Goal: Task Accomplishment & Management: Manage account settings

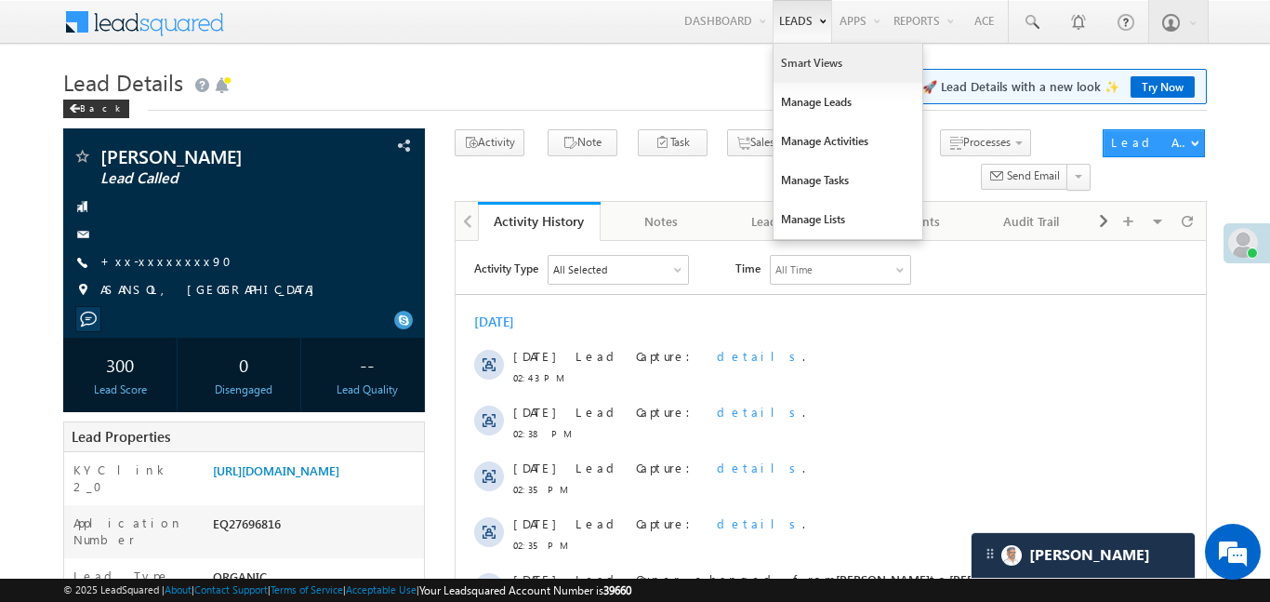
click at [795, 67] on link "Smart Views" at bounding box center [848, 63] width 149 height 39
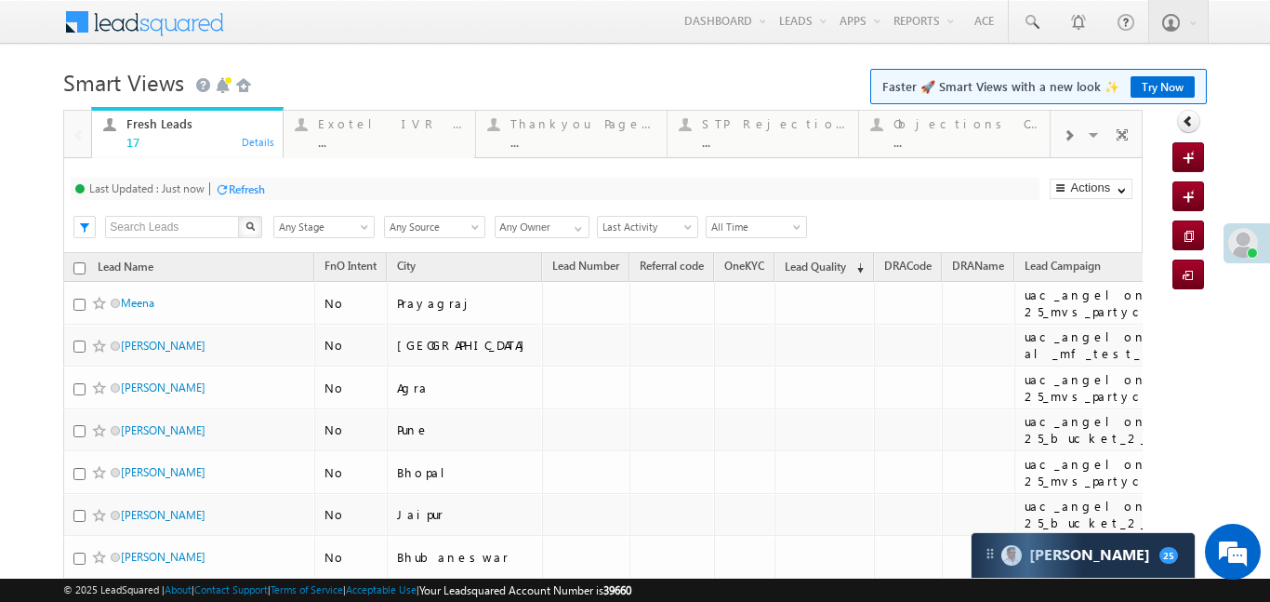
click at [1083, 136] on div at bounding box center [1068, 134] width 35 height 42
click at [972, 122] on div "lead capture" at bounding box center [966, 123] width 145 height 15
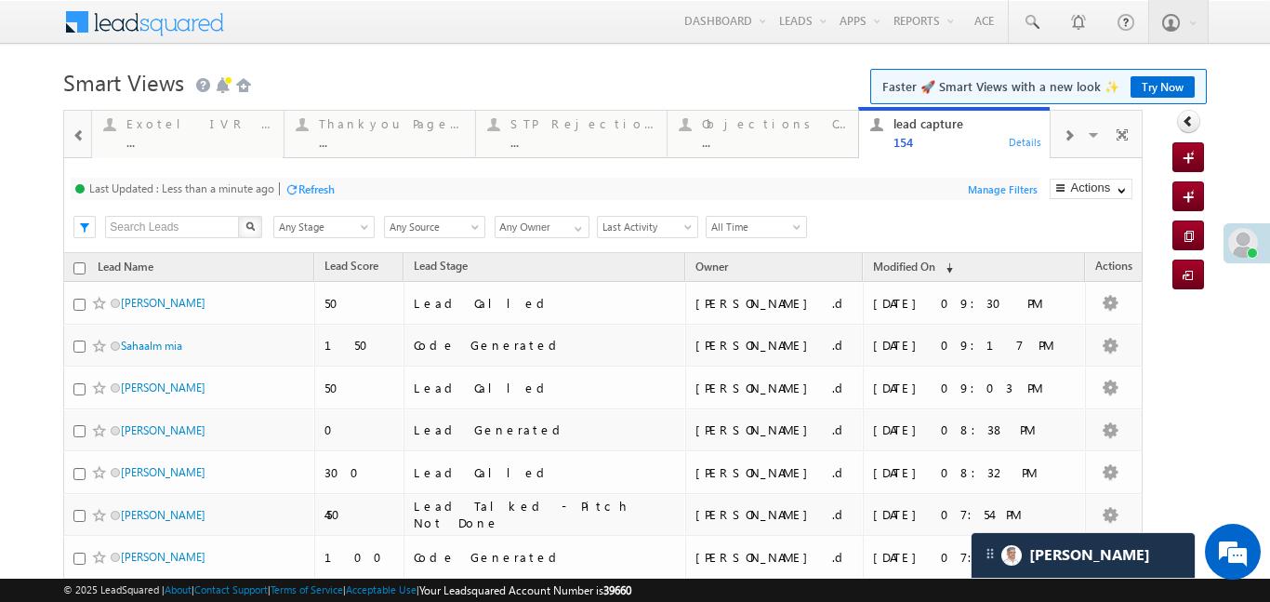
click at [76, 149] on div at bounding box center [79, 134] width 24 height 42
click at [76, 149] on div at bounding box center [77, 133] width 27 height 45
click at [164, 128] on div "Fresh Leads" at bounding box center [198, 123] width 145 height 15
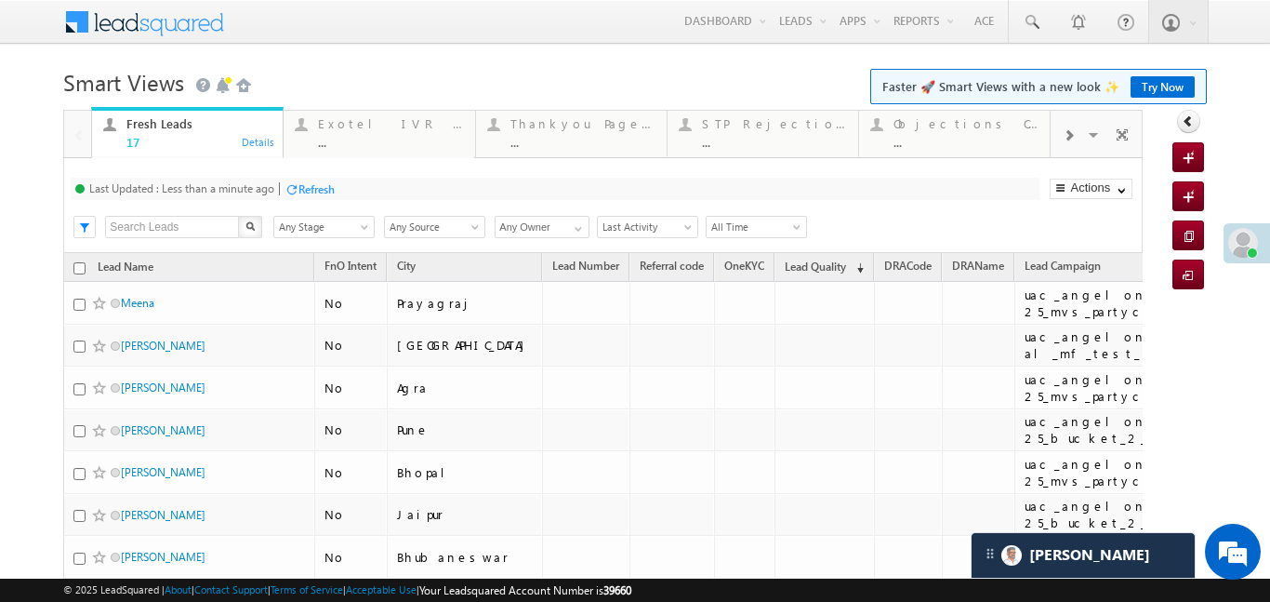
click at [164, 128] on div "Fresh Leads" at bounding box center [198, 123] width 145 height 15
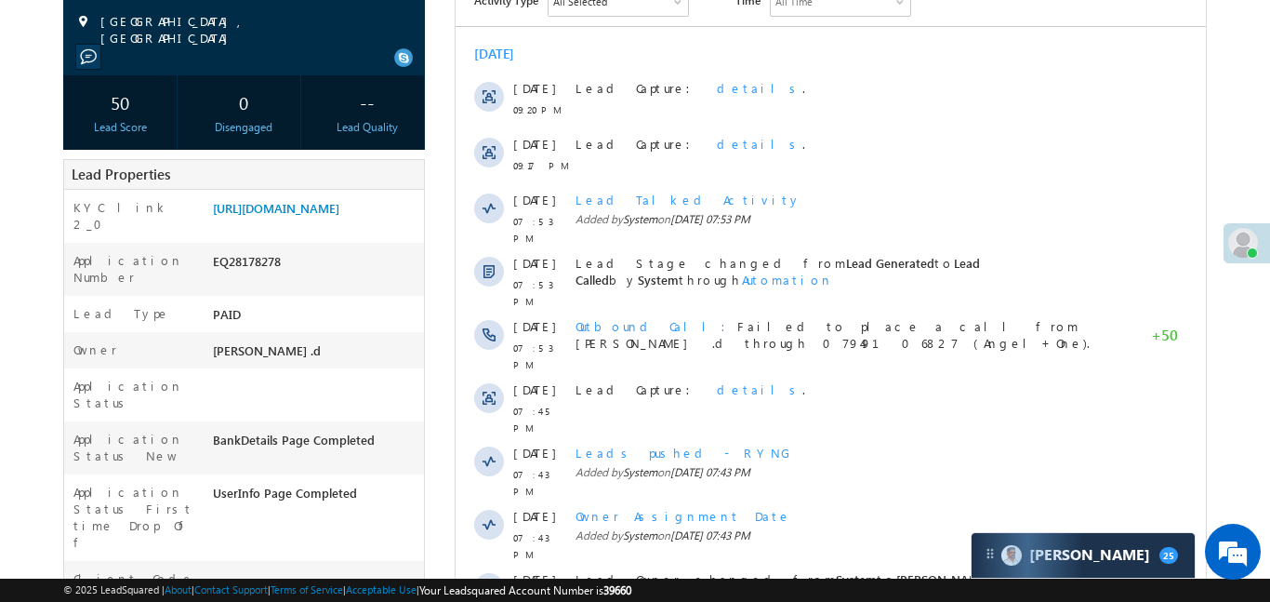
scroll to position [108, 0]
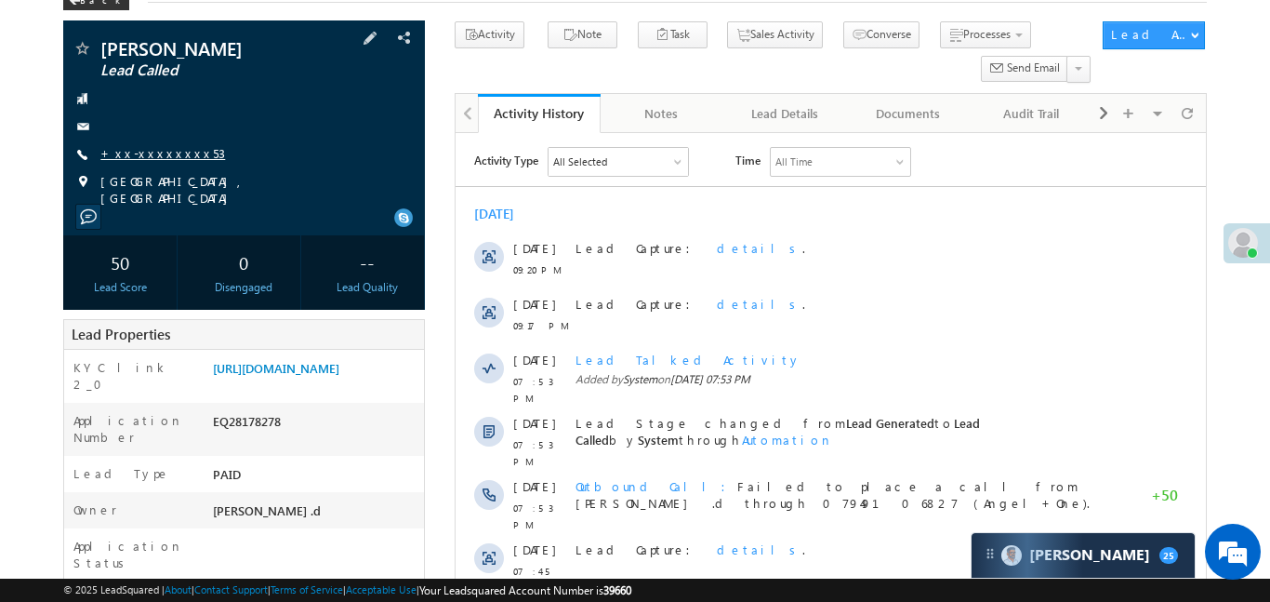
click at [147, 147] on link "+xx-xxxxxxxx53" at bounding box center [162, 153] width 125 height 16
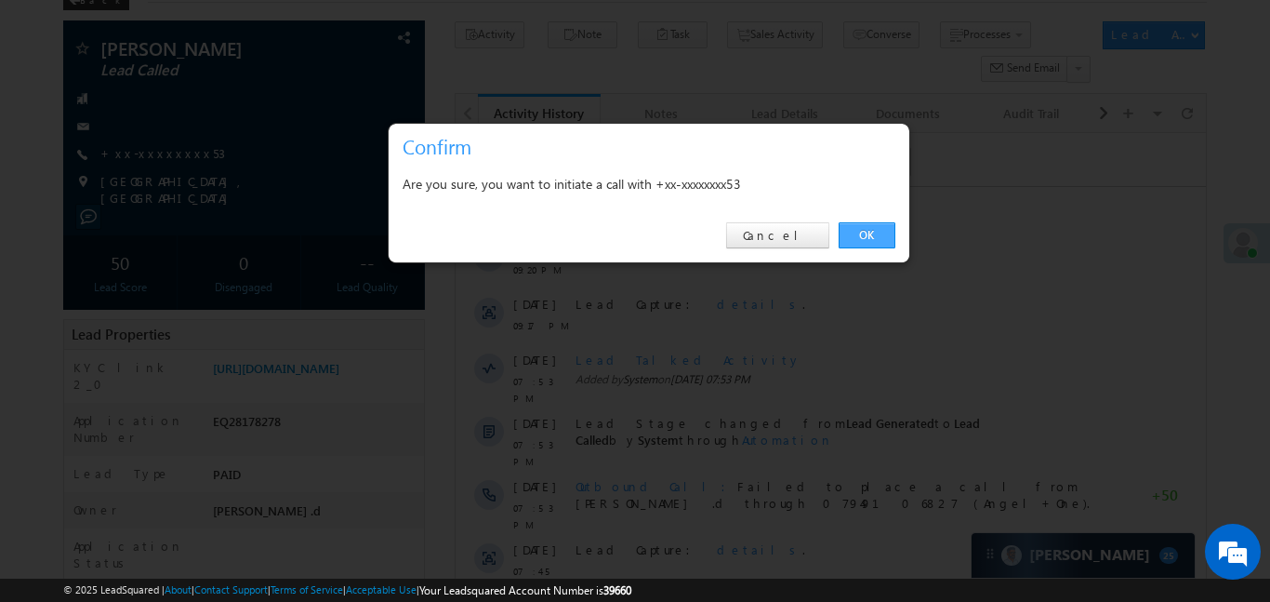
drag, startPoint x: 871, startPoint y: 236, endPoint x: 400, endPoint y: 83, distance: 495.9
click at [871, 236] on link "OK" at bounding box center [867, 235] width 57 height 26
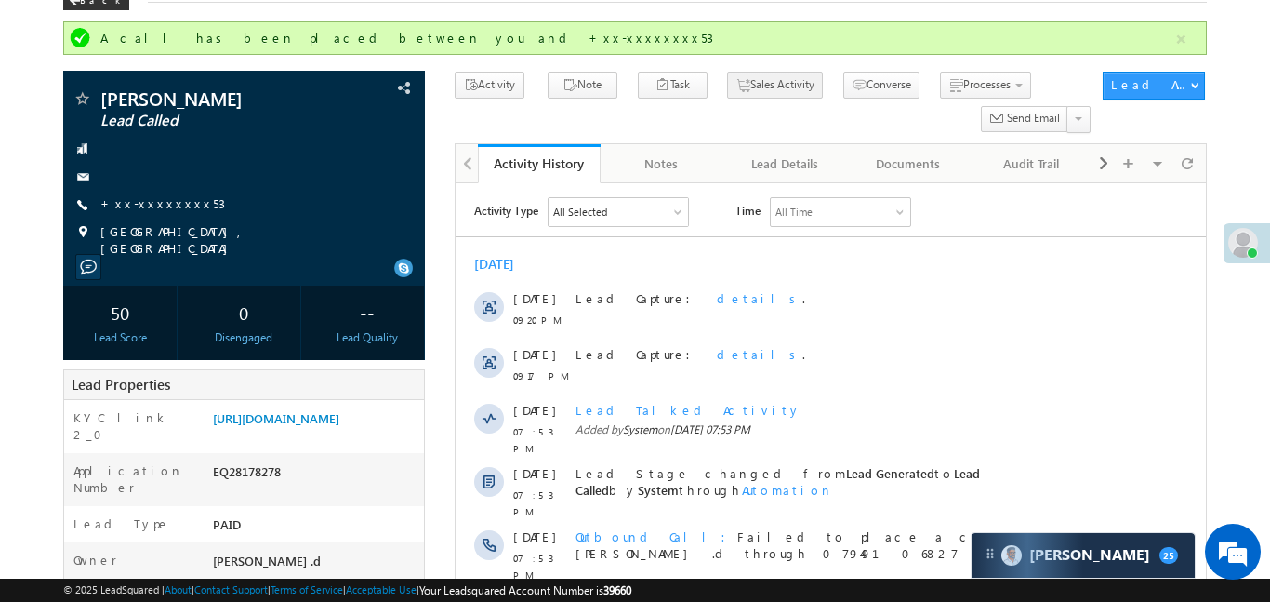
scroll to position [0, 0]
click at [279, 416] on link "https://angelbroking1-pk3em7sa.customui-test.leadsquared.com?leadId=bfdd7ee4-a0…" at bounding box center [276, 418] width 126 height 16
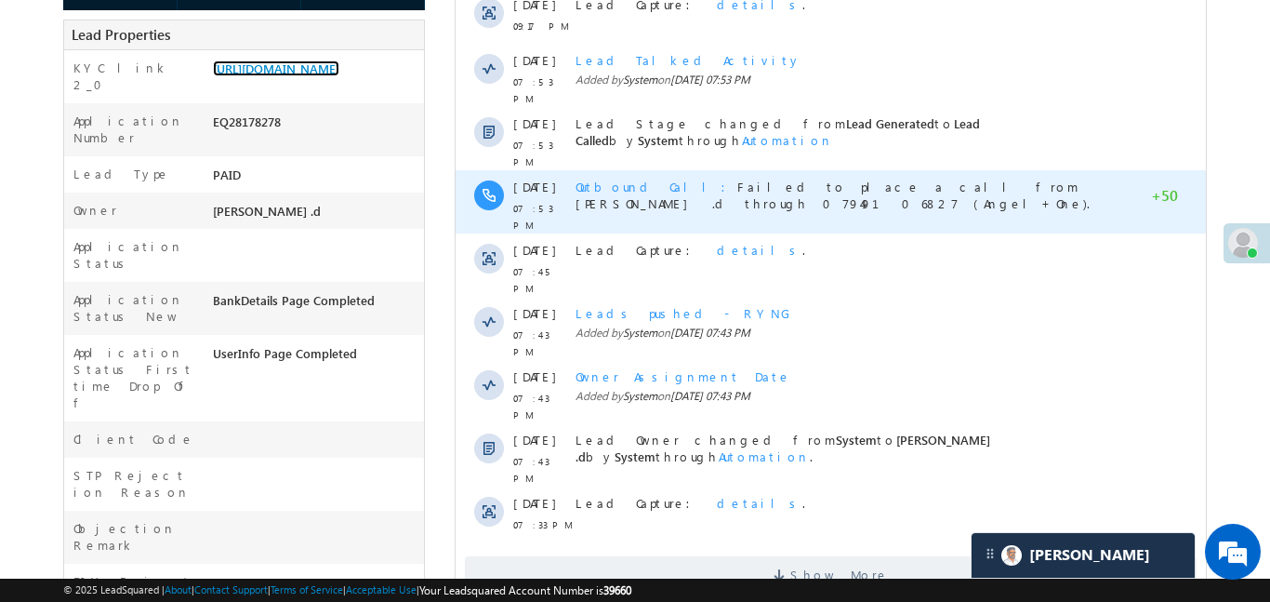
scroll to position [501, 0]
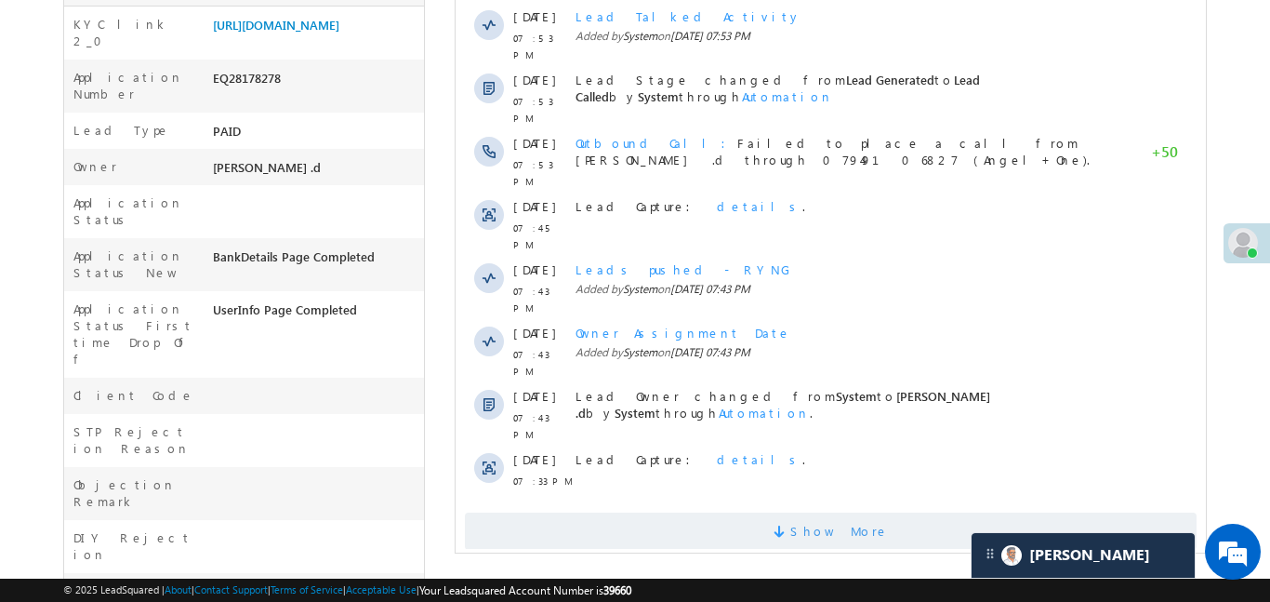
click at [692, 512] on span "Show More" at bounding box center [830, 530] width 732 height 37
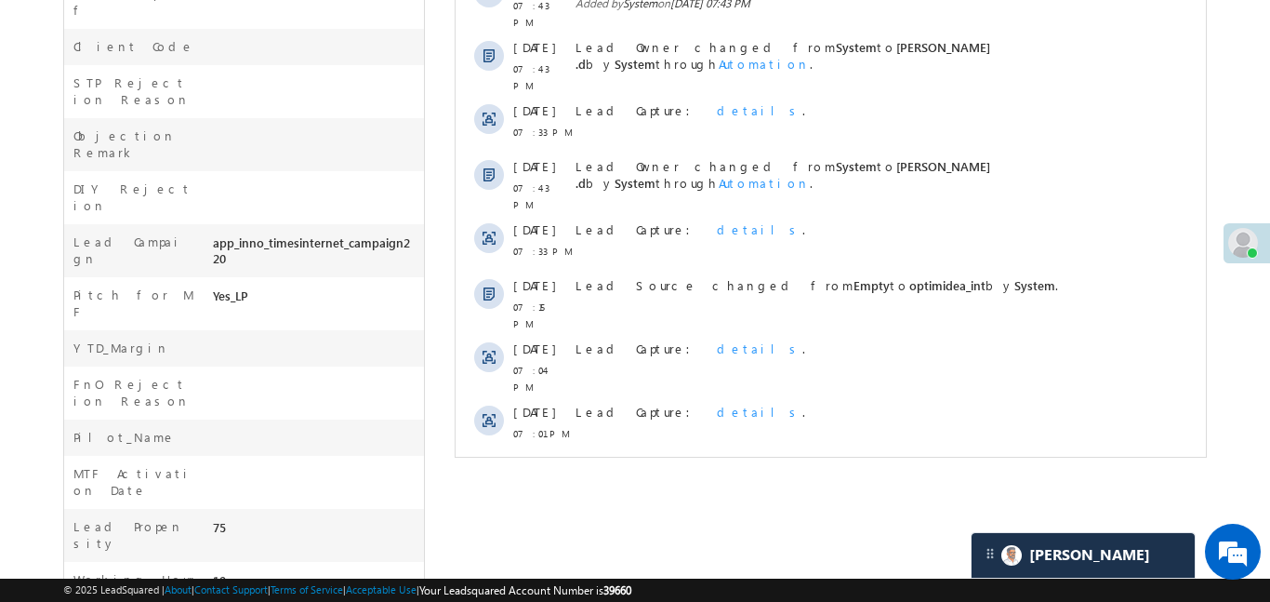
scroll to position [332, 0]
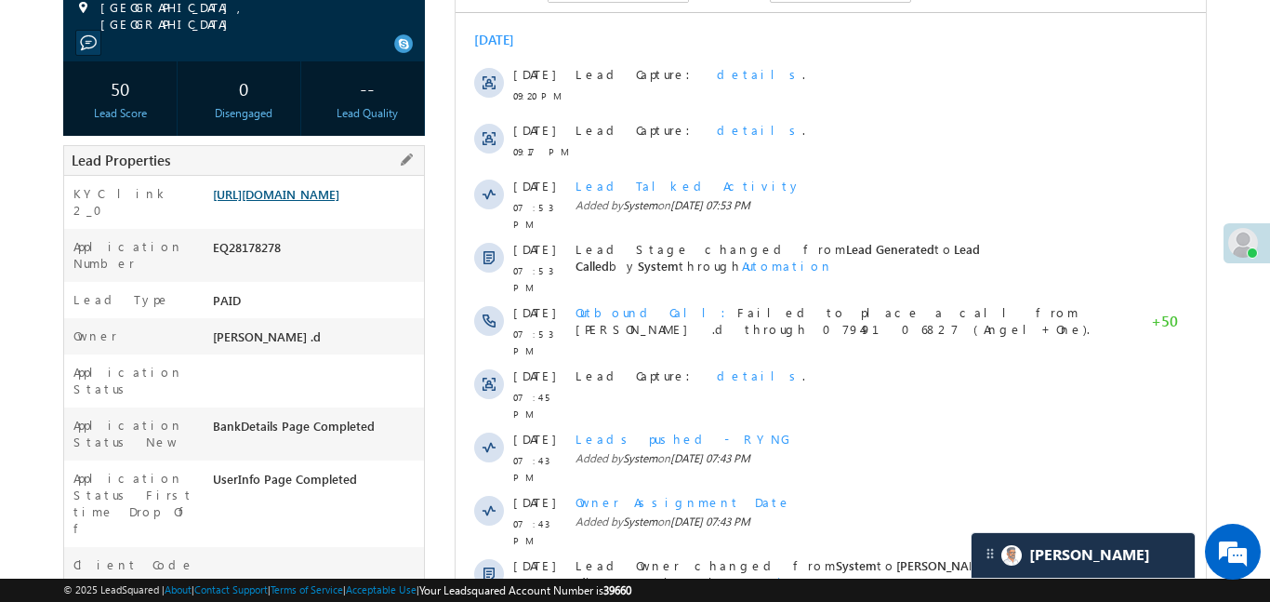
click at [319, 196] on link "https://angelbroking1-pk3em7sa.customui-test.leadsquared.com?leadId=bfdd7ee4-a0…" at bounding box center [276, 194] width 126 height 16
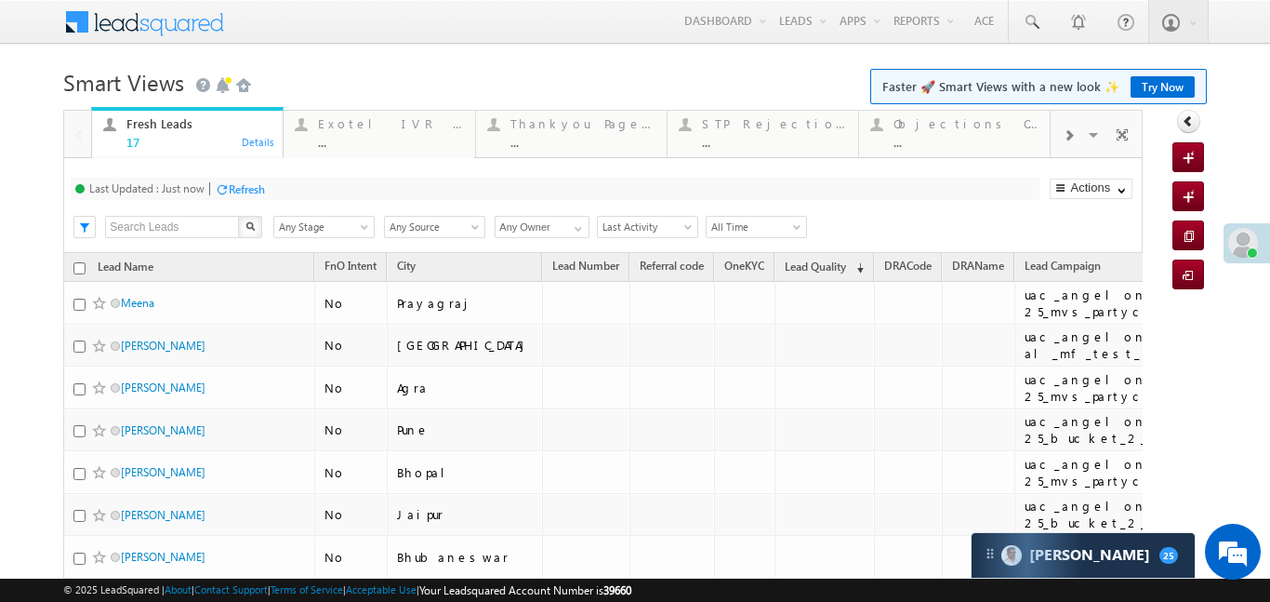
click at [1067, 122] on div at bounding box center [1068, 134] width 35 height 42
click at [932, 131] on div "Coded Today ..." at bounding box center [966, 131] width 145 height 36
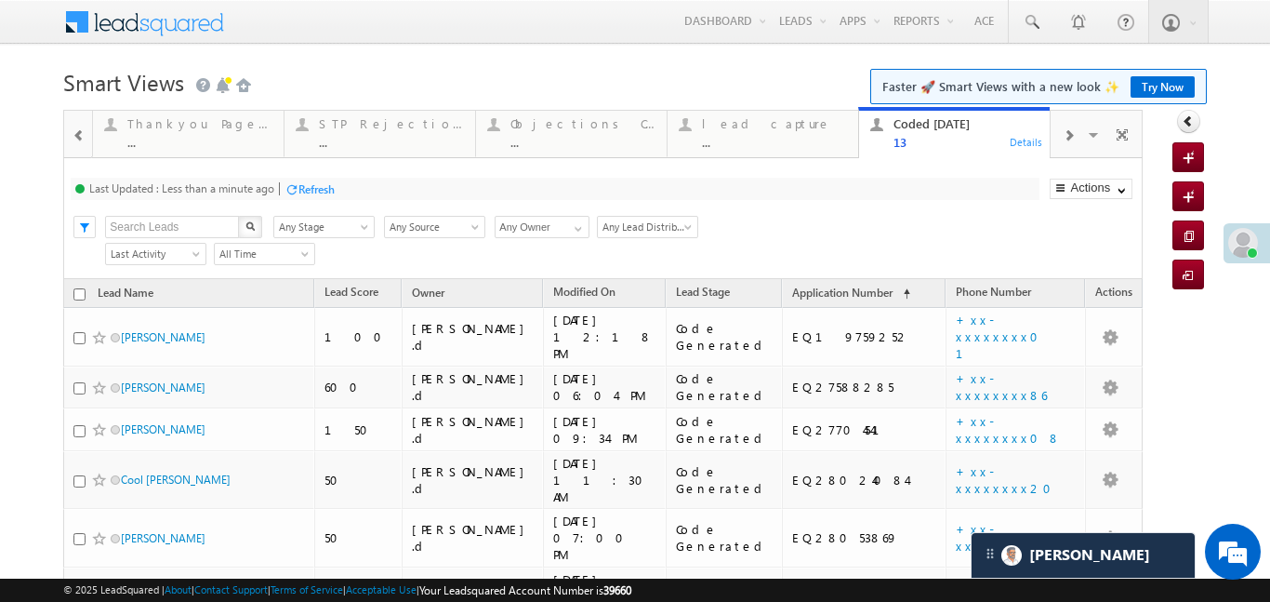
click at [79, 138] on span at bounding box center [79, 135] width 13 height 15
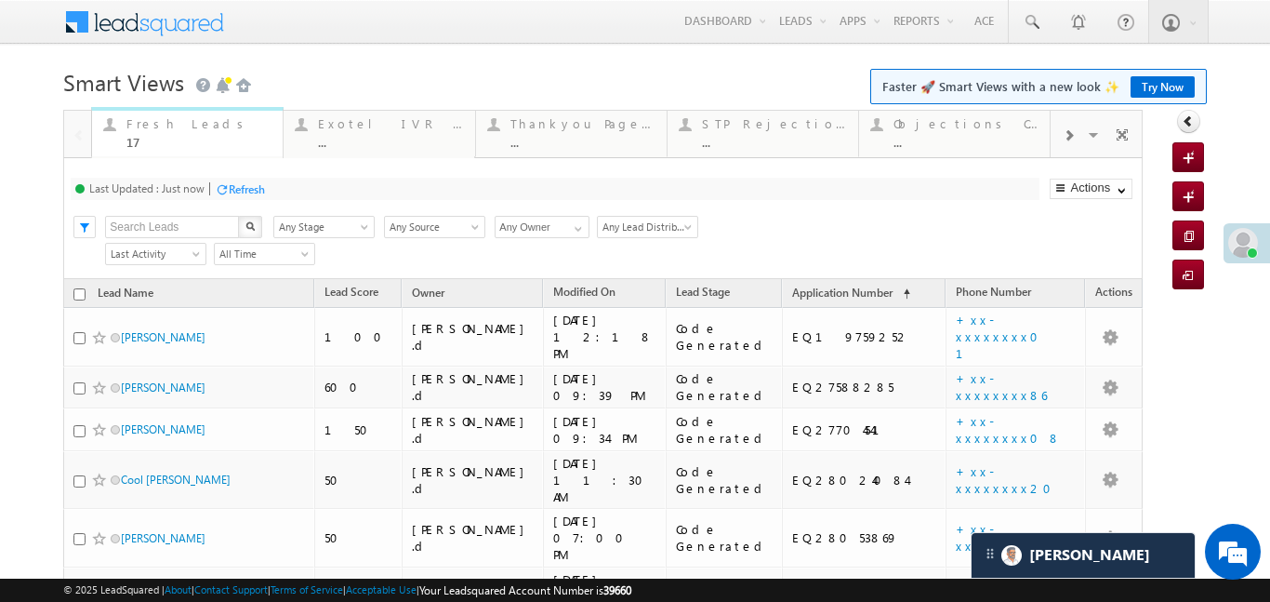
click at [190, 126] on div "Fresh Leads" at bounding box center [198, 123] width 145 height 15
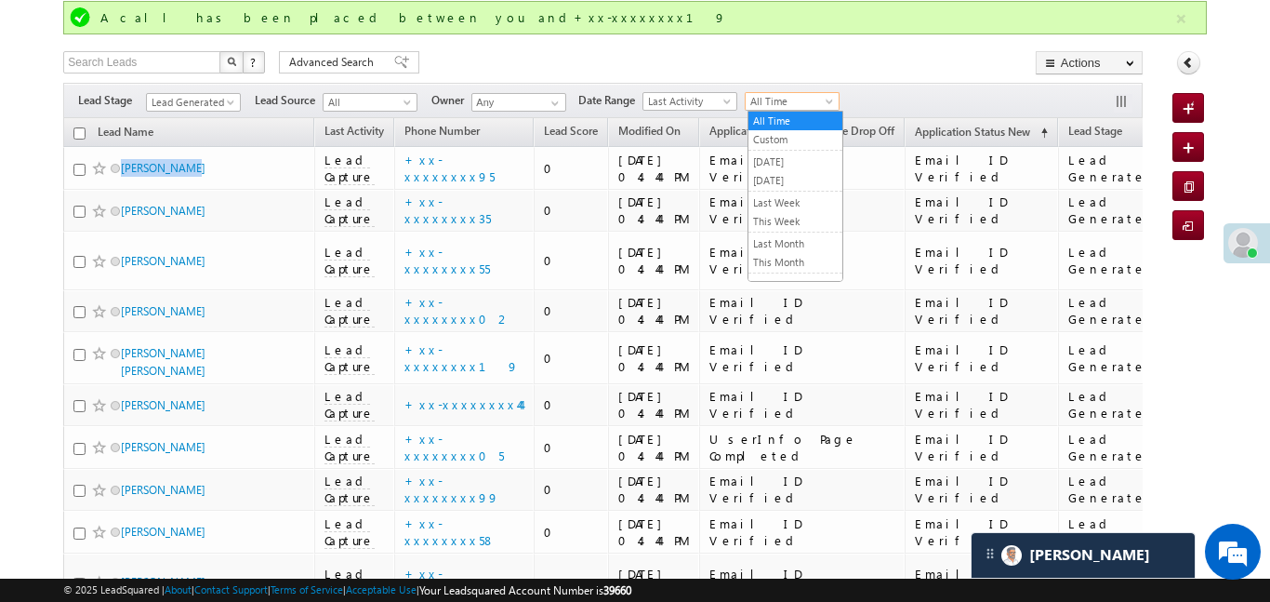
click at [807, 103] on span "All Time" at bounding box center [790, 101] width 88 height 17
click at [780, 181] on link "[DATE]" at bounding box center [796, 180] width 94 height 17
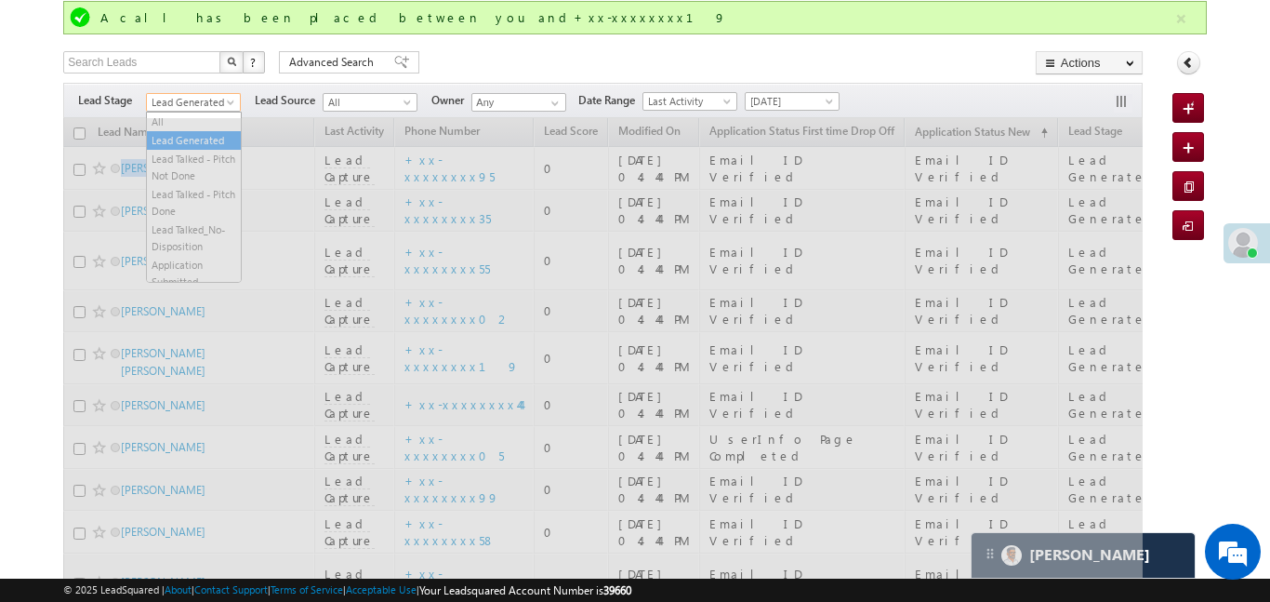
click at [194, 101] on span "Lead Generated" at bounding box center [191, 102] width 88 height 17
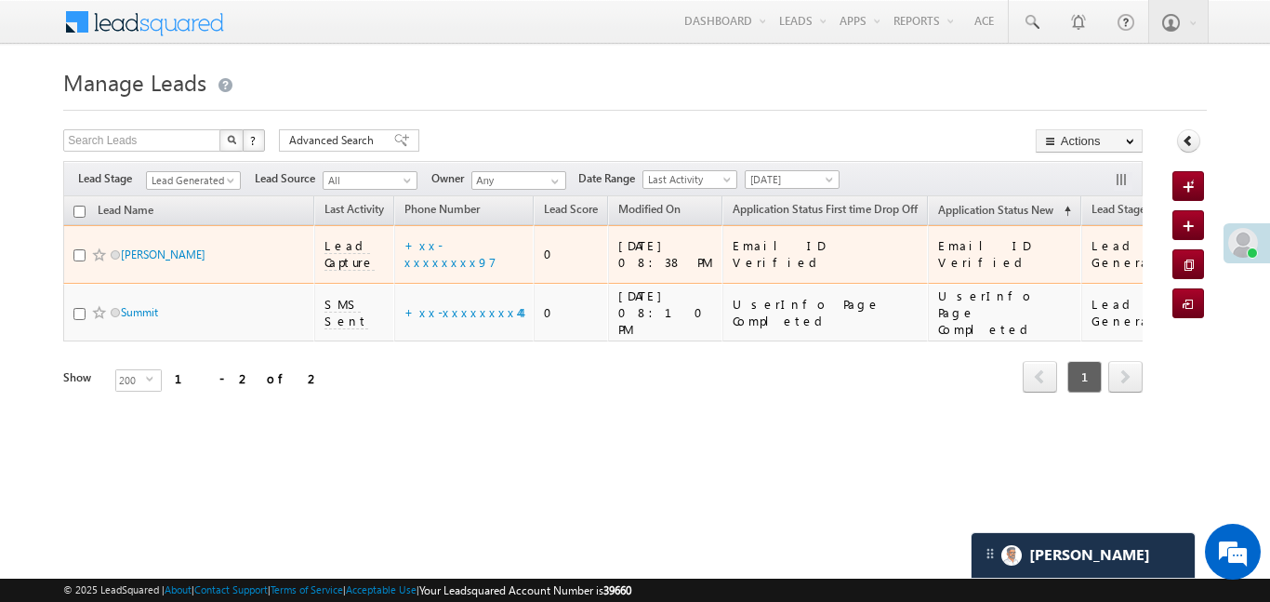
click at [210, 233] on td "Gopal sahu" at bounding box center [188, 254] width 251 height 59
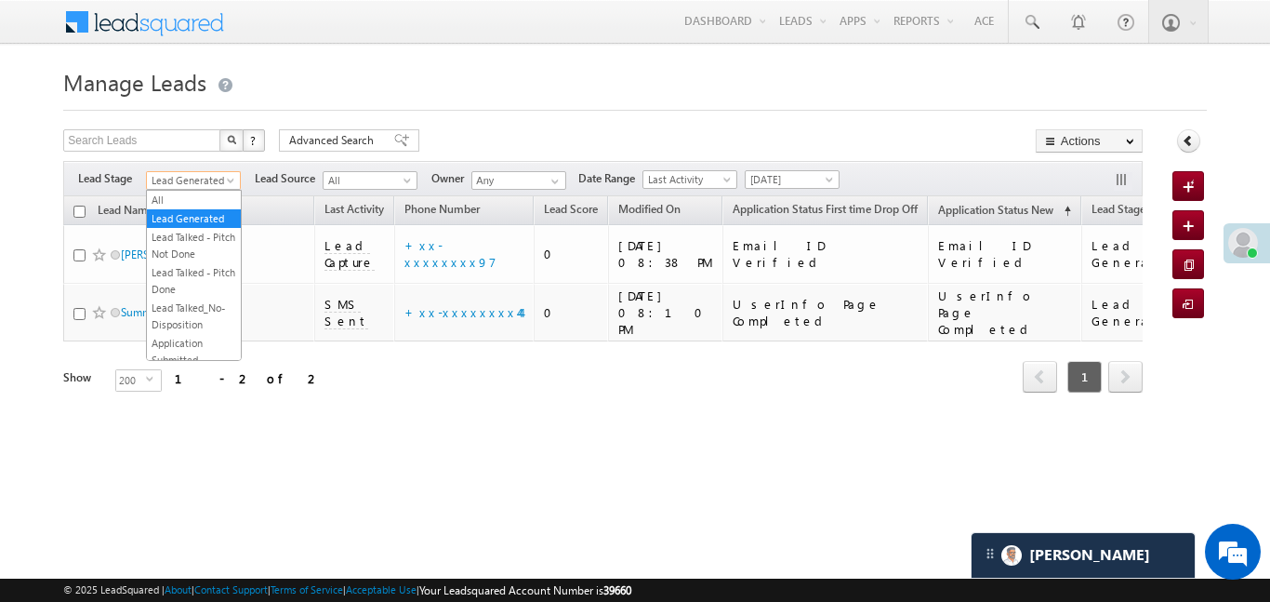
click at [213, 184] on span "Lead Generated" at bounding box center [191, 180] width 88 height 17
click at [206, 200] on link "All" at bounding box center [194, 200] width 94 height 17
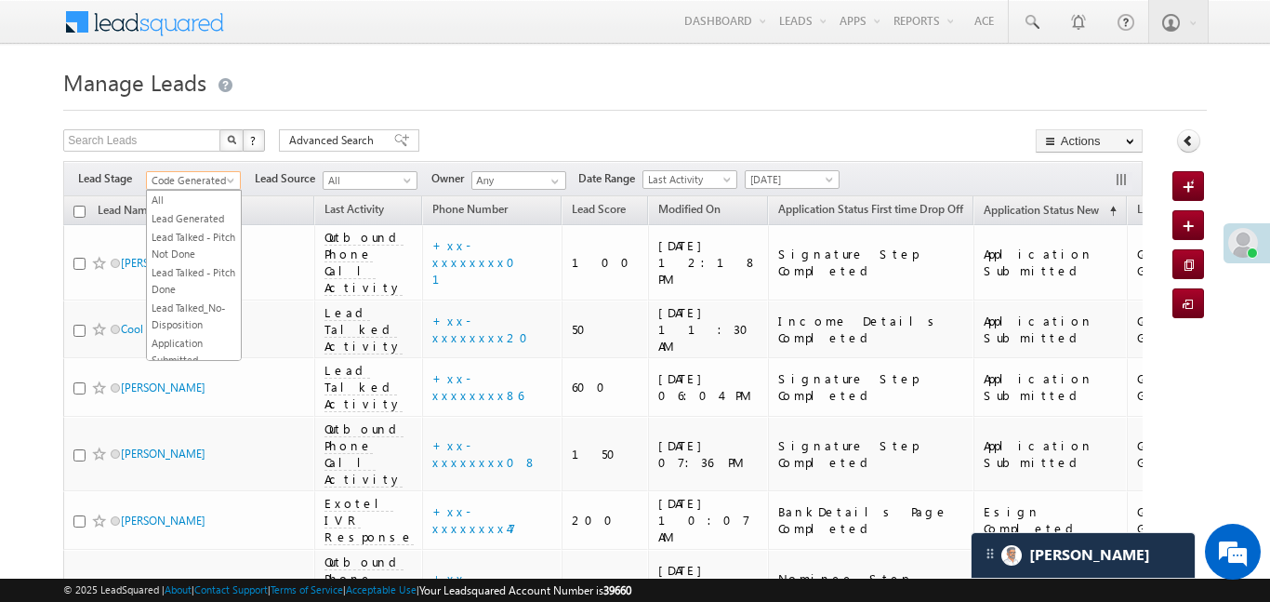
scroll to position [357, 0]
click at [208, 183] on span "Code Generated" at bounding box center [191, 180] width 88 height 17
click at [180, 193] on link "All" at bounding box center [194, 200] width 94 height 17
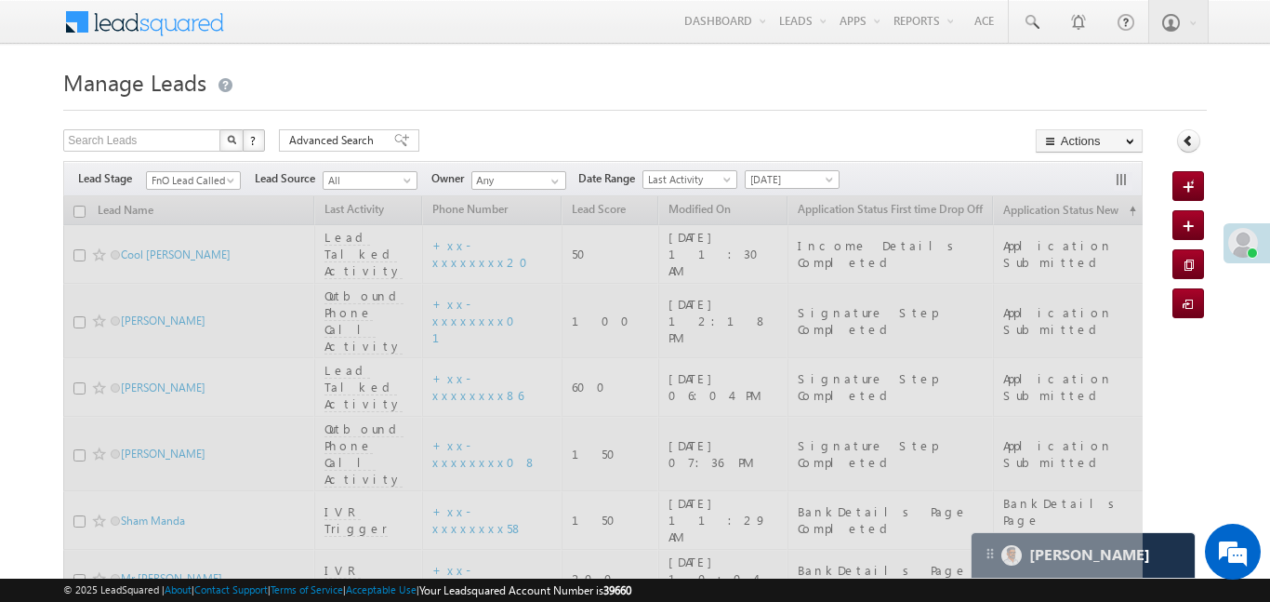
click at [213, 181] on span "FnO Lead Called" at bounding box center [191, 180] width 88 height 17
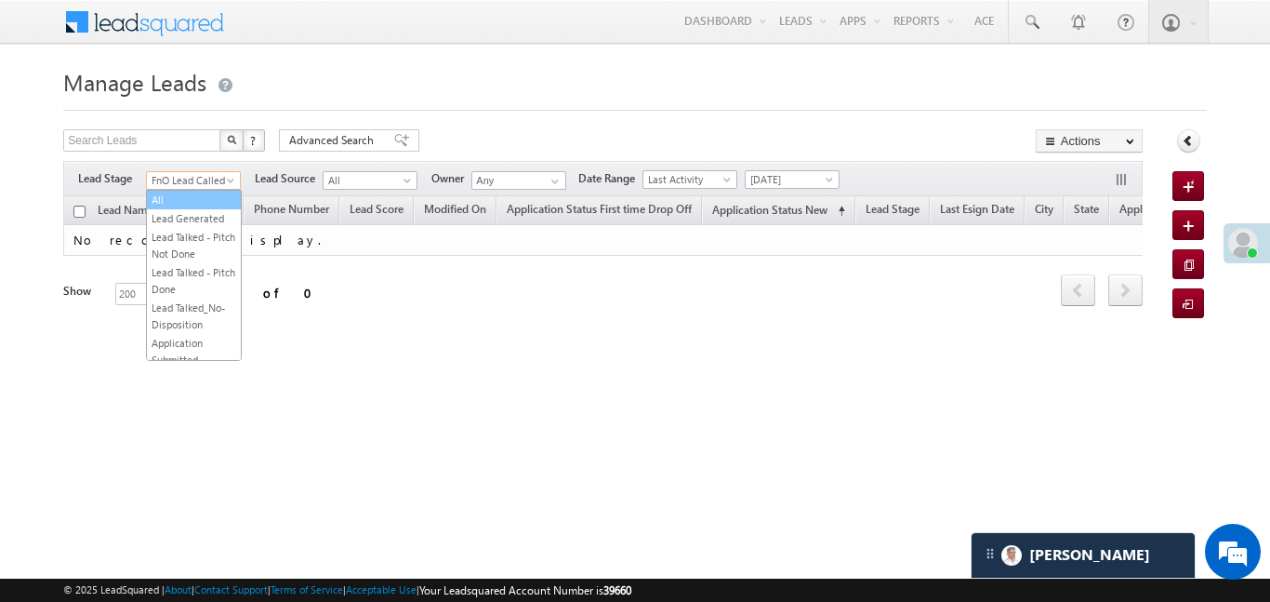
click at [196, 205] on link "All" at bounding box center [194, 200] width 94 height 17
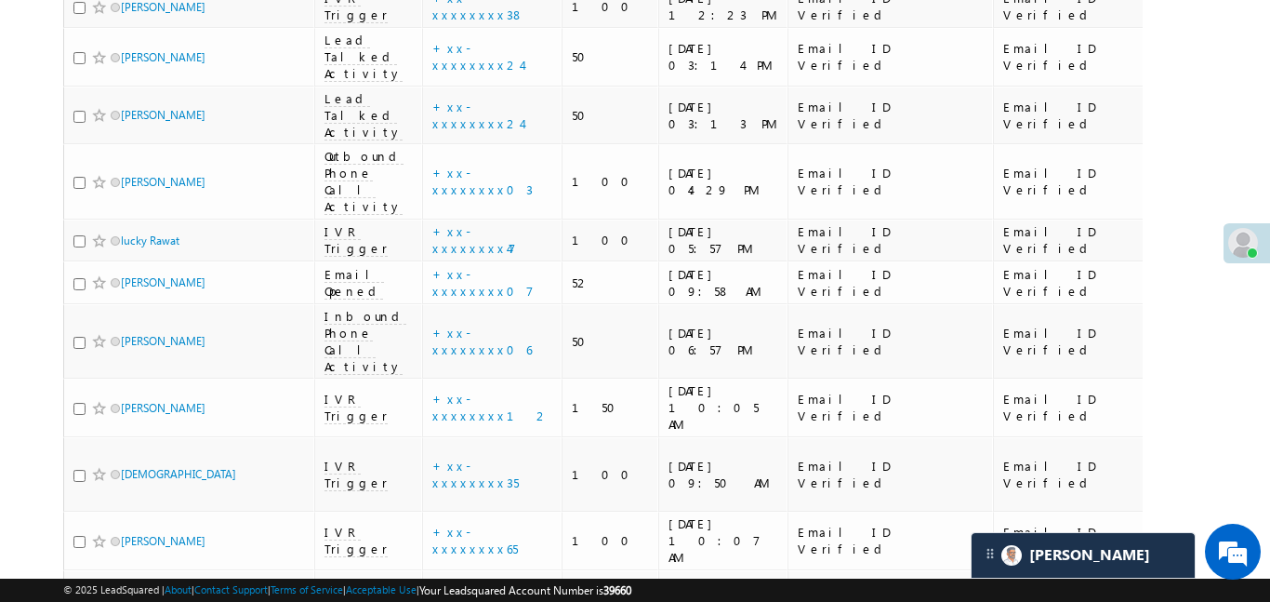
scroll to position [7978, 0]
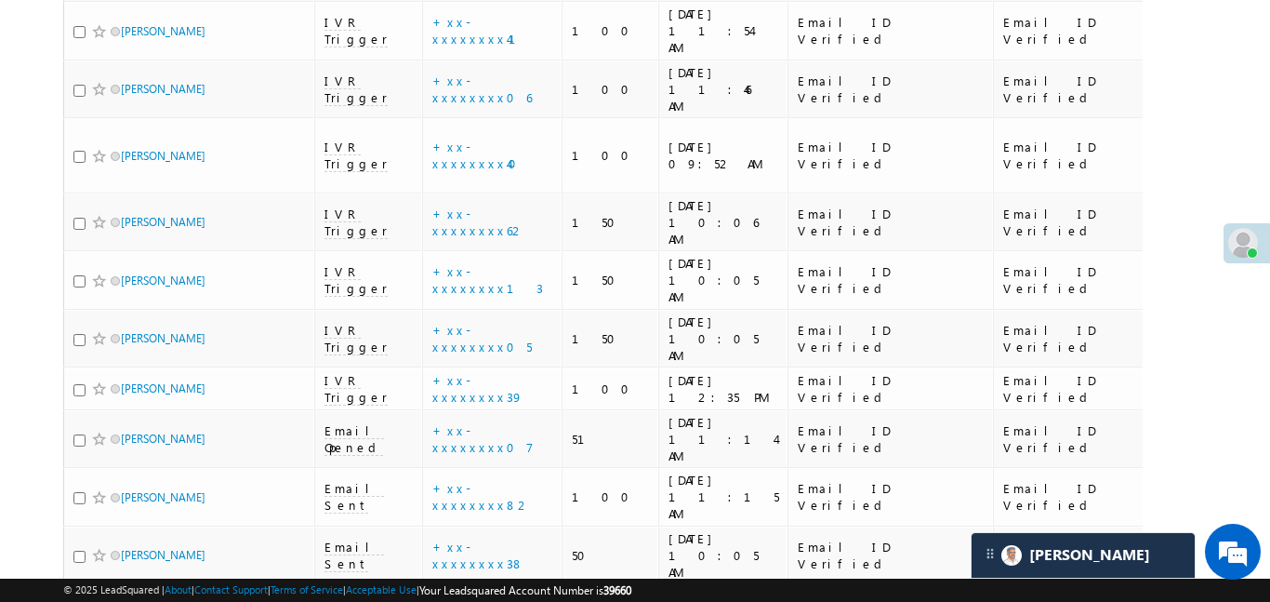
click at [490, 304] on div "Lead Capture : details ." at bounding box center [501, 301] width 211 height 26
click at [523, 299] on link "details" at bounding box center [539, 297] width 32 height 14
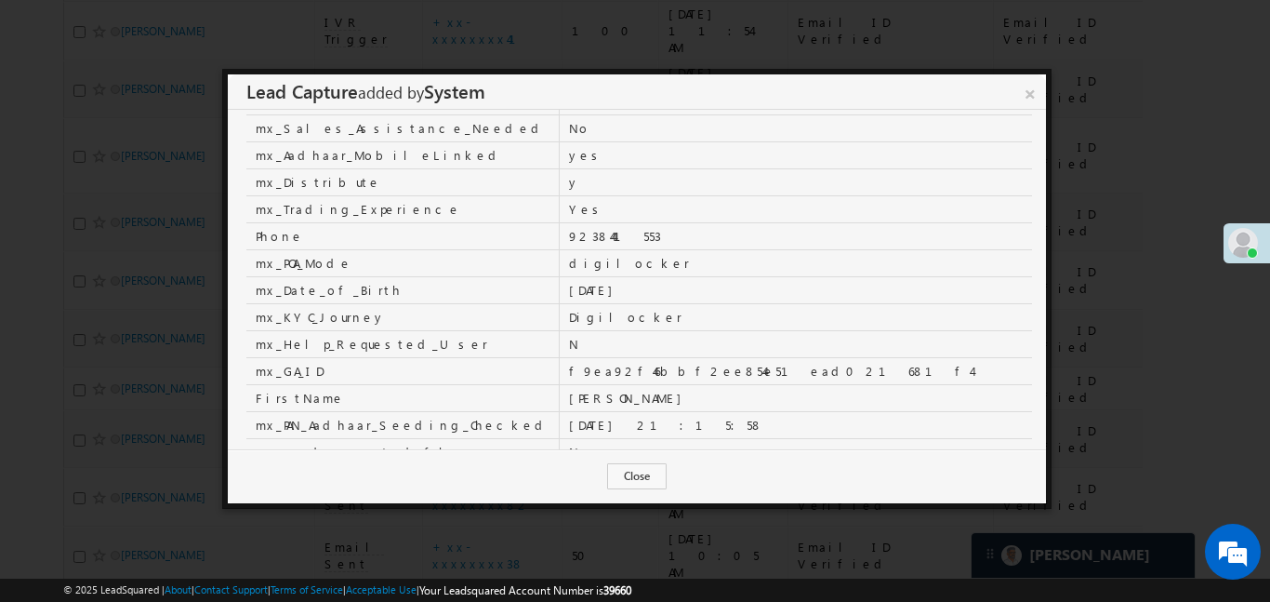
scroll to position [65, 0]
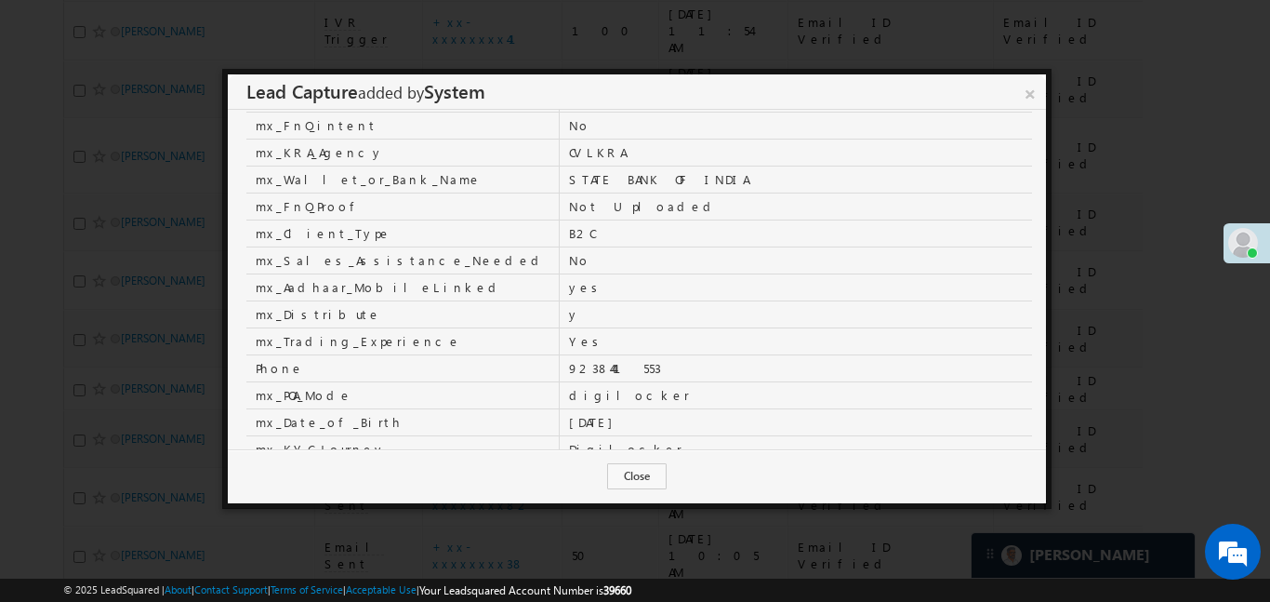
click at [1031, 98] on link "×" at bounding box center [1031, 90] width 32 height 33
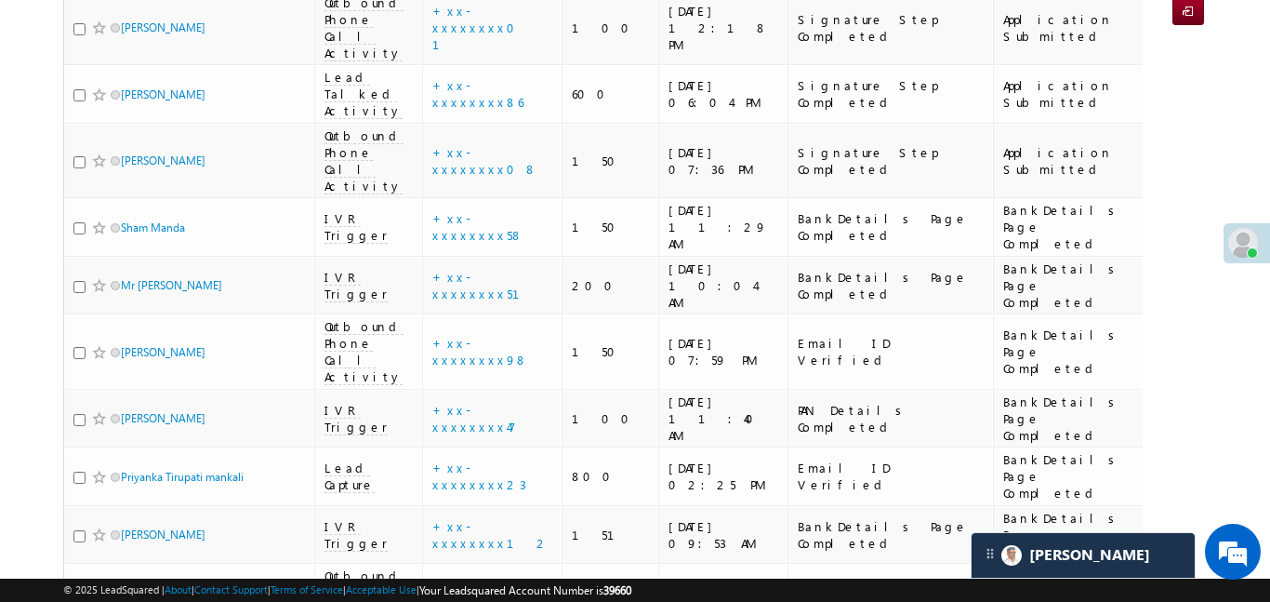
scroll to position [0, 0]
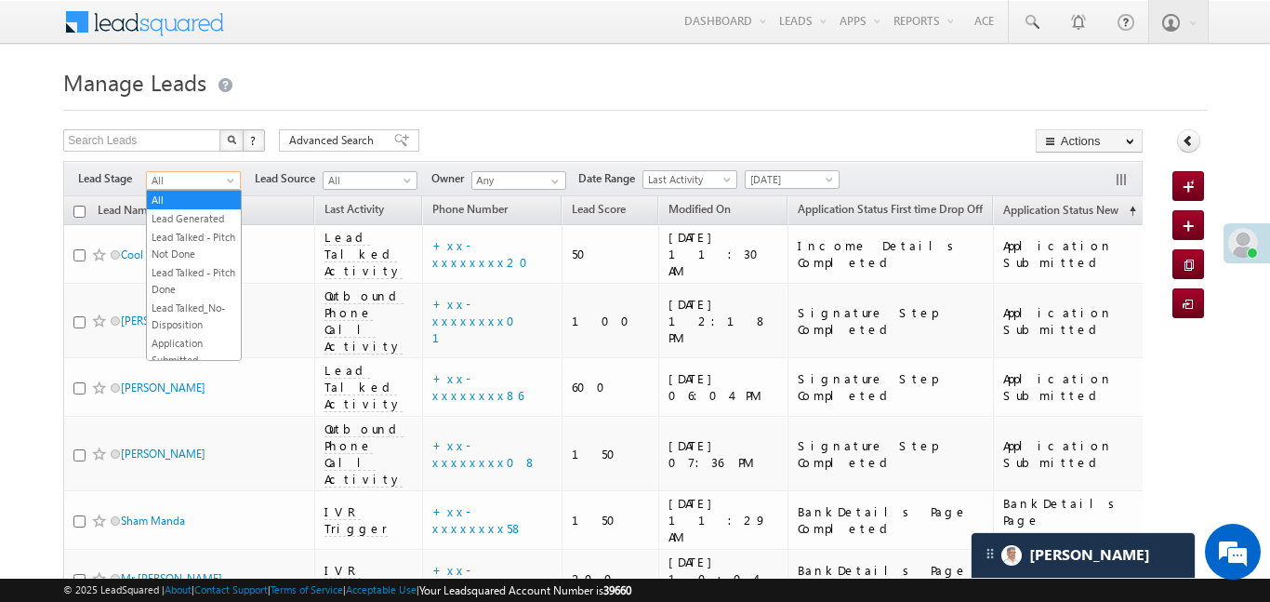
click at [229, 182] on span at bounding box center [232, 184] width 15 height 15
click at [209, 217] on link "Lead Generated" at bounding box center [194, 218] width 94 height 17
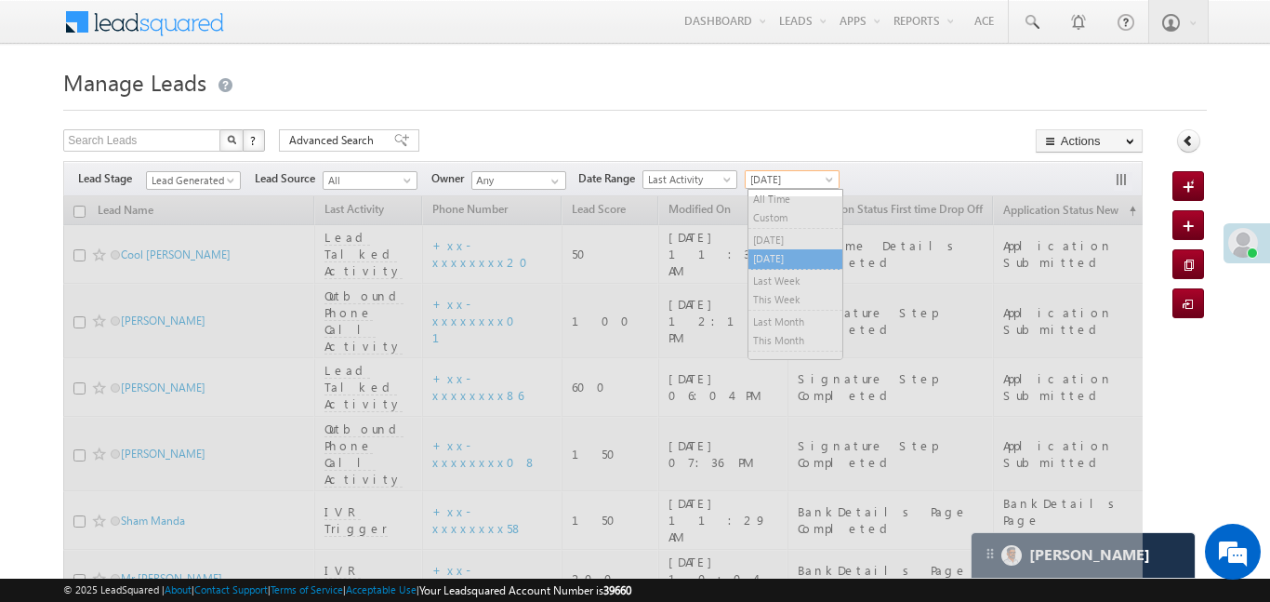
click at [811, 176] on span "[DATE]" at bounding box center [790, 179] width 88 height 17
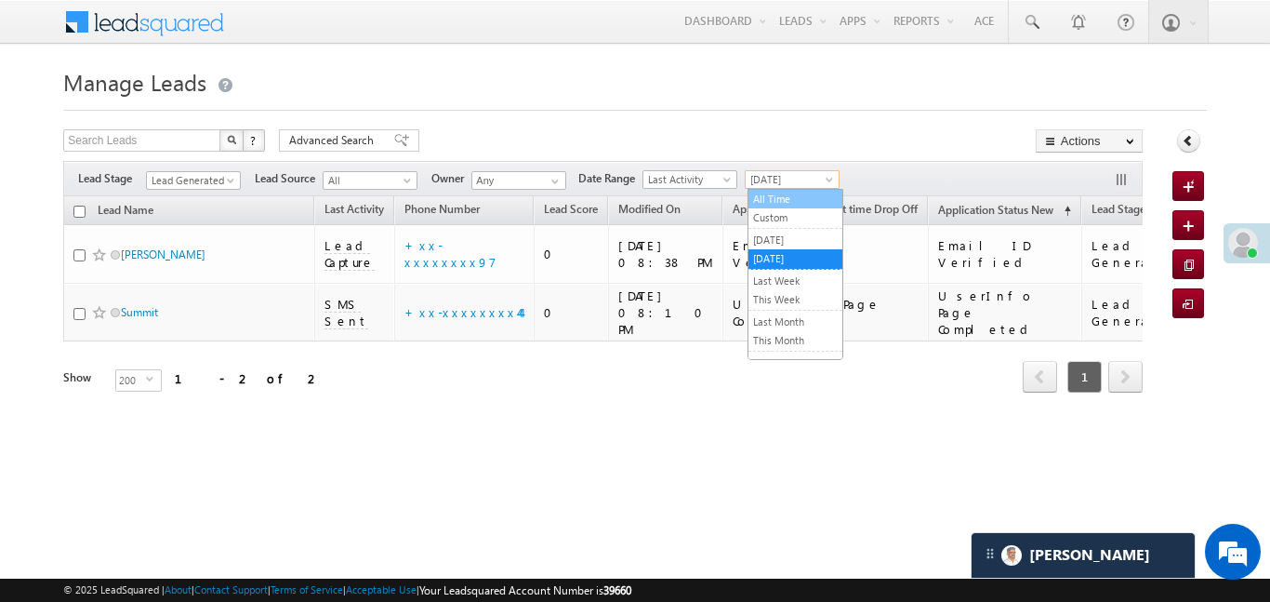
click at [801, 204] on link "All Time" at bounding box center [796, 199] width 94 height 17
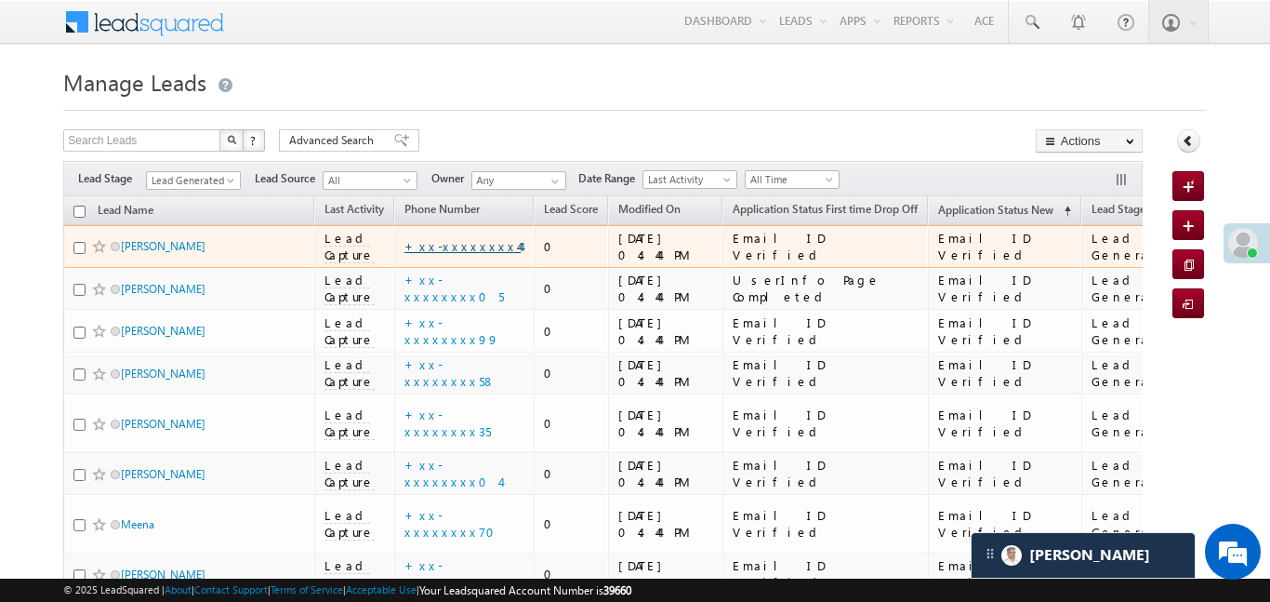
click at [475, 246] on link "+xx-xxxxxxxx44" at bounding box center [463, 246] width 116 height 16
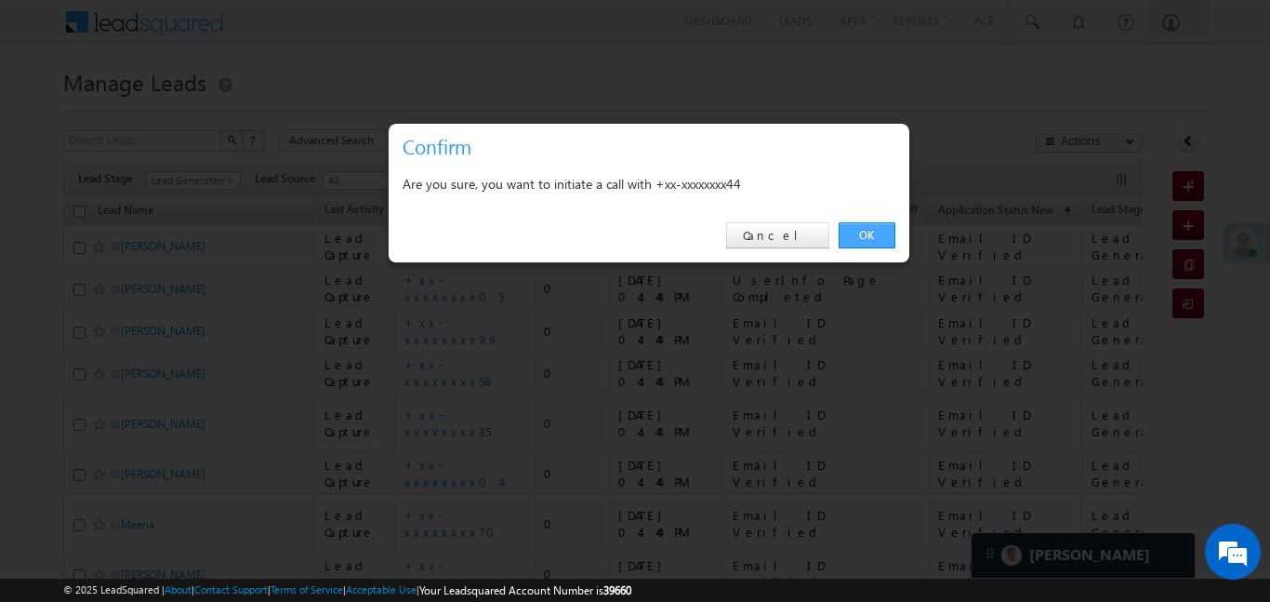
click at [877, 243] on link "OK" at bounding box center [867, 235] width 57 height 26
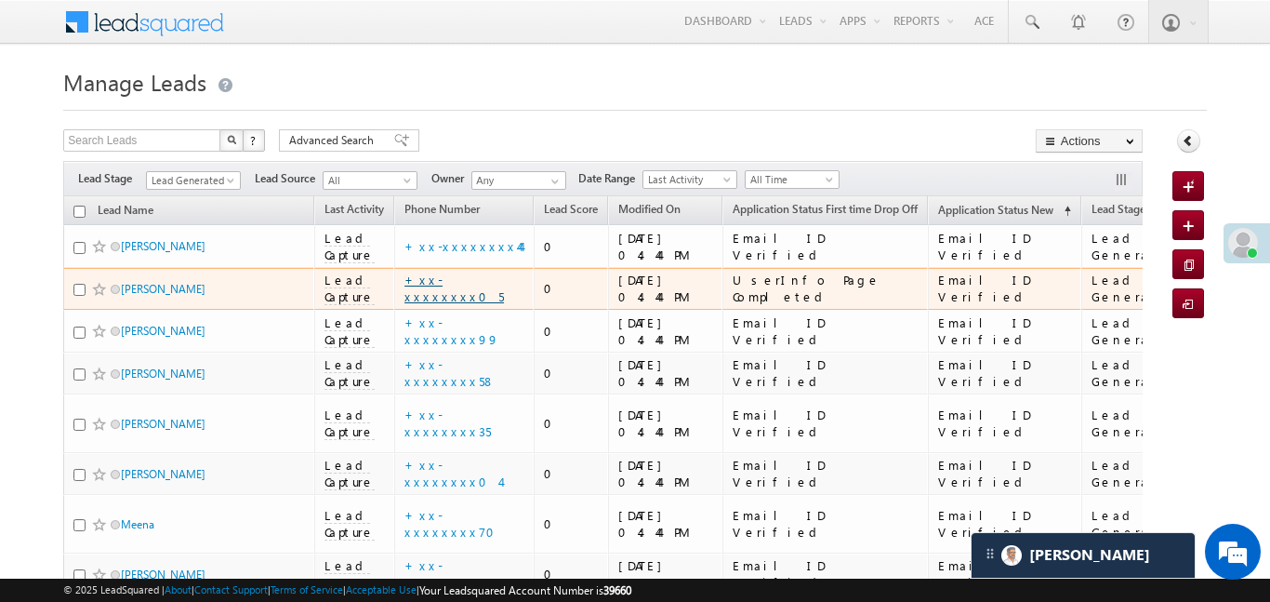
click at [464, 284] on link "+xx-xxxxxxxx05" at bounding box center [455, 288] width 100 height 33
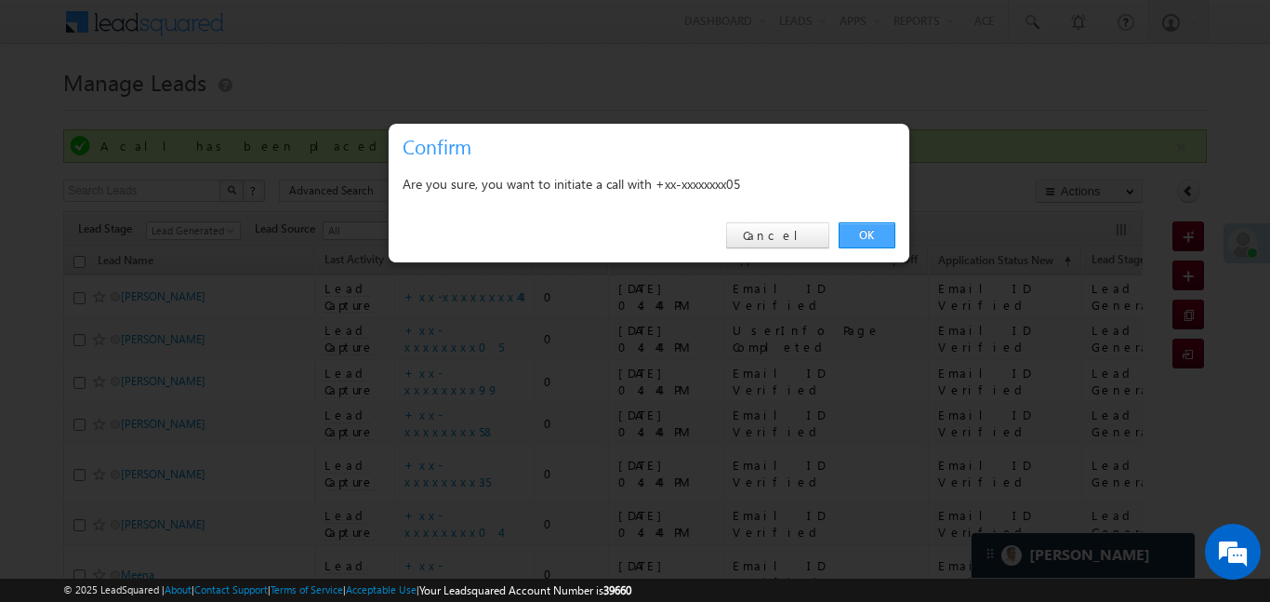
click at [844, 237] on link "OK" at bounding box center [867, 235] width 57 height 26
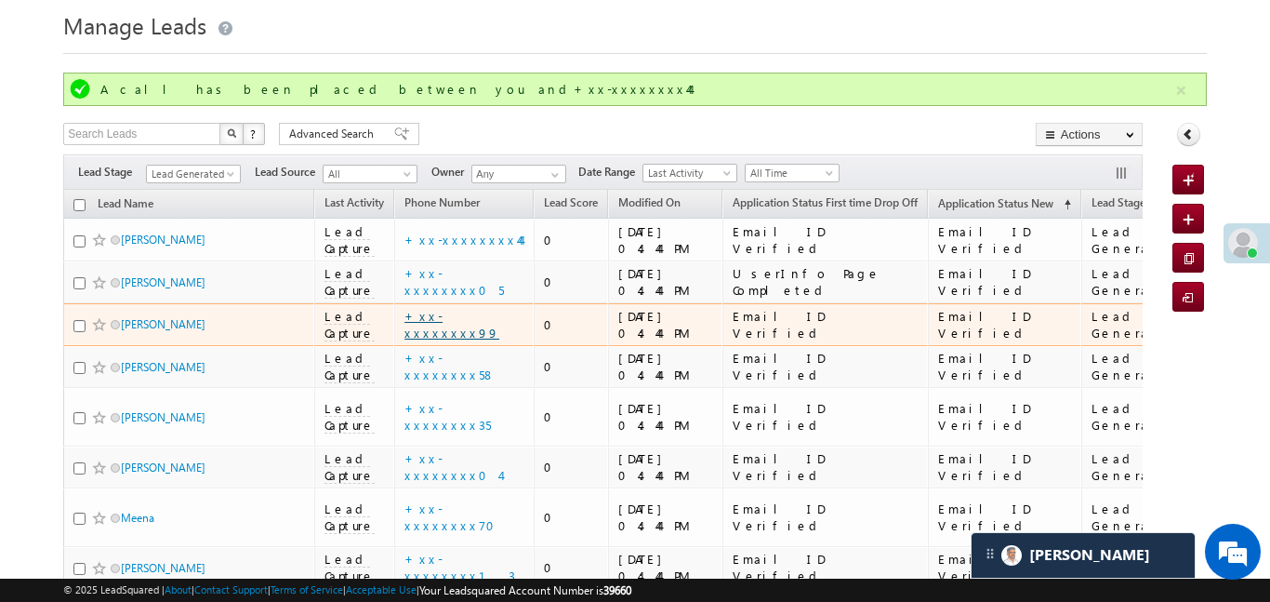
scroll to position [71, 0]
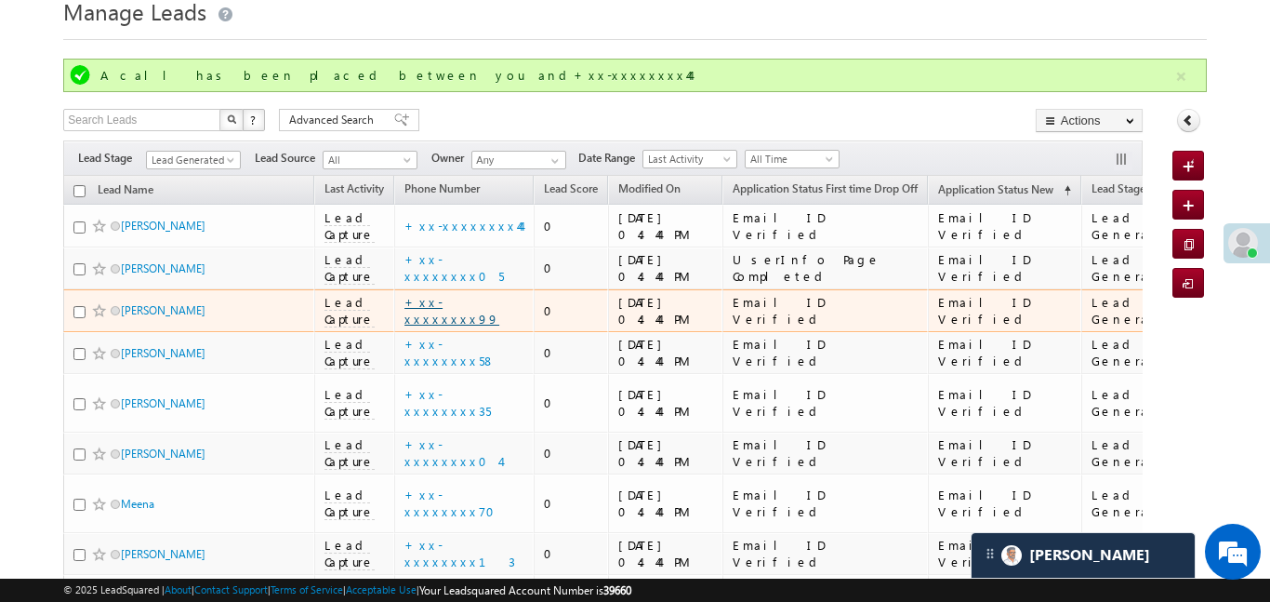
click at [468, 305] on link "+xx-xxxxxxxx99" at bounding box center [452, 310] width 95 height 33
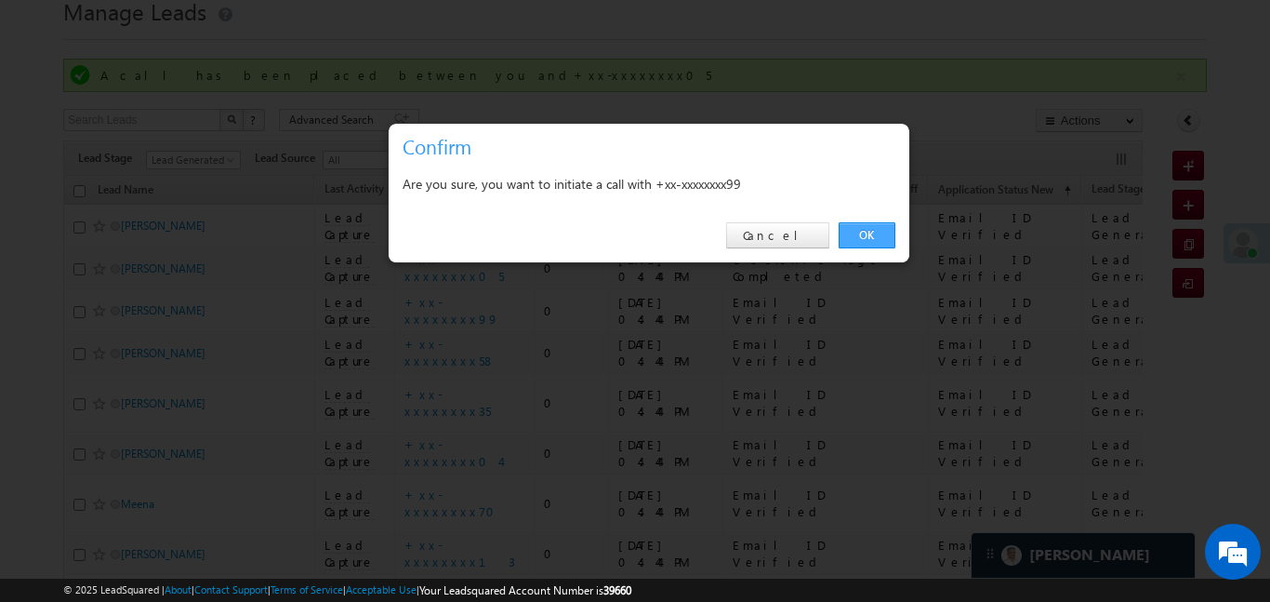
click at [875, 233] on link "OK" at bounding box center [867, 235] width 57 height 26
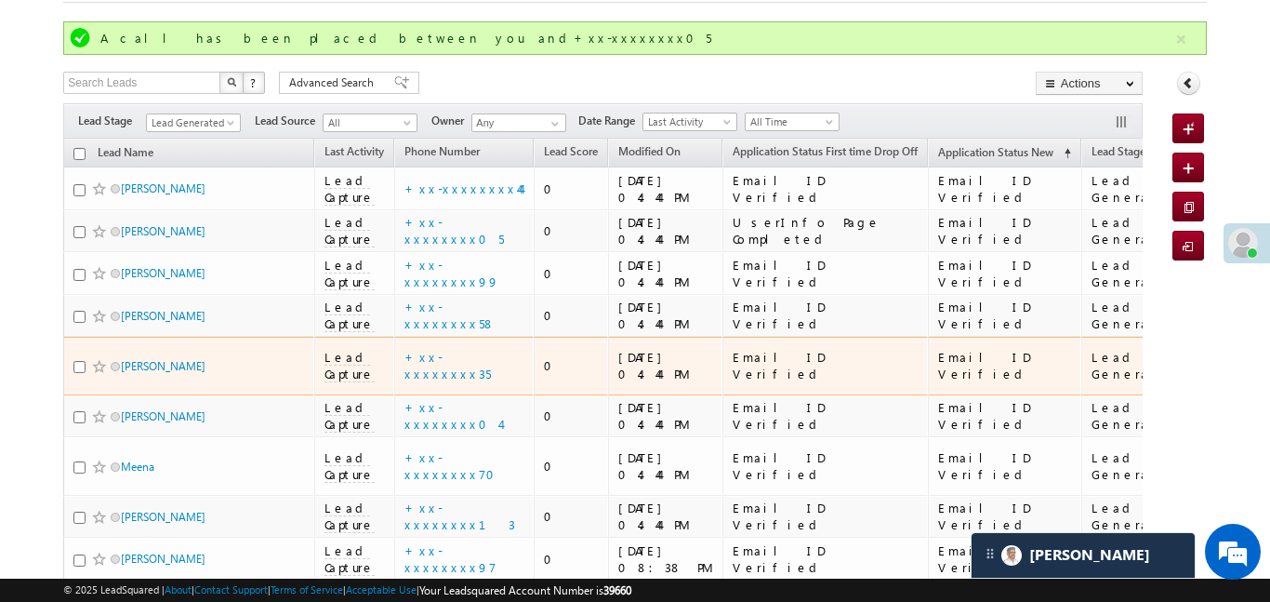
scroll to position [132, 0]
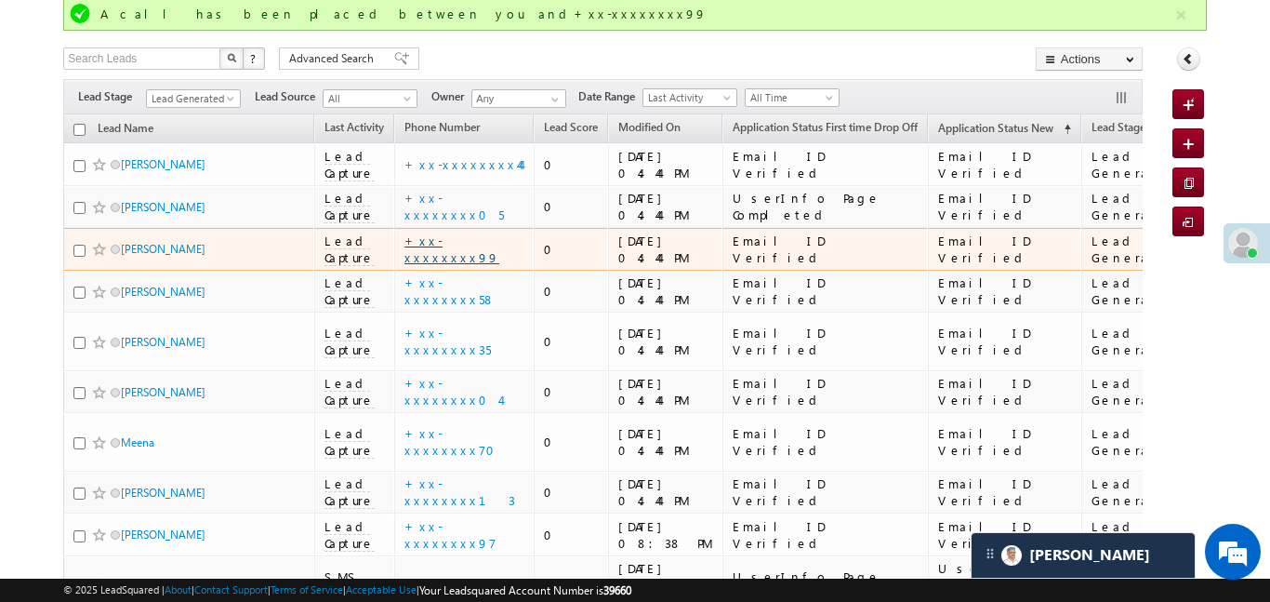
click at [457, 245] on link "+xx-xxxxxxxx99" at bounding box center [452, 249] width 95 height 33
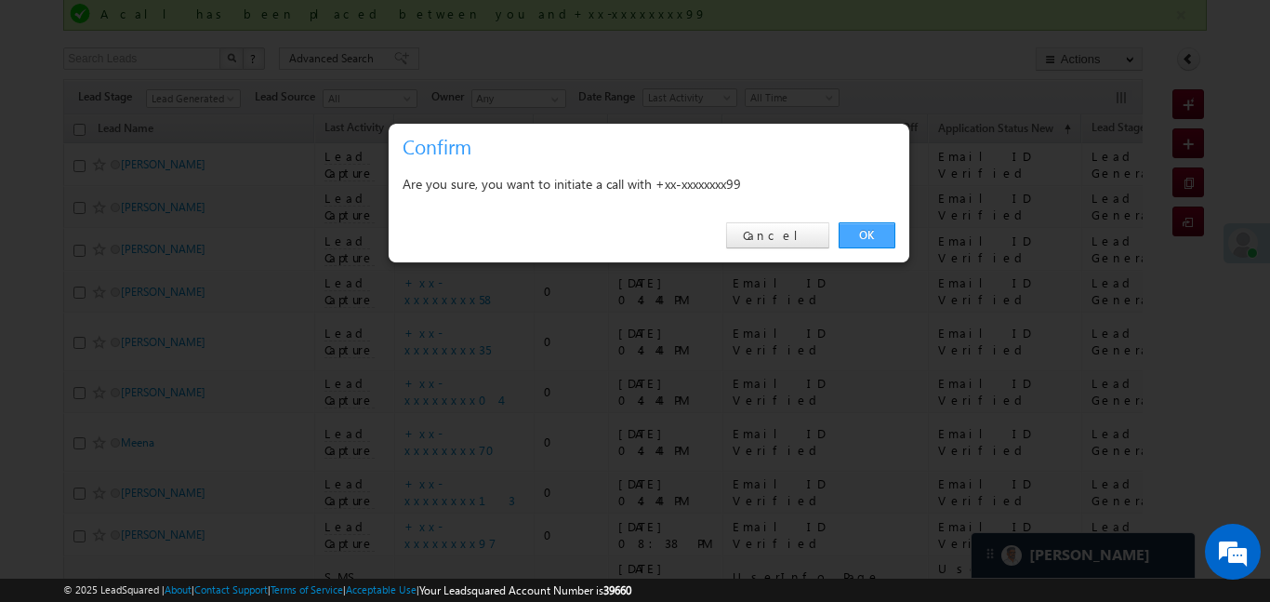
click at [871, 233] on link "OK" at bounding box center [867, 235] width 57 height 26
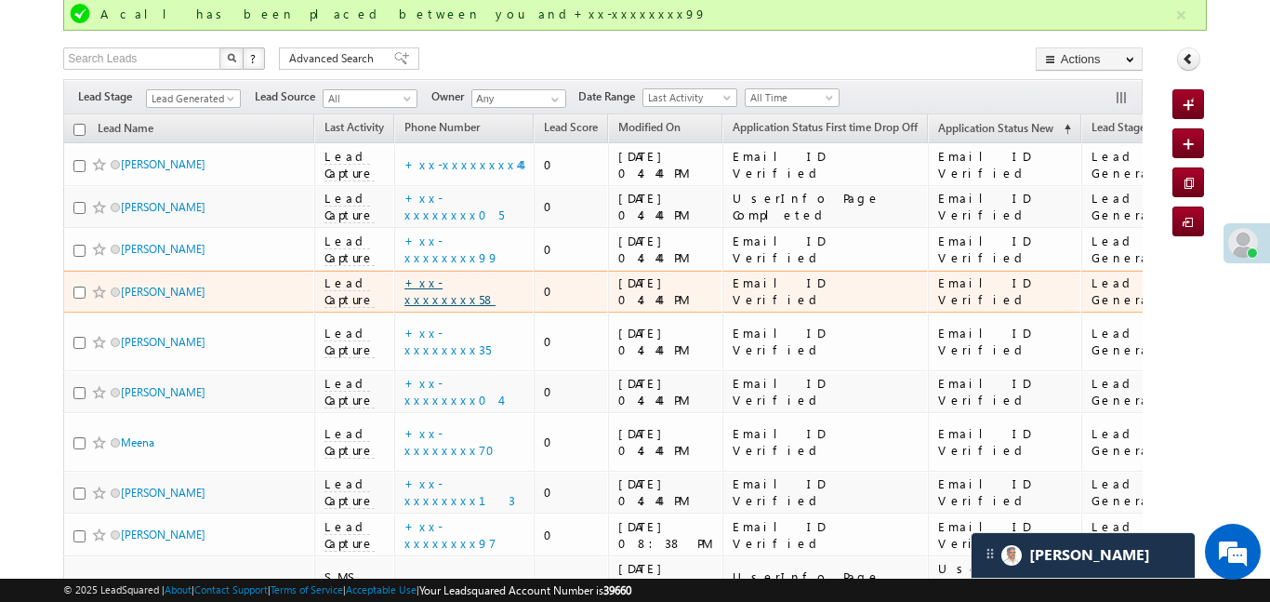
click at [472, 290] on link "+xx-xxxxxxxx58" at bounding box center [450, 290] width 91 height 33
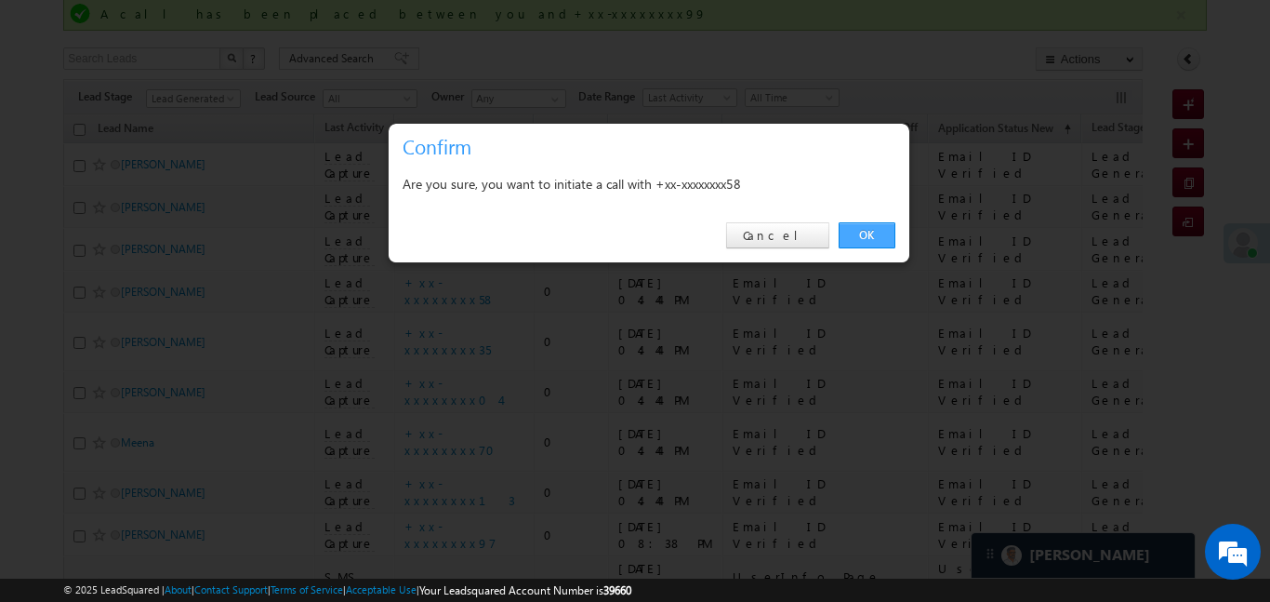
click at [881, 228] on link "OK" at bounding box center [867, 235] width 57 height 26
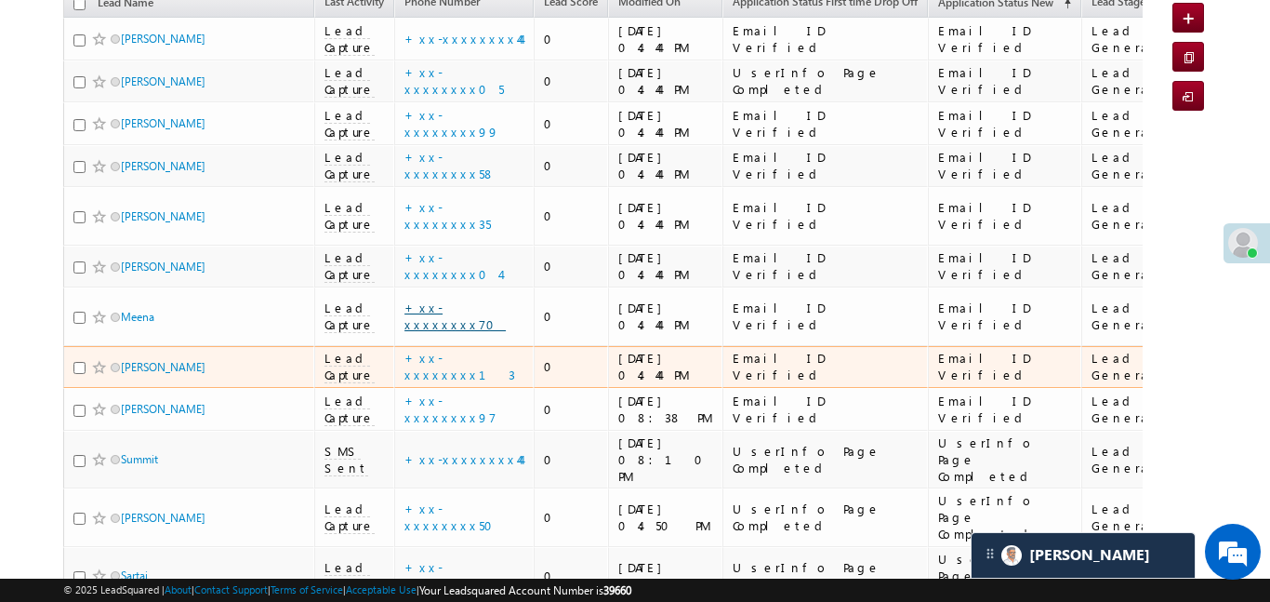
scroll to position [273, 0]
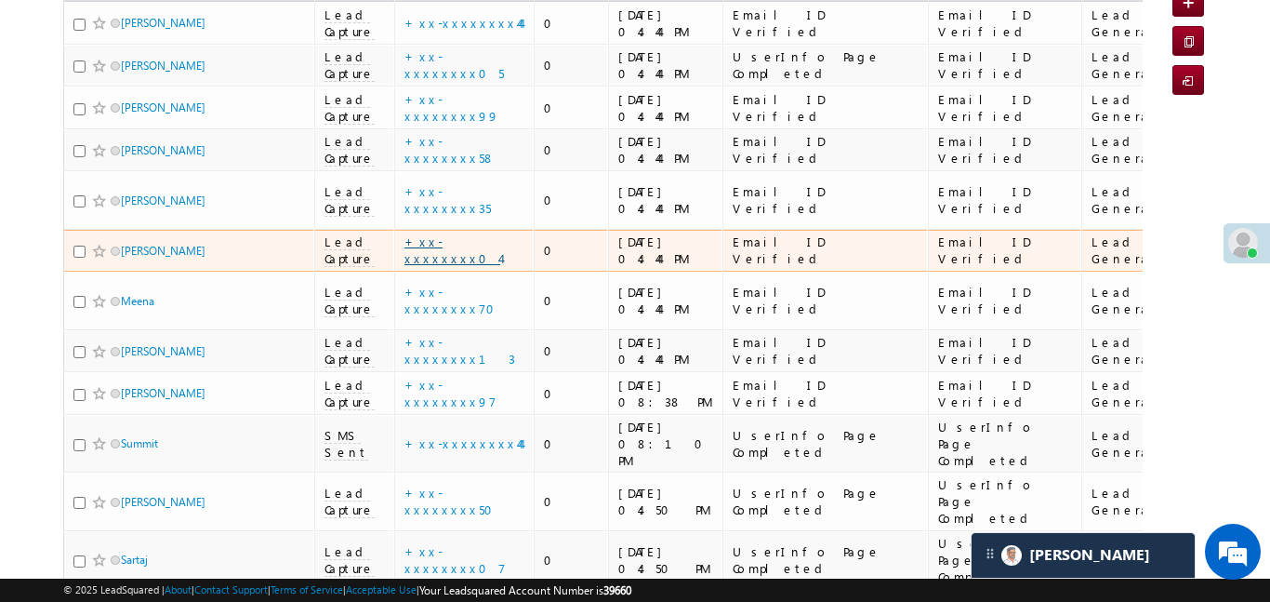
click at [484, 236] on link "+xx-xxxxxxxx04" at bounding box center [453, 249] width 96 height 33
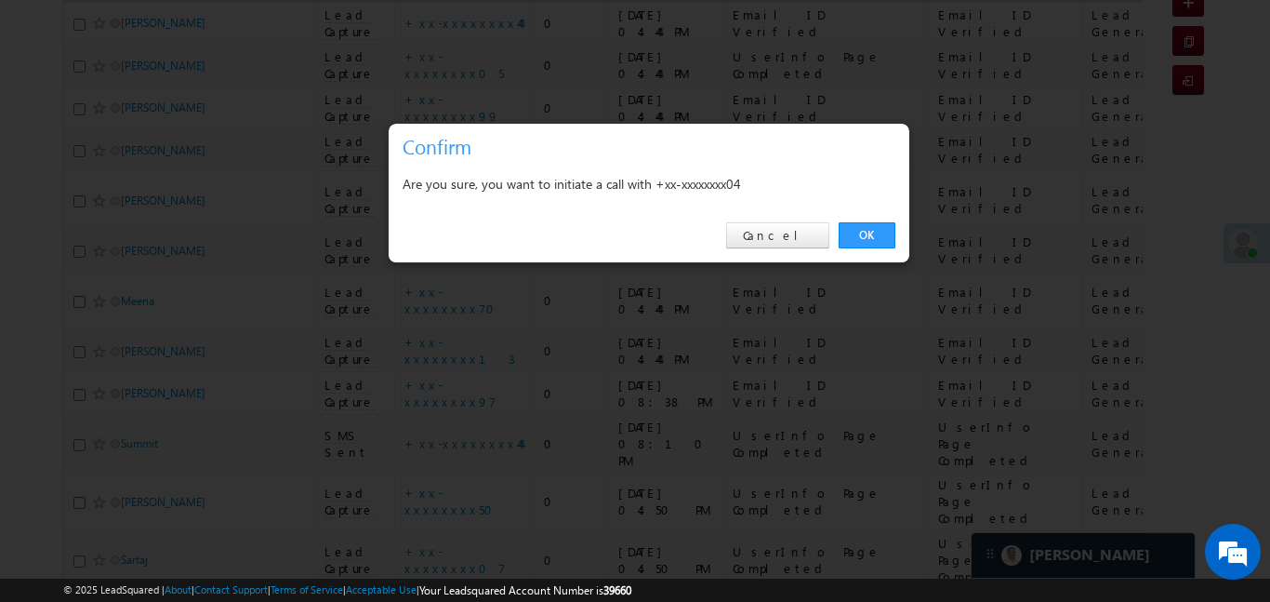
click at [874, 229] on link "OK" at bounding box center [867, 235] width 57 height 26
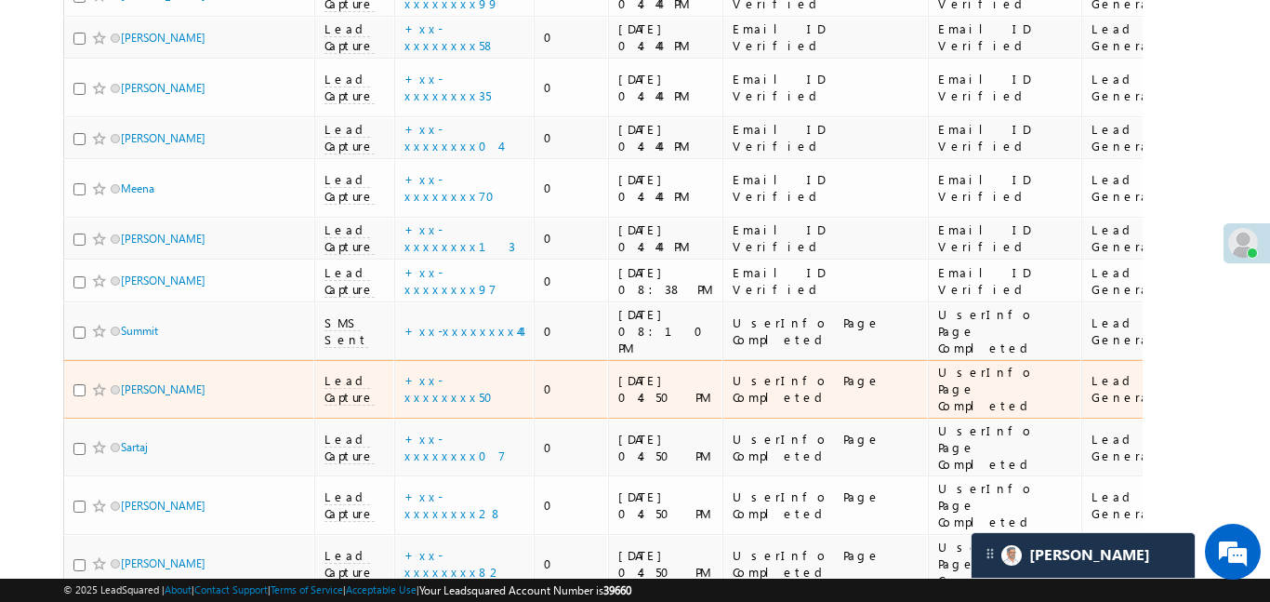
scroll to position [542, 0]
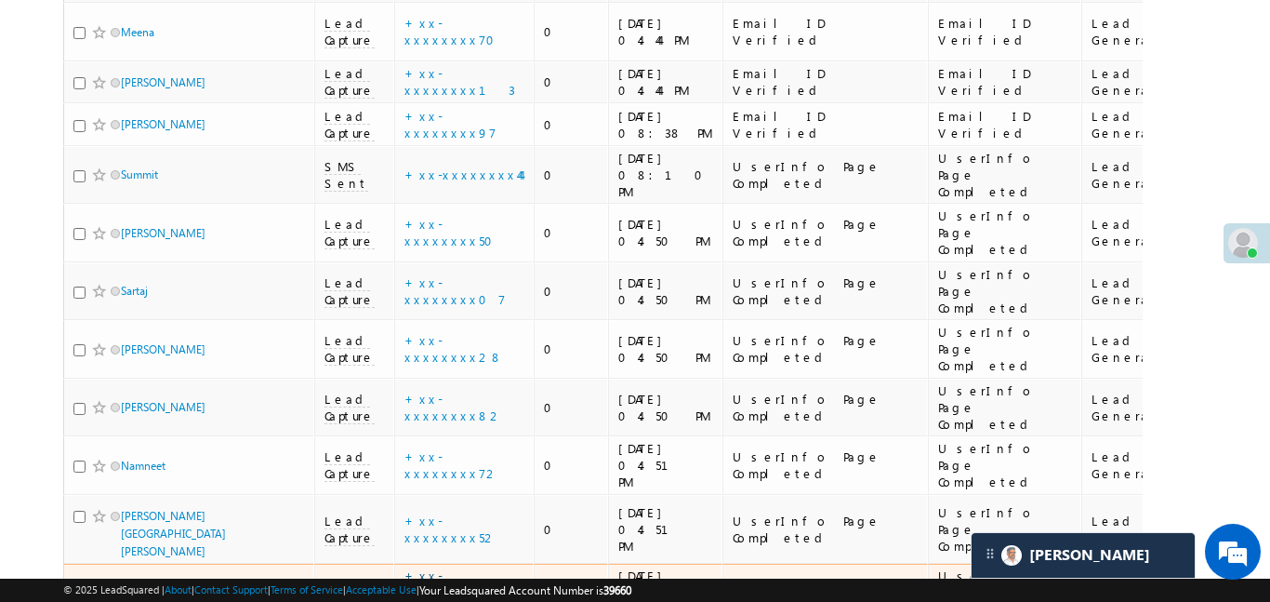
click at [469, 567] on link "+xx-xxxxxxxx11" at bounding box center [457, 591] width 104 height 49
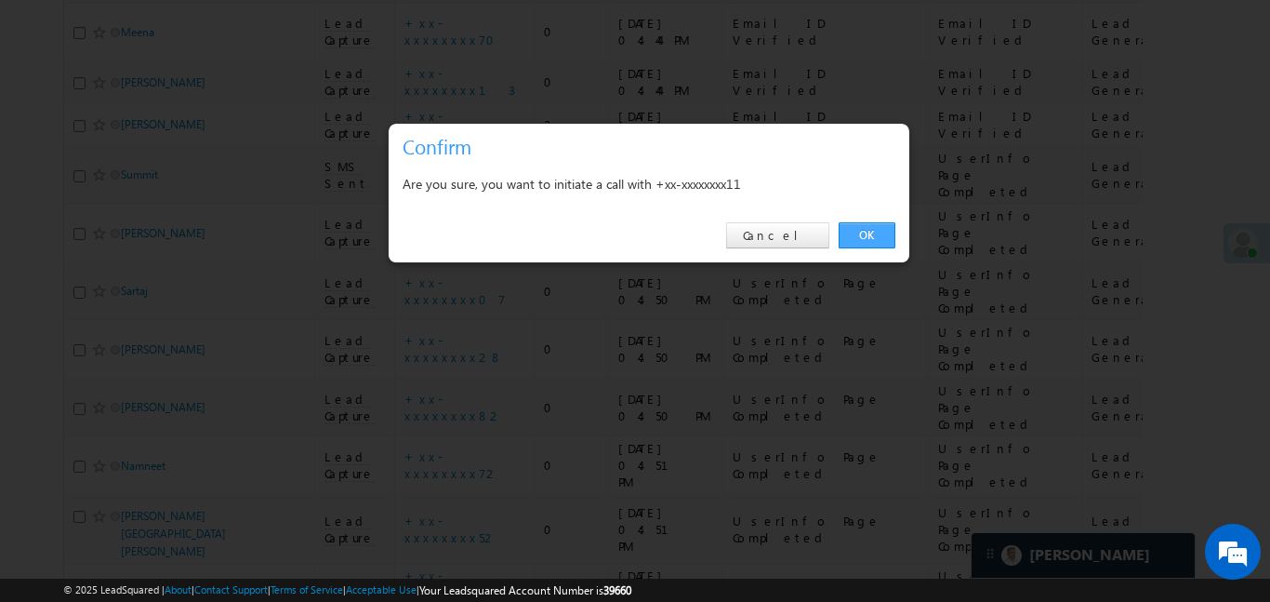
click at [889, 240] on link "OK" at bounding box center [867, 235] width 57 height 26
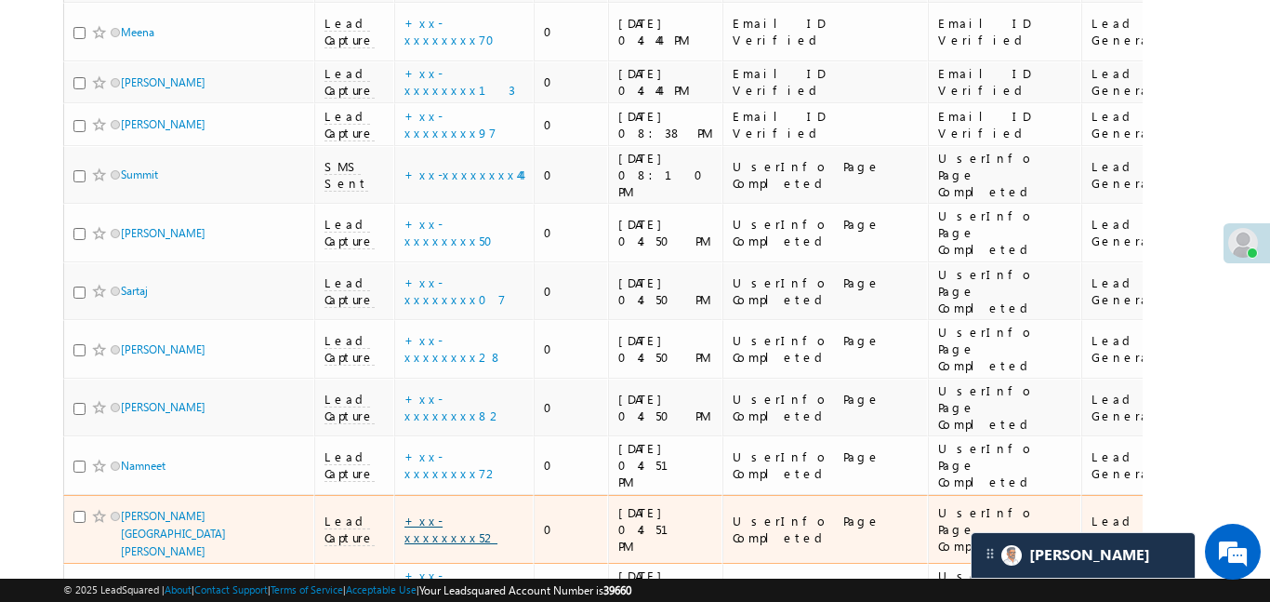
click at [485, 512] on link "+xx-xxxxxxxx52" at bounding box center [451, 528] width 93 height 33
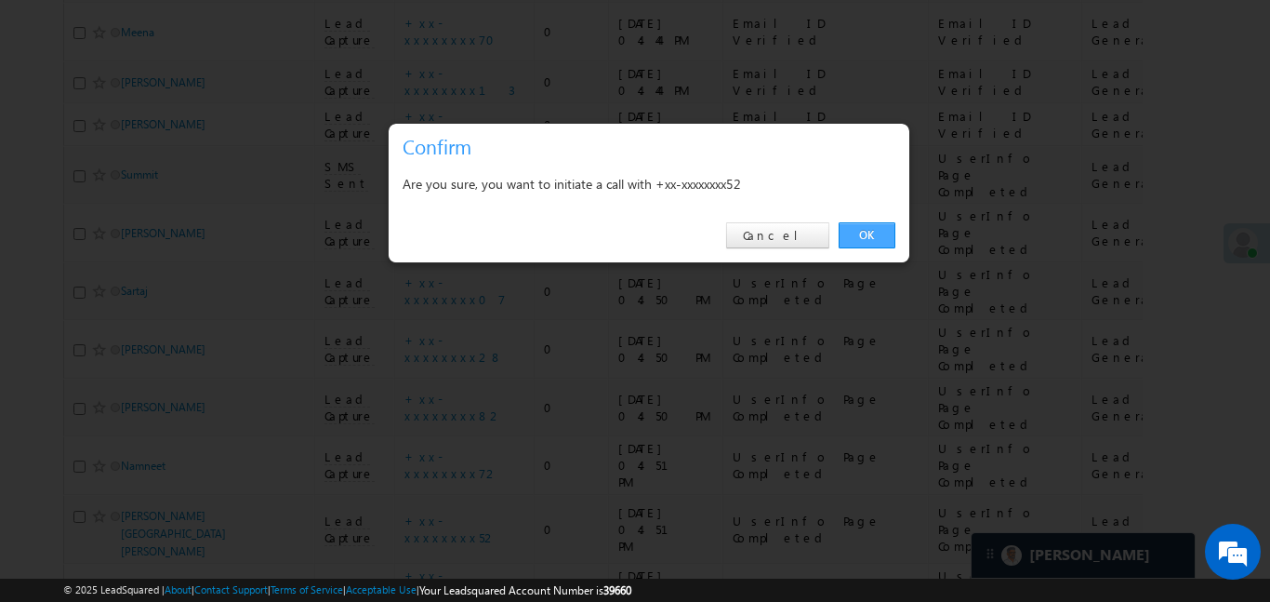
click at [882, 236] on link "OK" at bounding box center [867, 235] width 57 height 26
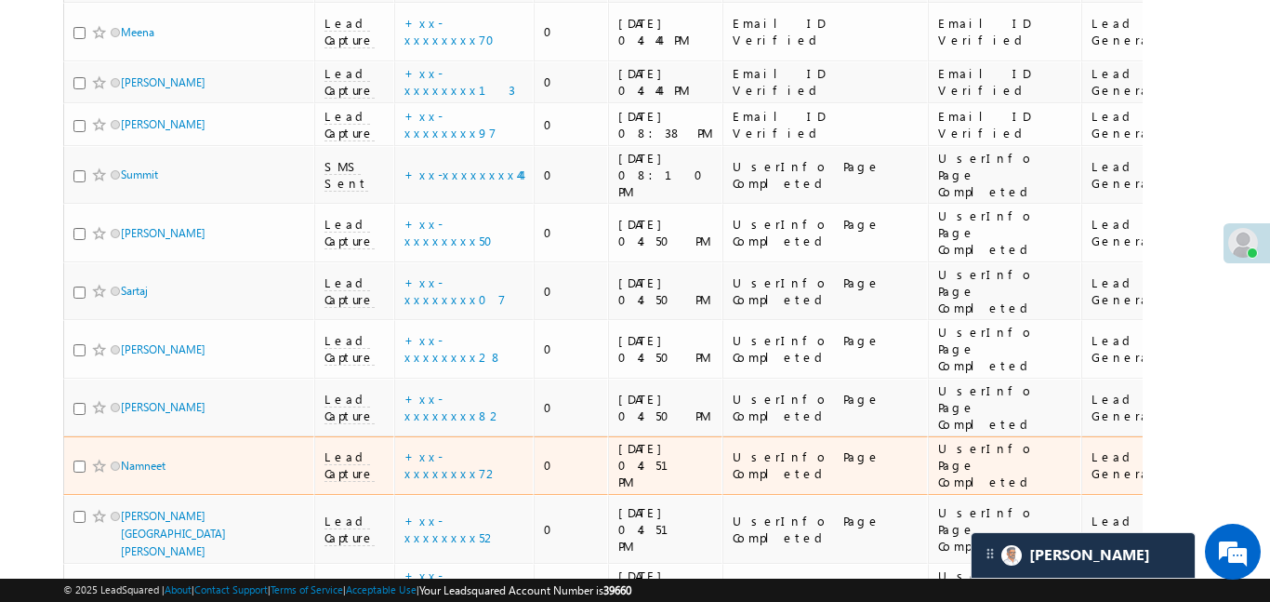
click at [433, 436] on td "+xx-xxxxxxxx72" at bounding box center [464, 465] width 140 height 59
click at [444, 448] on link "+xx-xxxxxxxx72" at bounding box center [452, 464] width 95 height 33
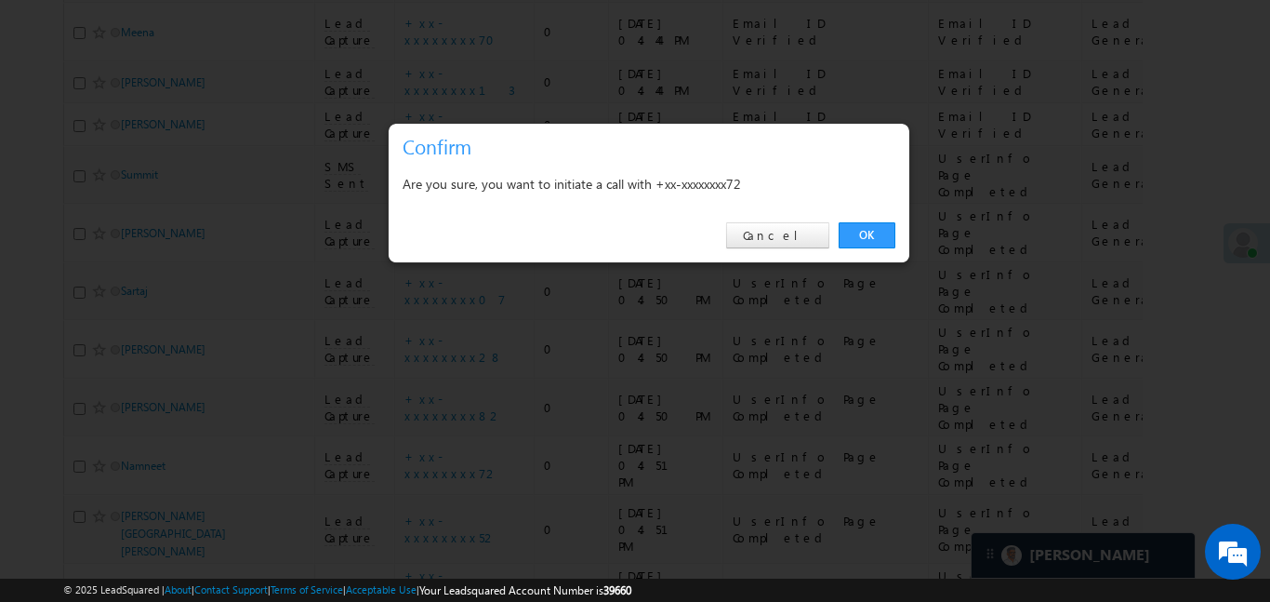
click at [856, 256] on div "OK Cancel" at bounding box center [649, 235] width 521 height 53
click at [865, 234] on link "OK" at bounding box center [867, 235] width 57 height 26
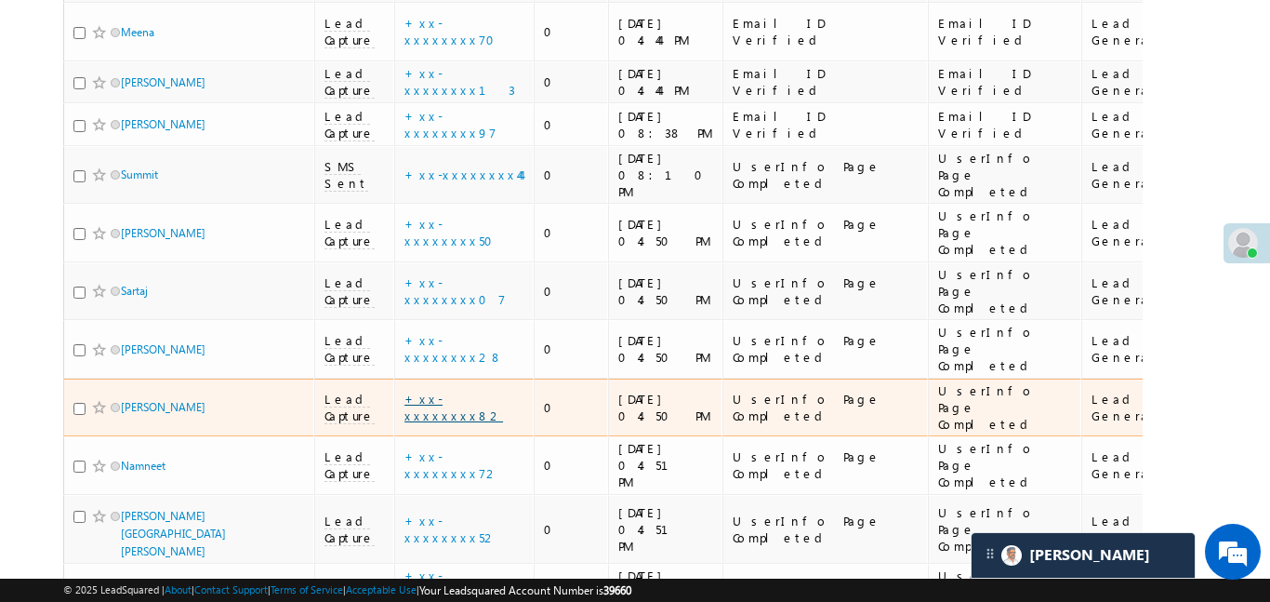
click at [456, 391] on link "+xx-xxxxxxxx82" at bounding box center [454, 407] width 99 height 33
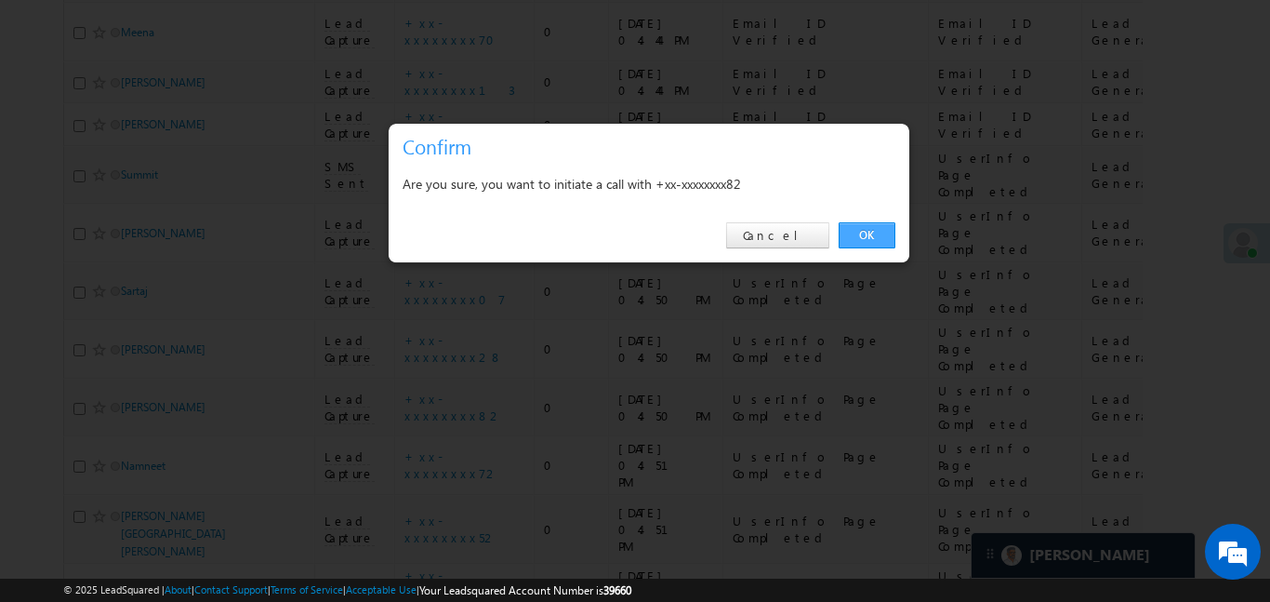
click at [872, 244] on link "OK" at bounding box center [867, 235] width 57 height 26
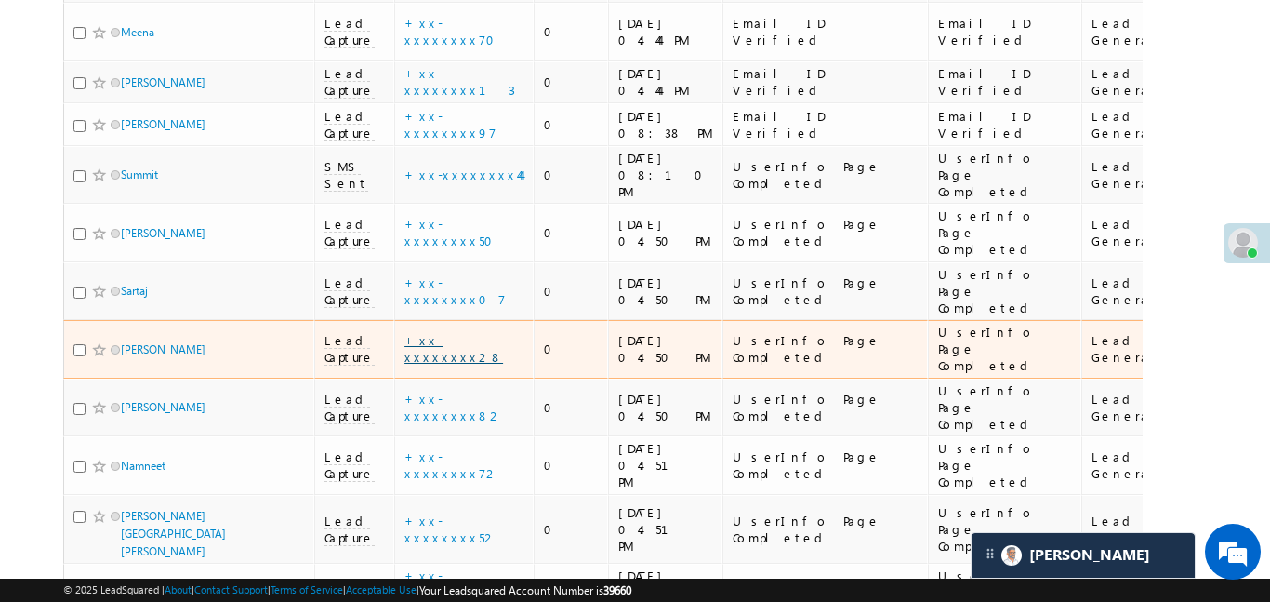
click at [454, 332] on link "+xx-xxxxxxxx28" at bounding box center [454, 348] width 99 height 33
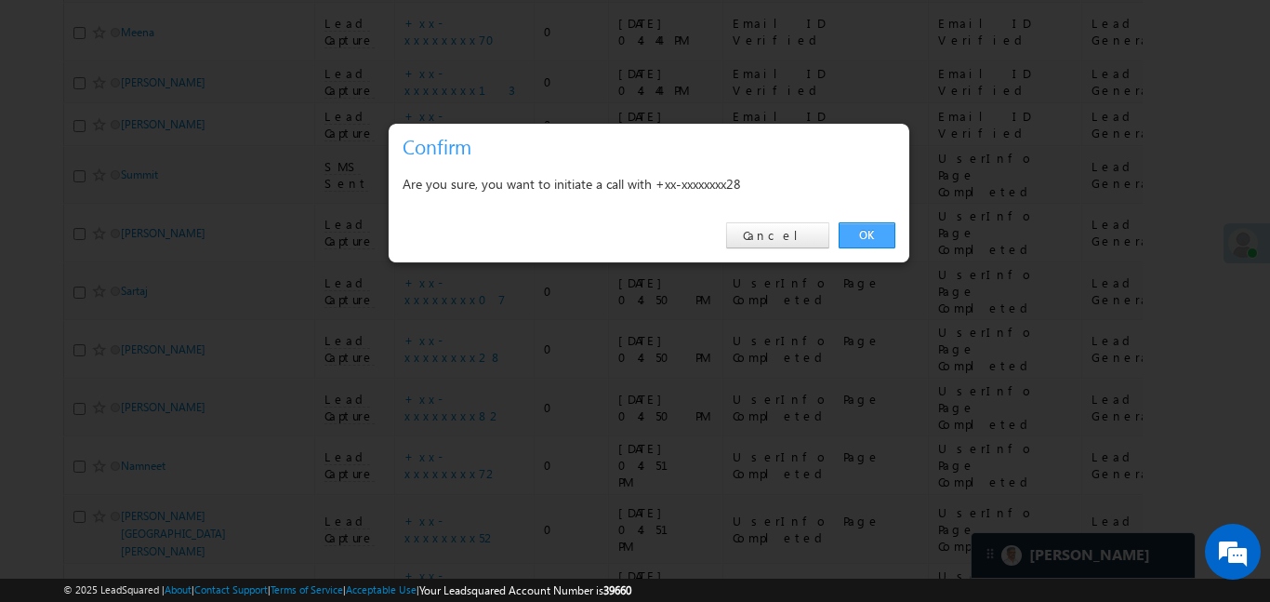
click at [857, 224] on link "OK" at bounding box center [867, 235] width 57 height 26
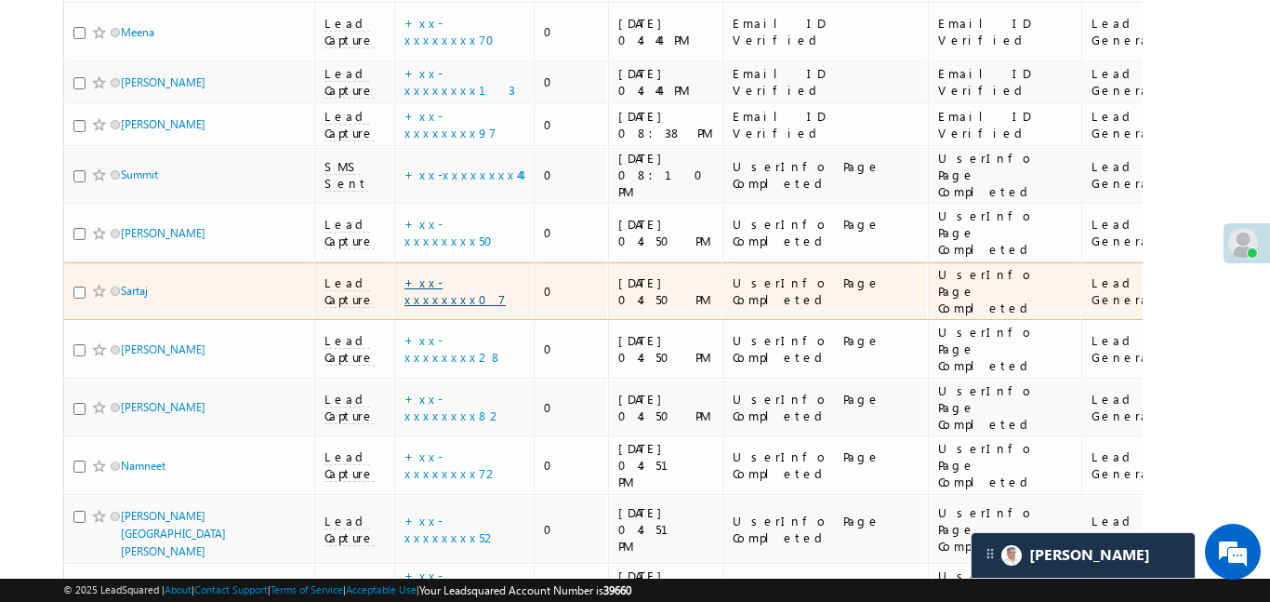
click at [445, 274] on link "+xx-xxxxxxxx07" at bounding box center [455, 290] width 101 height 33
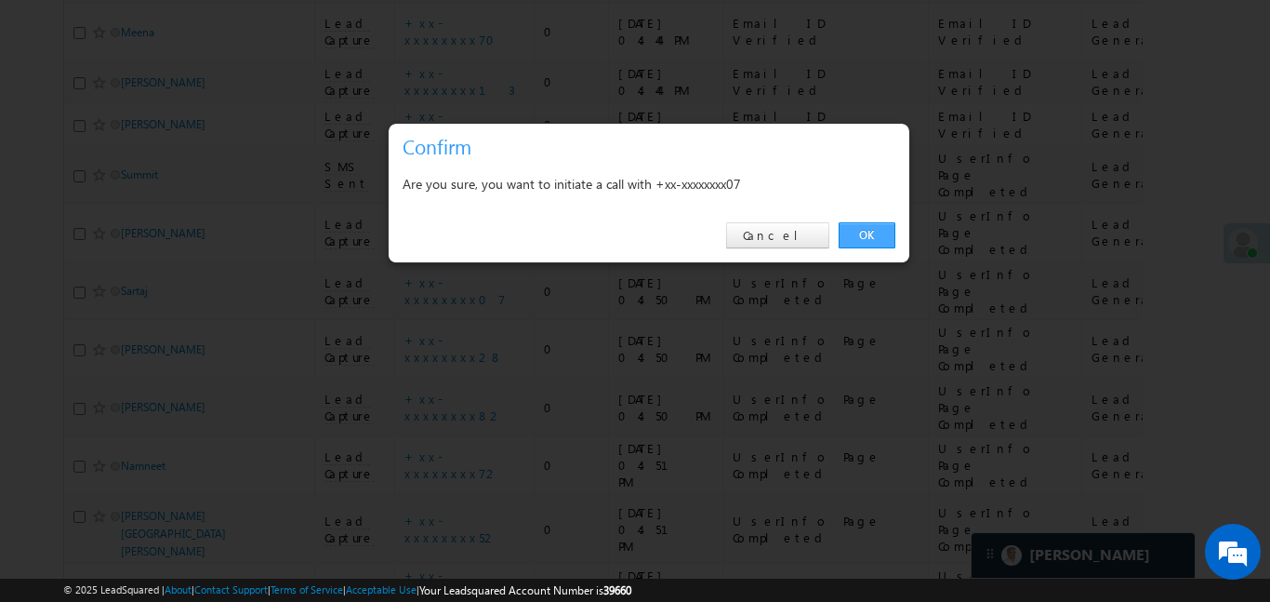
click at [874, 244] on link "OK" at bounding box center [867, 235] width 57 height 26
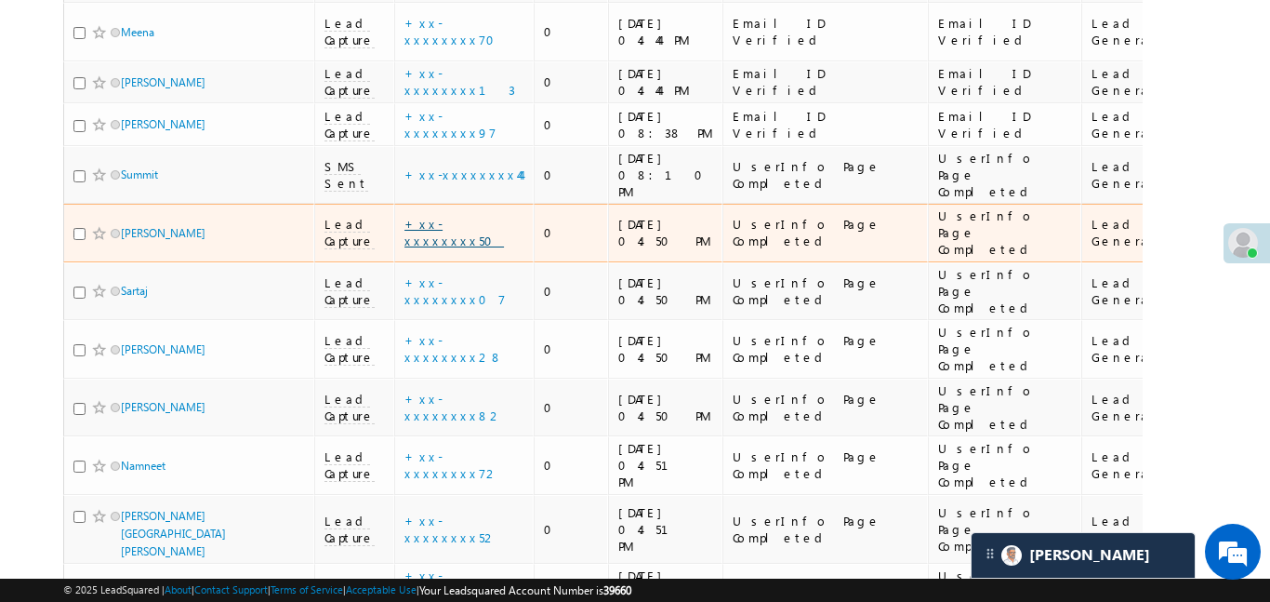
click at [435, 216] on link "+xx-xxxxxxxx50" at bounding box center [455, 232] width 100 height 33
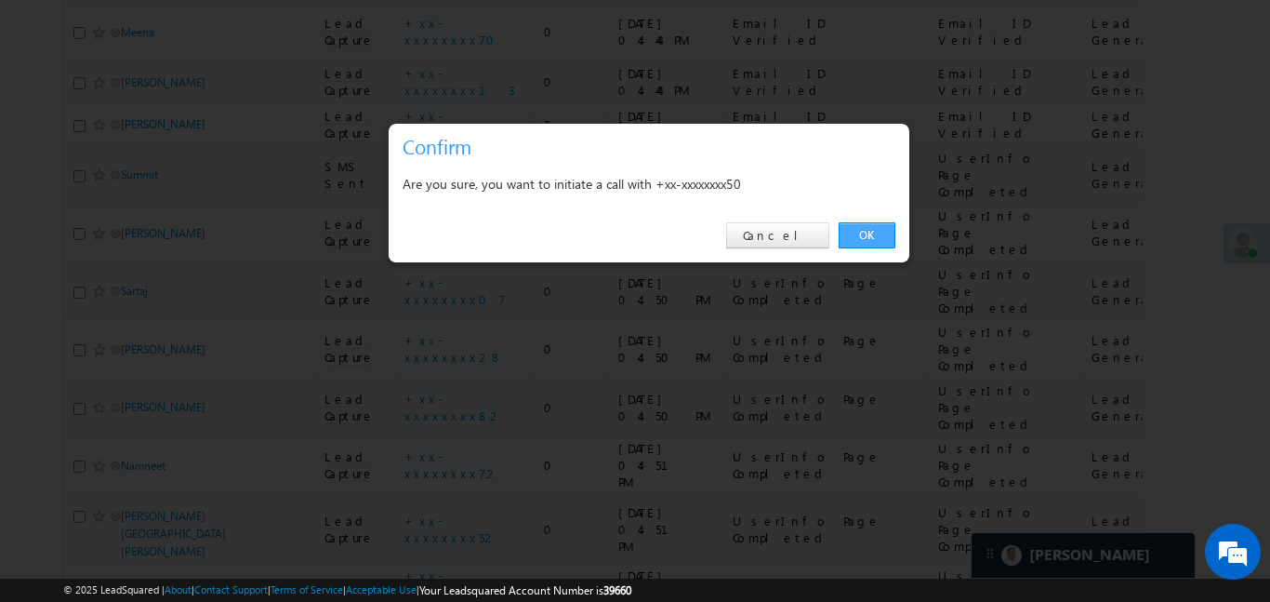
click at [867, 231] on link "OK" at bounding box center [867, 235] width 57 height 26
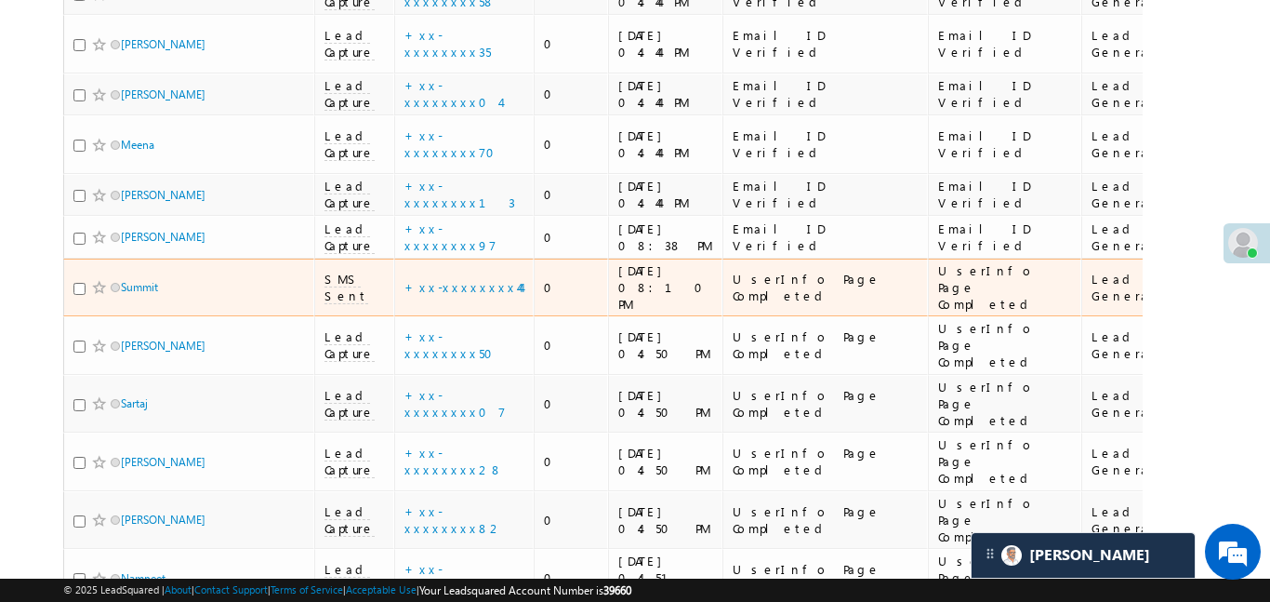
scroll to position [429, 0]
click at [482, 280] on link "+xx-xxxxxxxx44" at bounding box center [463, 288] width 116 height 16
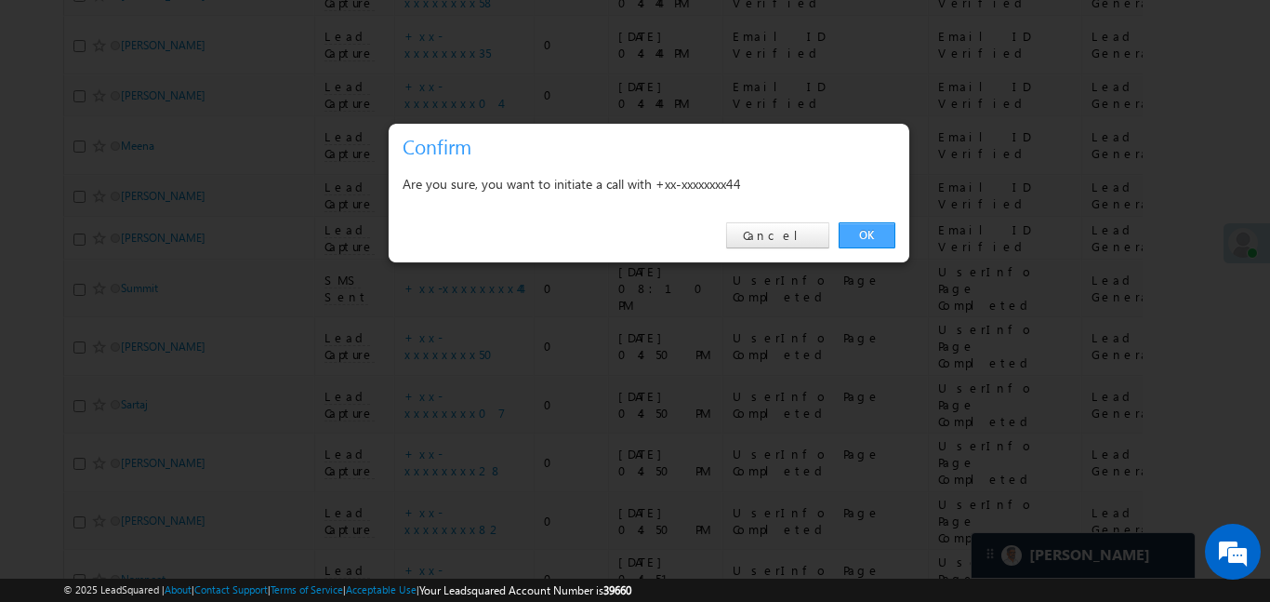
click at [853, 224] on link "OK" at bounding box center [867, 235] width 57 height 26
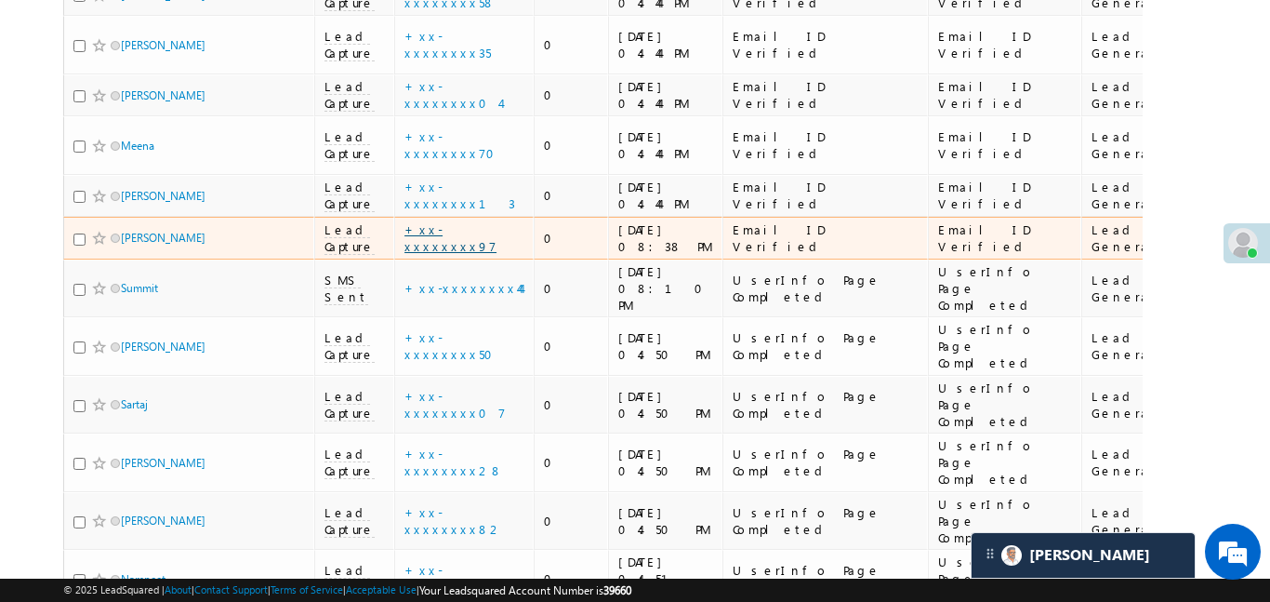
click at [450, 221] on link "+xx-xxxxxxxx97" at bounding box center [451, 237] width 92 height 33
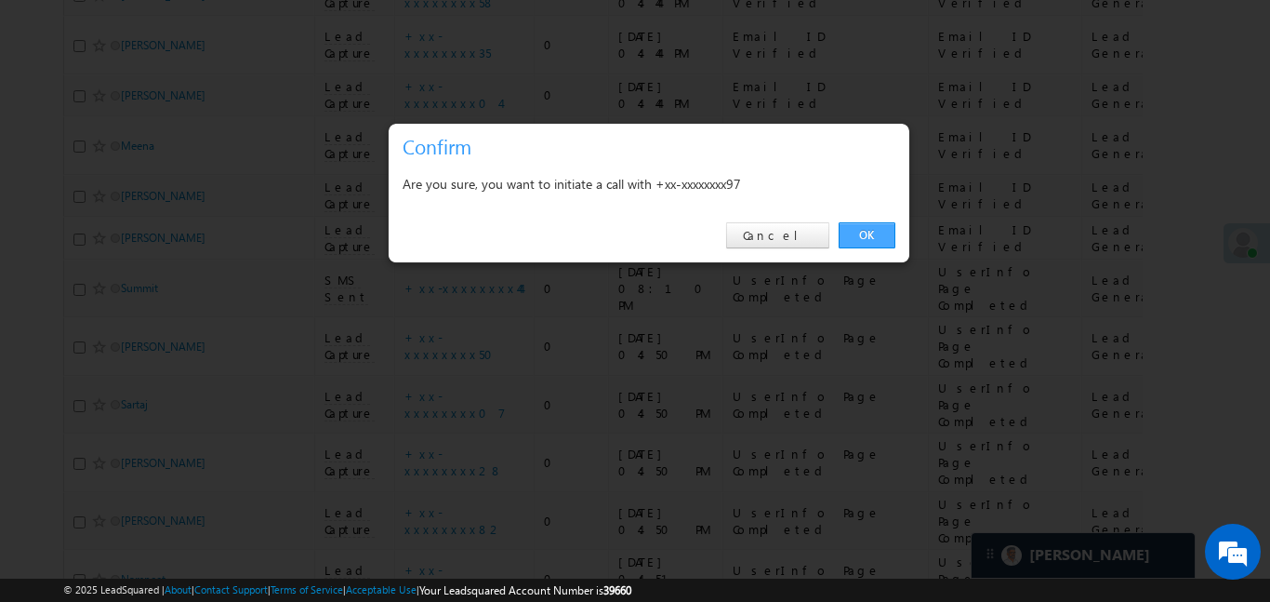
click at [874, 232] on link "OK" at bounding box center [867, 235] width 57 height 26
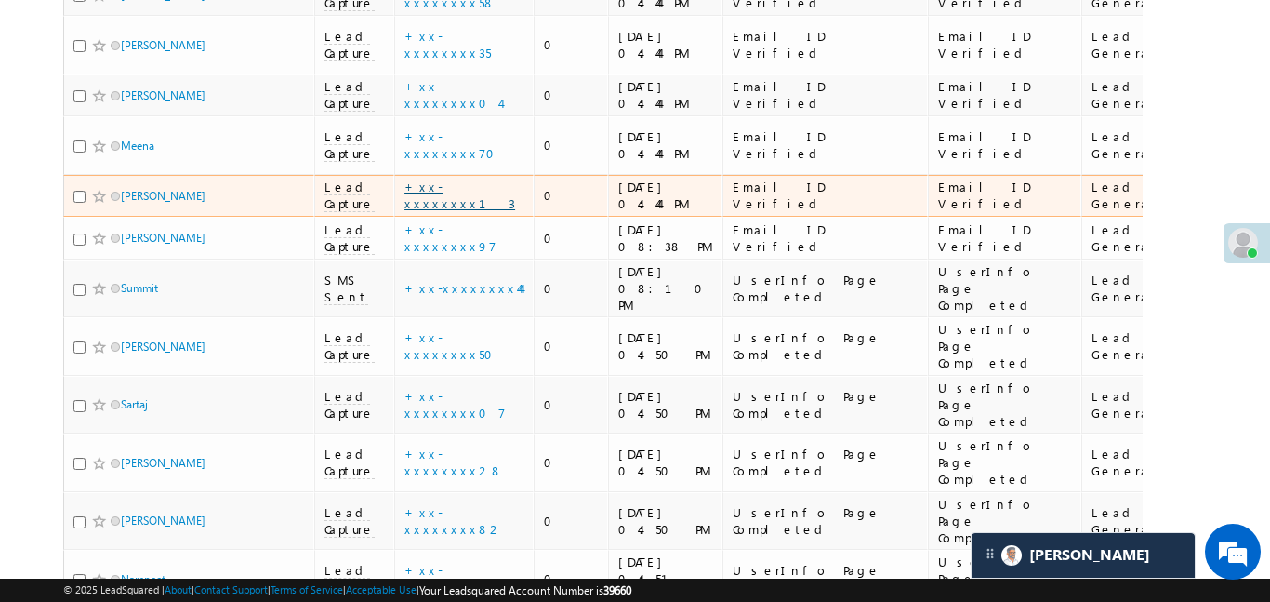
click at [469, 179] on link "+xx-xxxxxxxx13" at bounding box center [460, 195] width 111 height 33
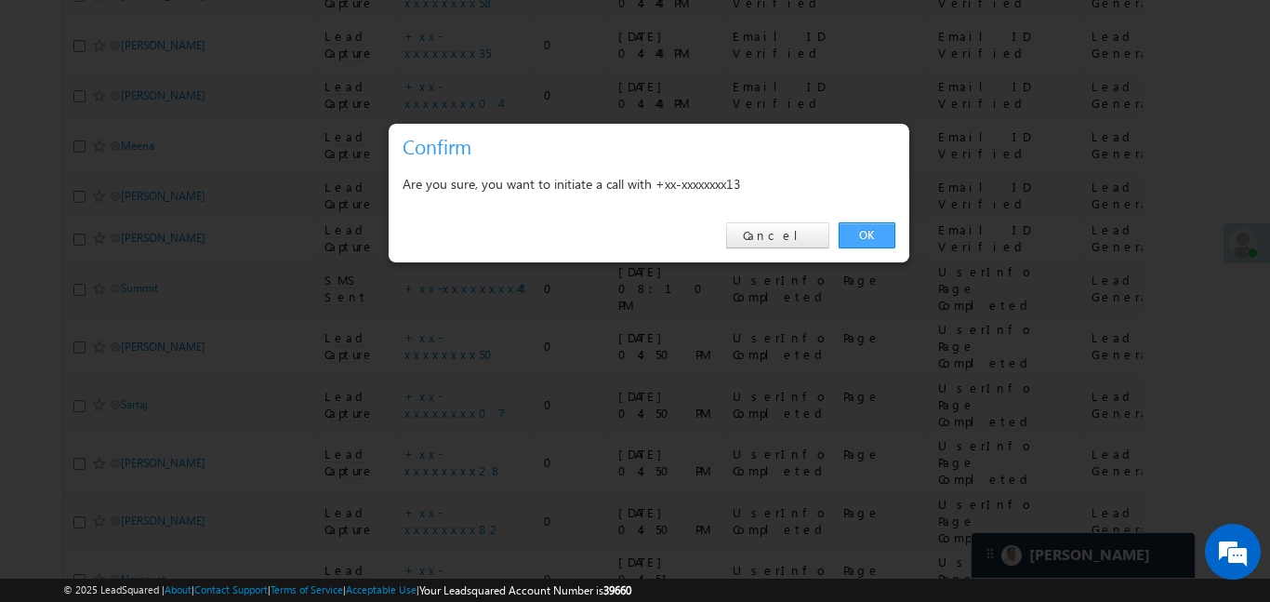
click at [869, 243] on link "OK" at bounding box center [867, 235] width 57 height 26
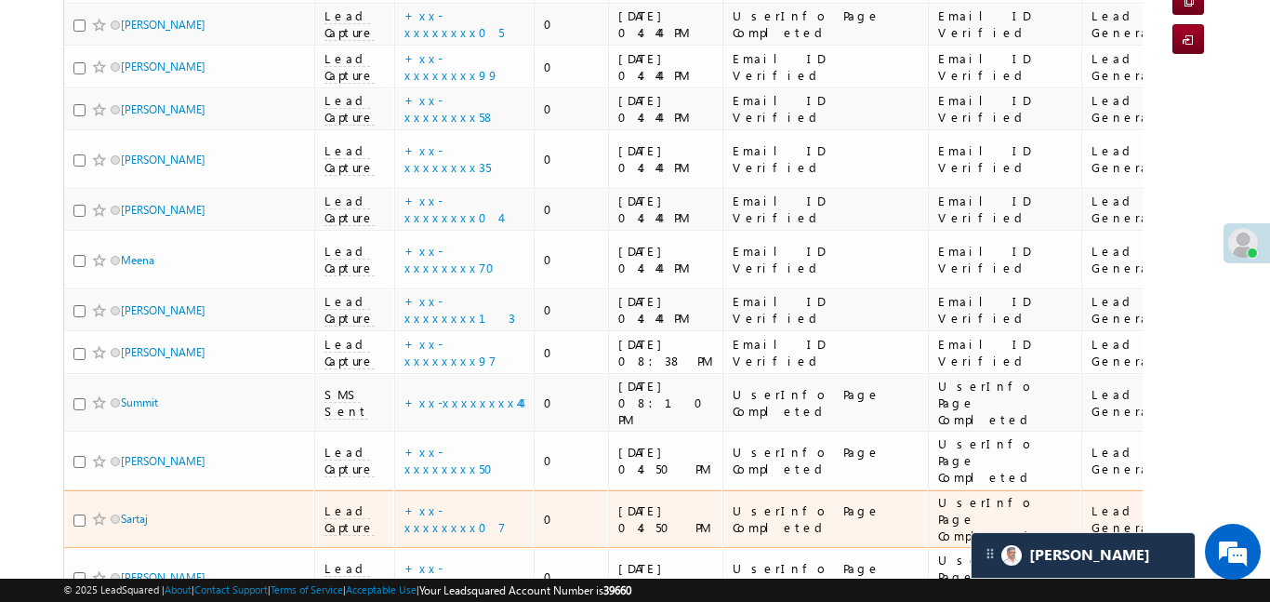
scroll to position [269, 0]
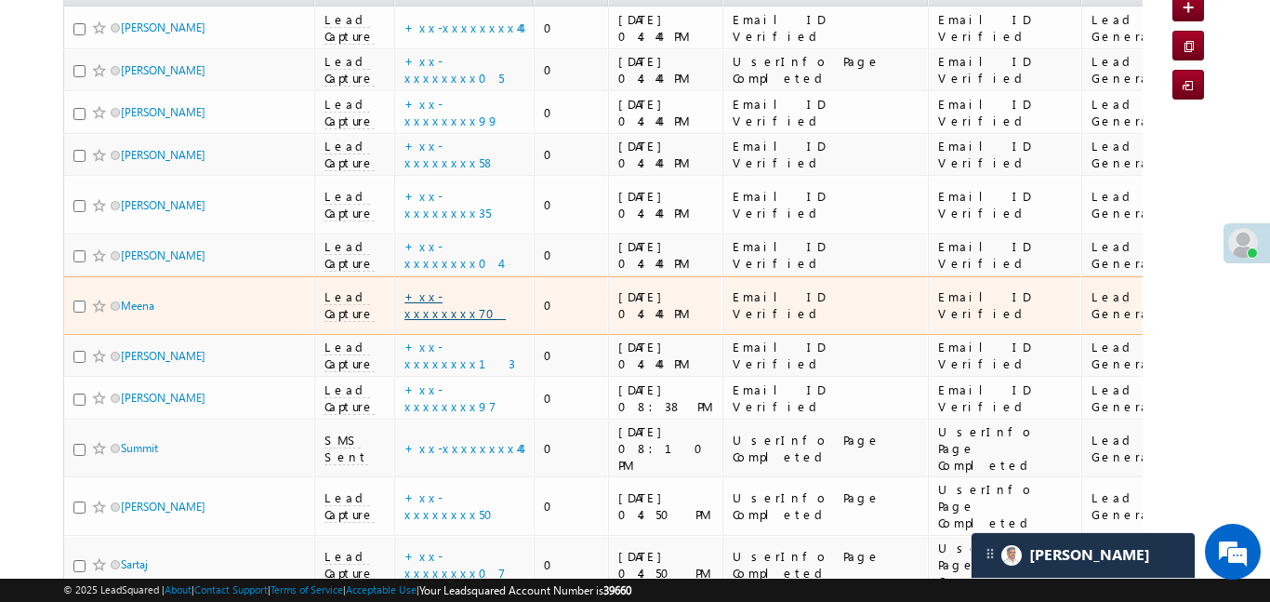
click at [479, 288] on link "+xx-xxxxxxxx70" at bounding box center [455, 304] width 101 height 33
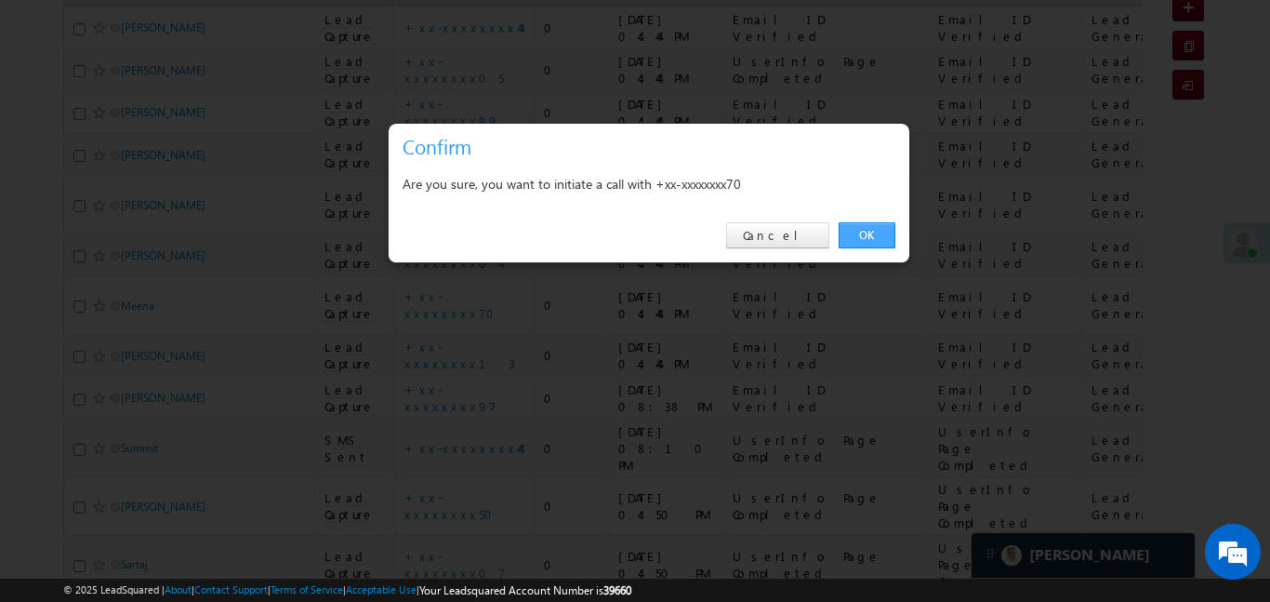
click at [854, 239] on link "OK" at bounding box center [867, 235] width 57 height 26
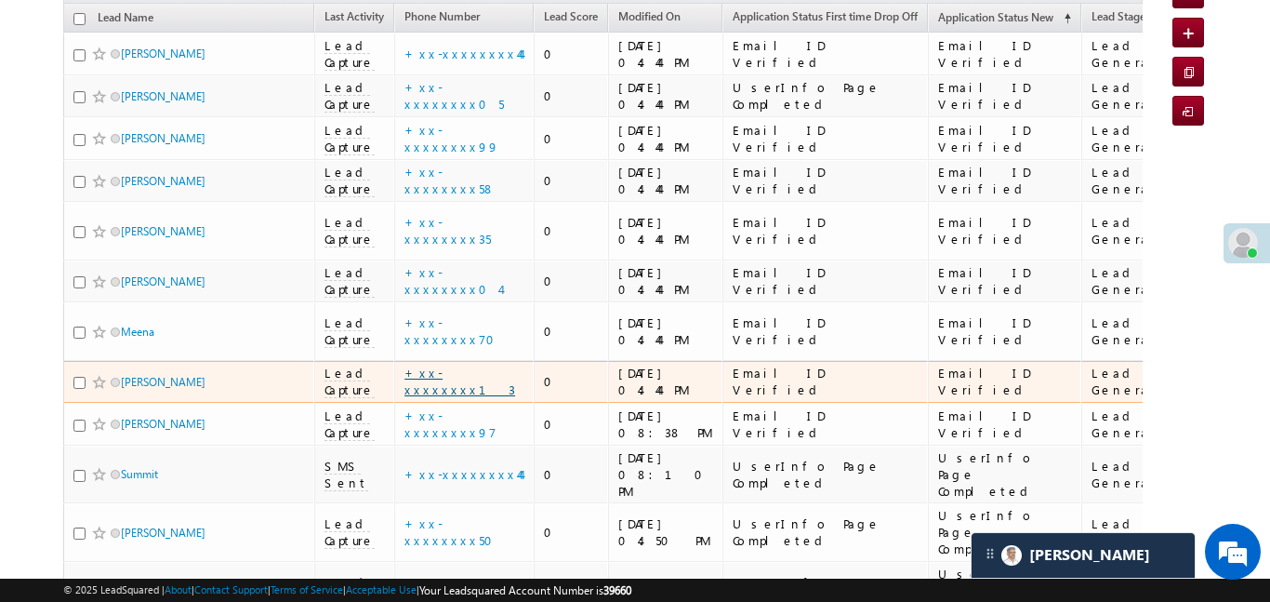
scroll to position [239, 0]
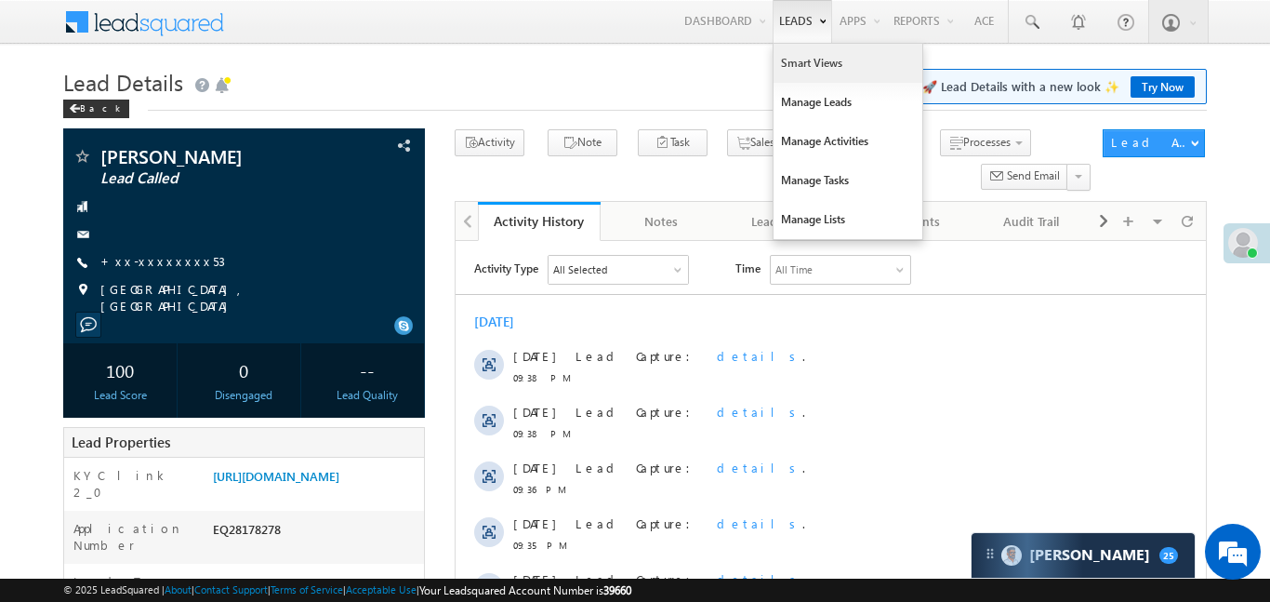
click at [812, 76] on link "Smart Views" at bounding box center [848, 63] width 149 height 39
drag, startPoint x: 812, startPoint y: 76, endPoint x: 840, endPoint y: 9, distance: 72.5
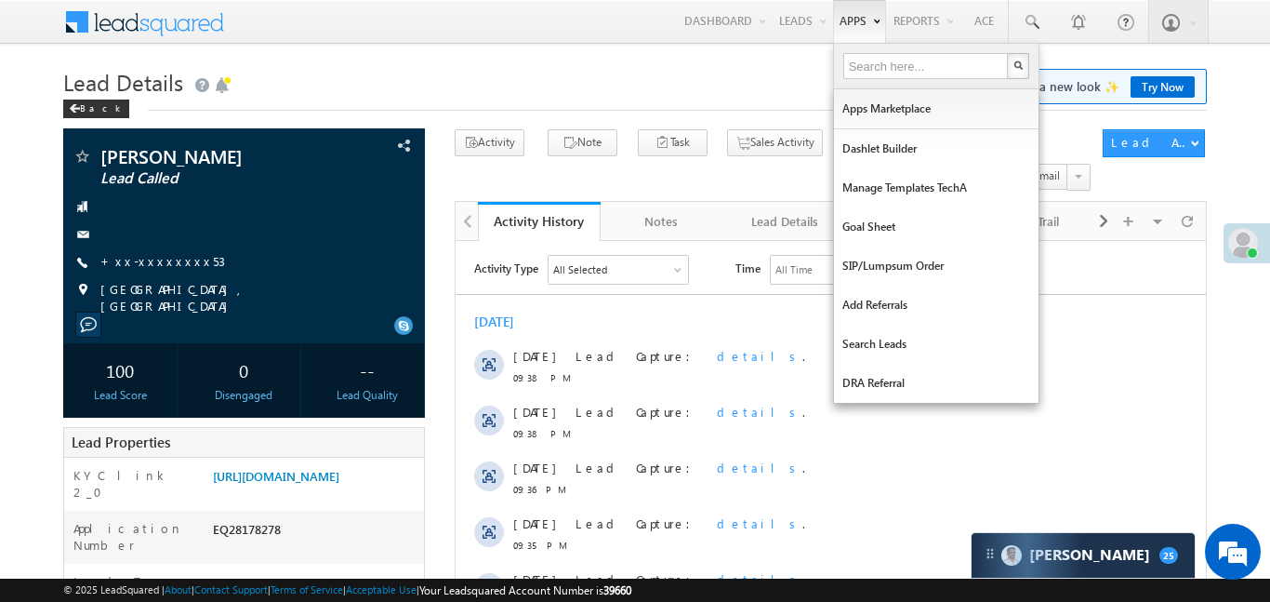
click at [0, 0] on link "Smart Views" at bounding box center [0, 0] width 0 height 0
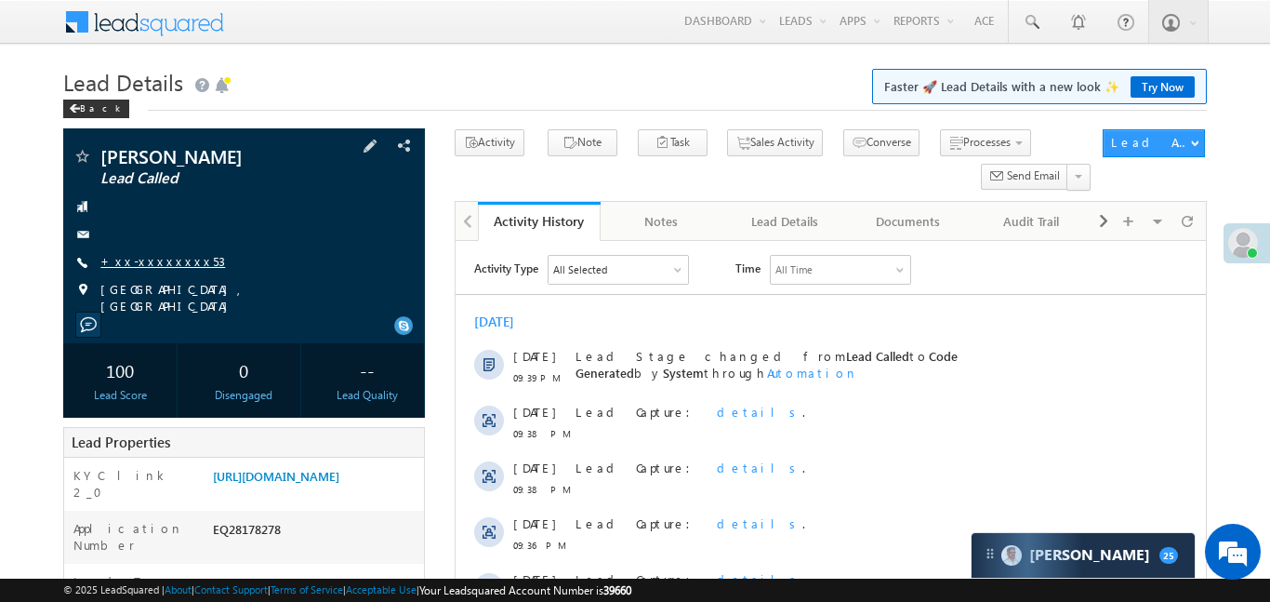
click at [163, 254] on link "+xx-xxxxxxxx53" at bounding box center [162, 261] width 125 height 16
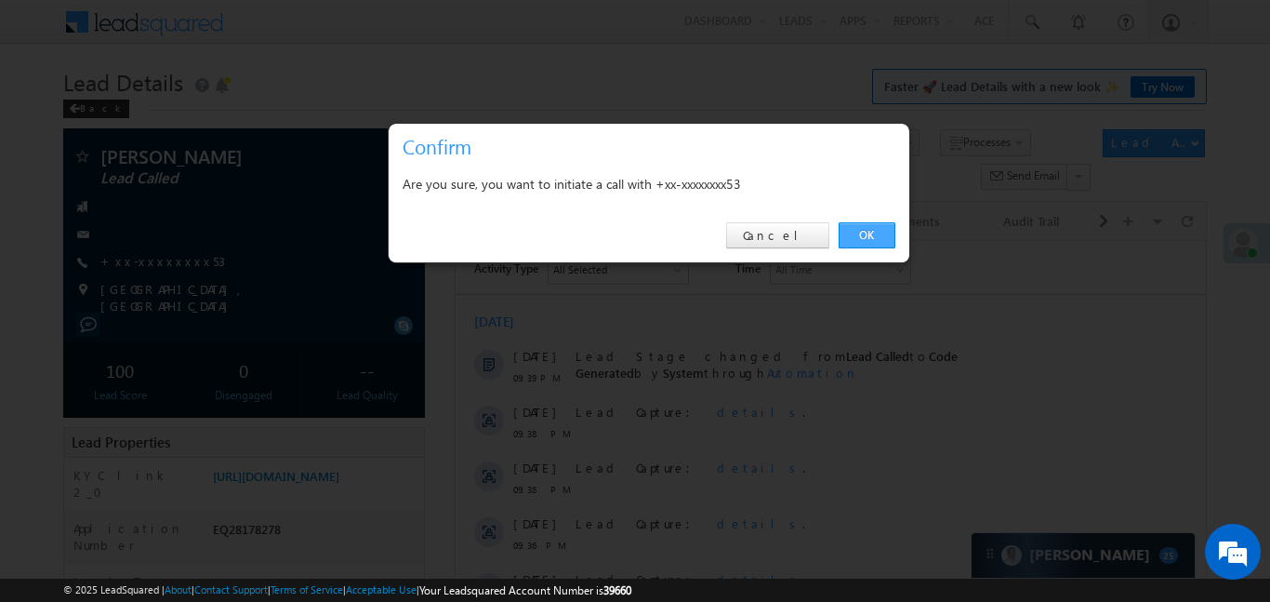
click at [871, 235] on link "OK" at bounding box center [867, 235] width 57 height 26
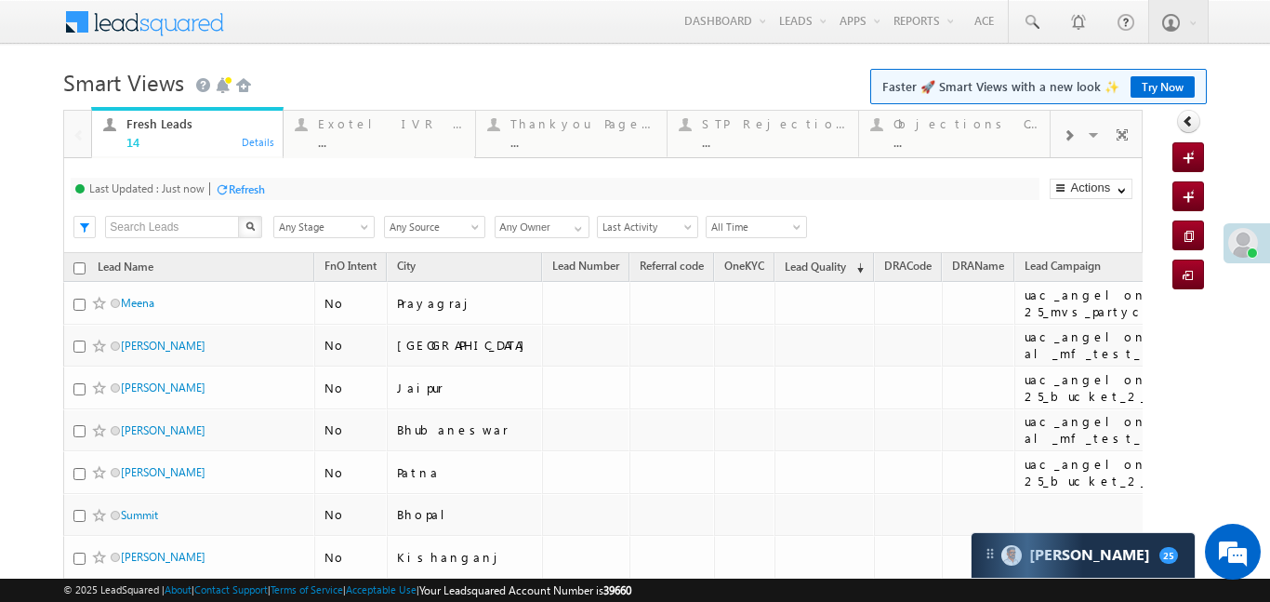
click at [1075, 131] on div at bounding box center [1068, 134] width 35 height 42
click at [1075, 132] on div at bounding box center [1068, 134] width 35 height 42
drag, startPoint x: 1075, startPoint y: 132, endPoint x: 1050, endPoint y: 132, distance: 25.1
click at [1074, 131] on div at bounding box center [1068, 134] width 35 height 42
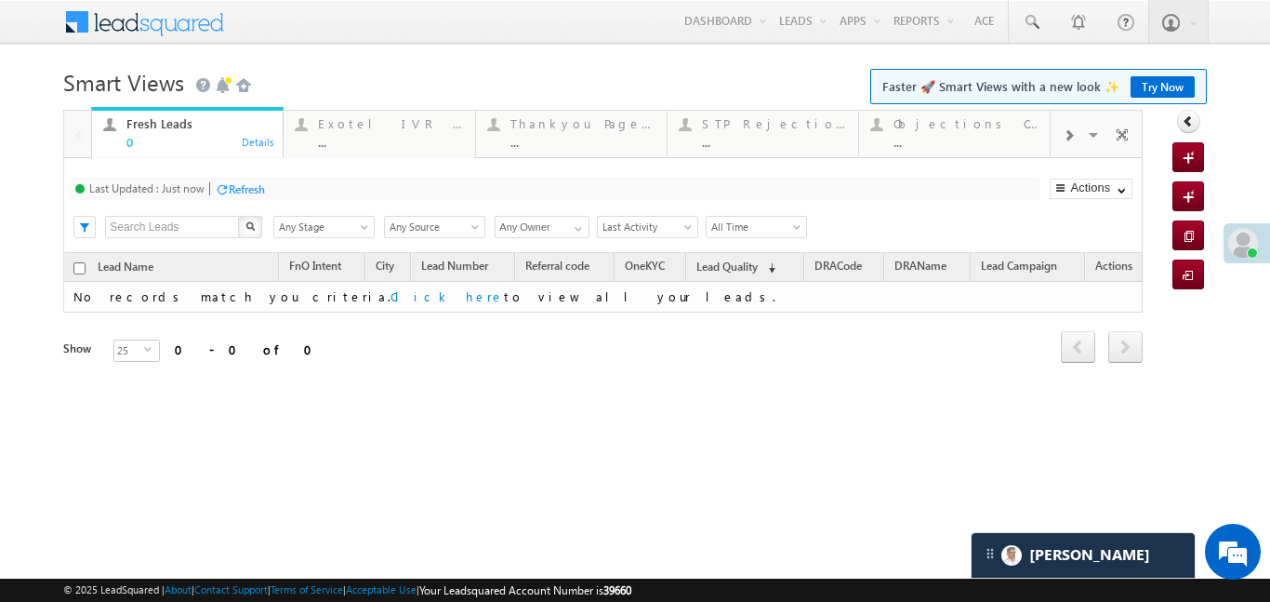
click at [1081, 130] on div at bounding box center [1068, 134] width 35 height 42
click at [1079, 131] on div at bounding box center [1068, 134] width 35 height 42
click at [963, 135] on div "..." at bounding box center [966, 142] width 145 height 14
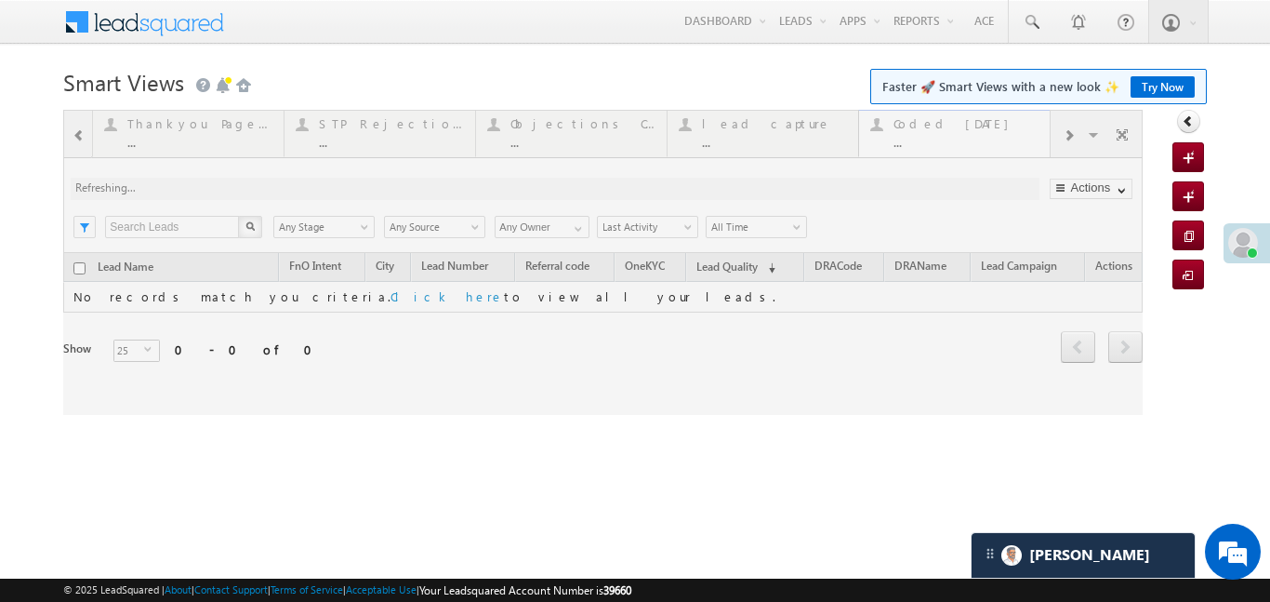
click at [963, 135] on div at bounding box center [603, 262] width 1080 height 305
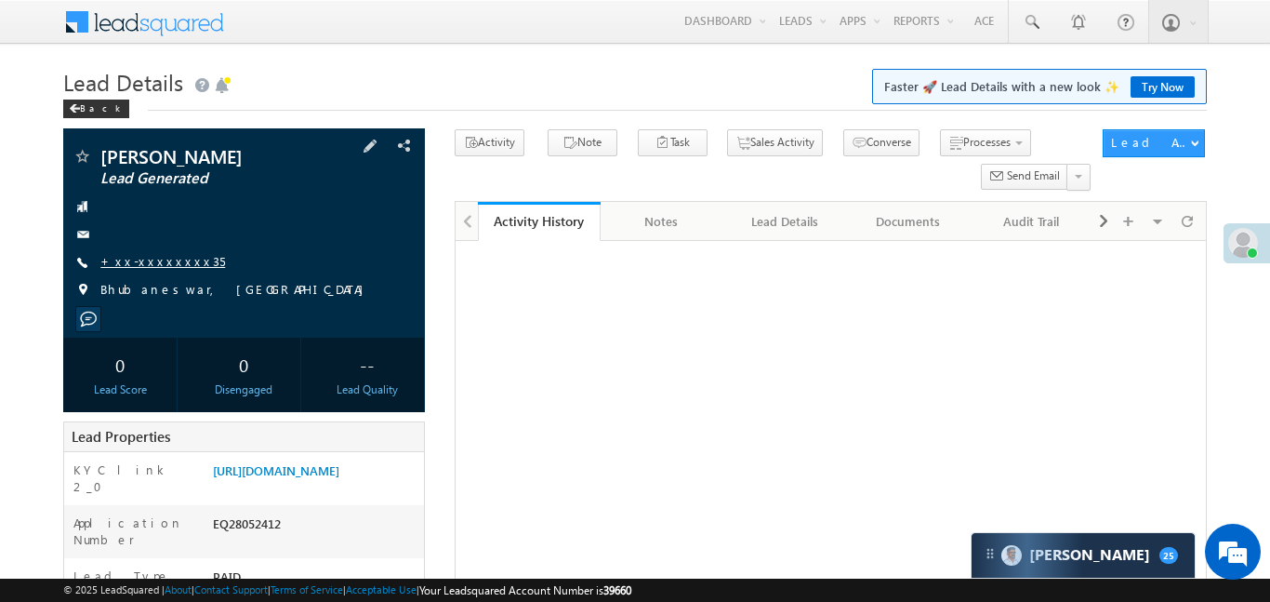
click at [162, 263] on link "+xx-xxxxxxxx35" at bounding box center [162, 261] width 125 height 16
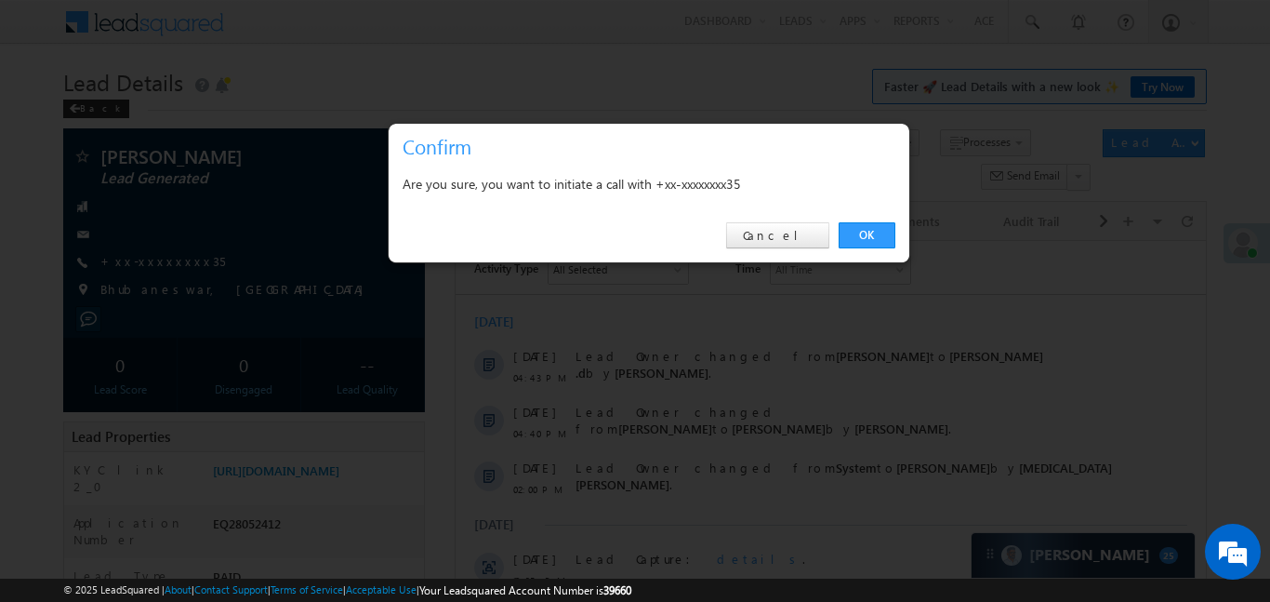
click at [898, 231] on div "OK Cancel" at bounding box center [649, 235] width 521 height 53
click at [890, 235] on link "OK" at bounding box center [867, 235] width 57 height 26
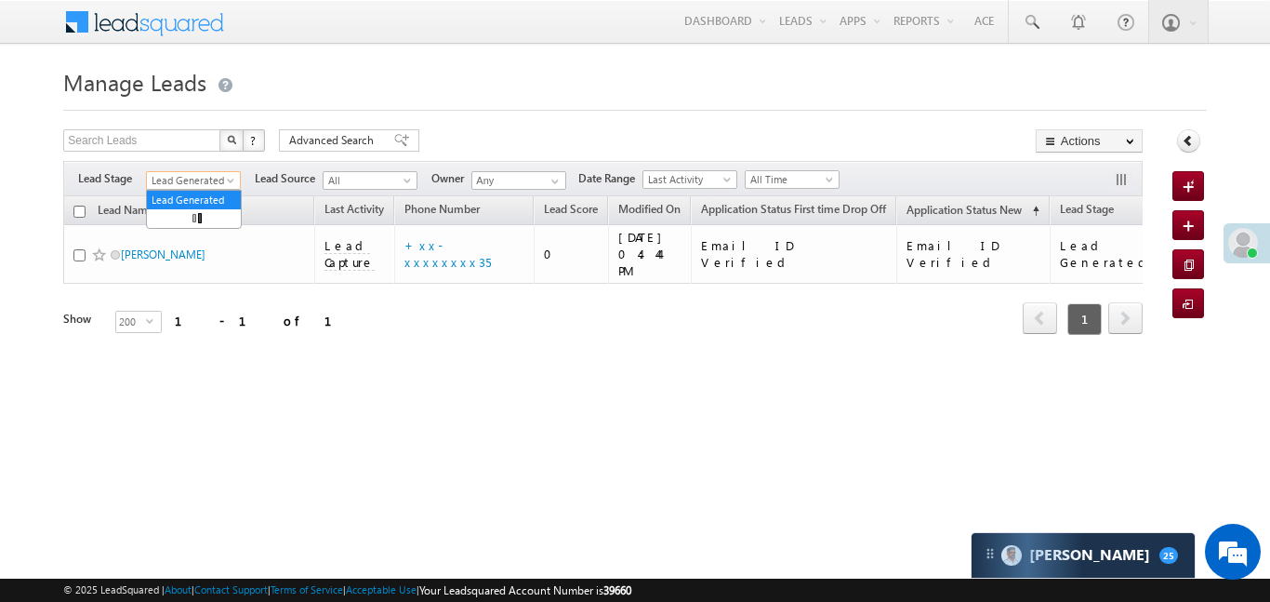
click at [210, 188] on span "Lead Generated" at bounding box center [191, 180] width 88 height 17
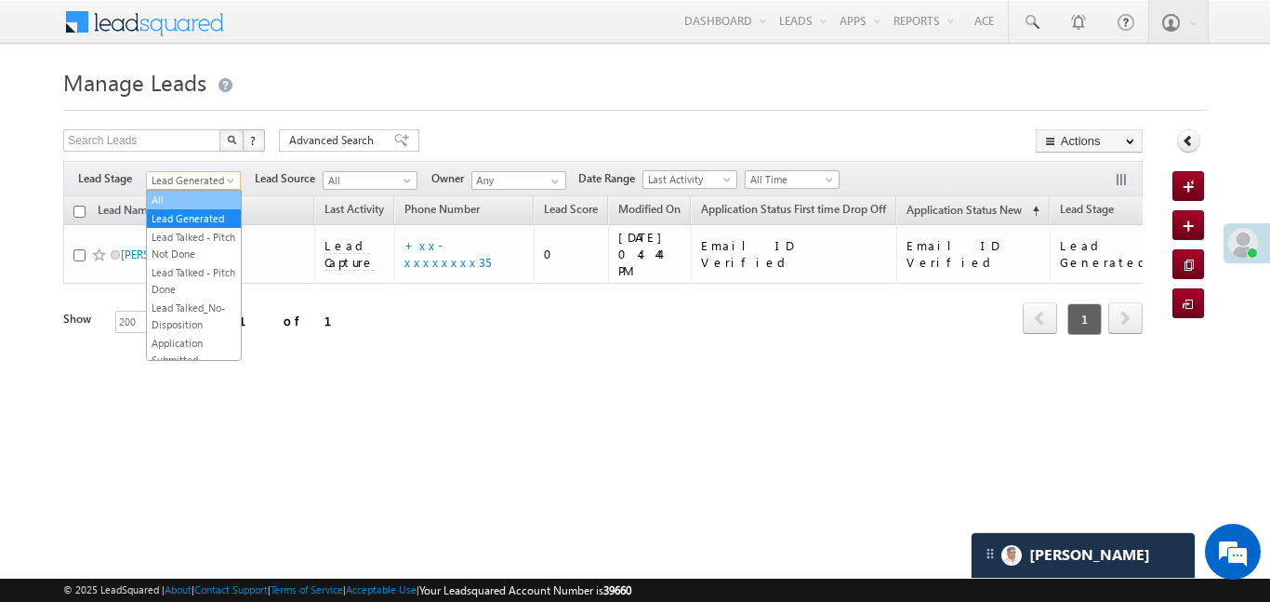
drag, startPoint x: 201, startPoint y: 200, endPoint x: 231, endPoint y: 201, distance: 29.8
click at [231, 201] on link "All" at bounding box center [194, 200] width 94 height 17
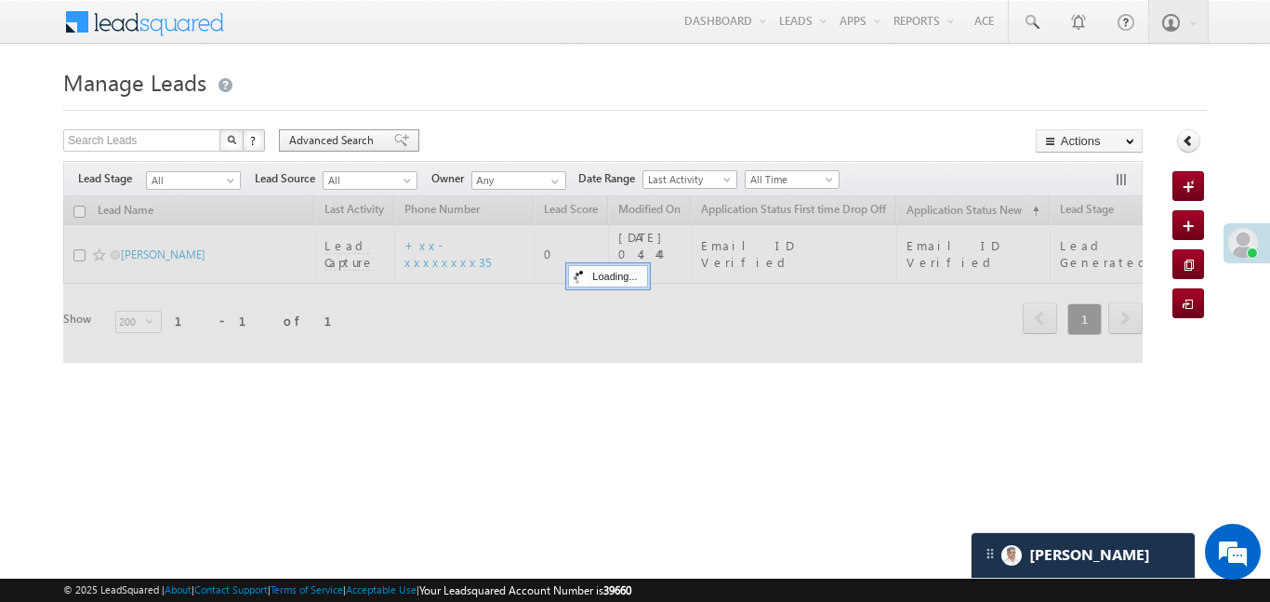
click at [352, 135] on span "Advanced Search" at bounding box center [334, 140] width 90 height 17
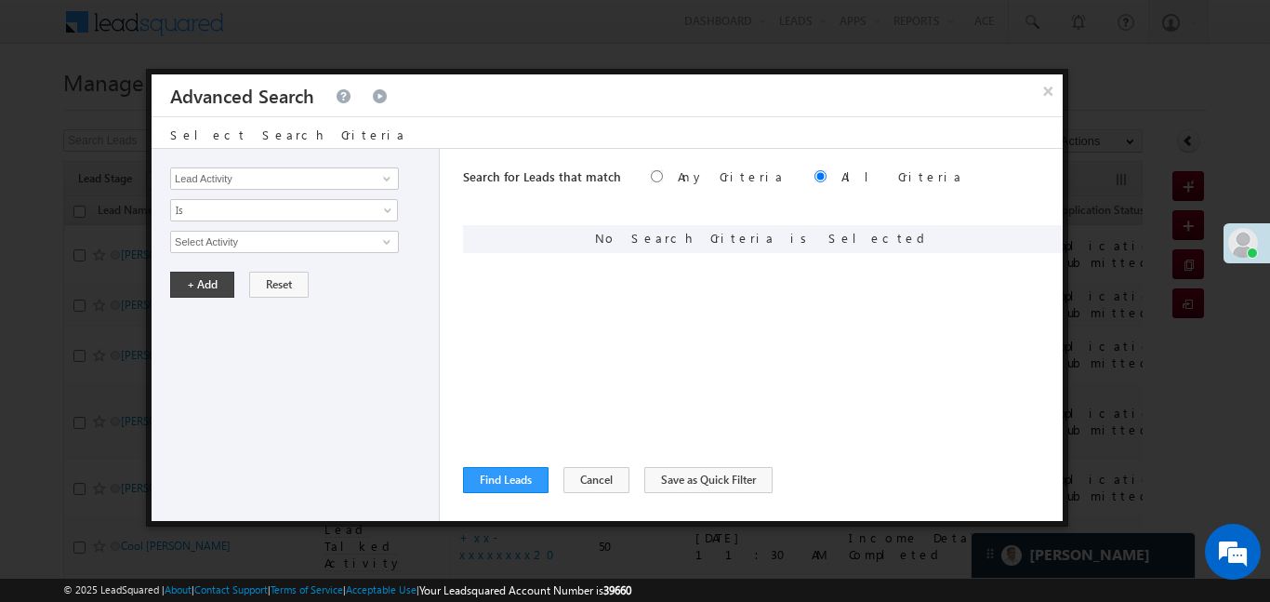
click at [1055, 84] on button "×" at bounding box center [1048, 90] width 30 height 33
click at [1045, 87] on h1 "Manage Leads" at bounding box center [634, 80] width 1143 height 36
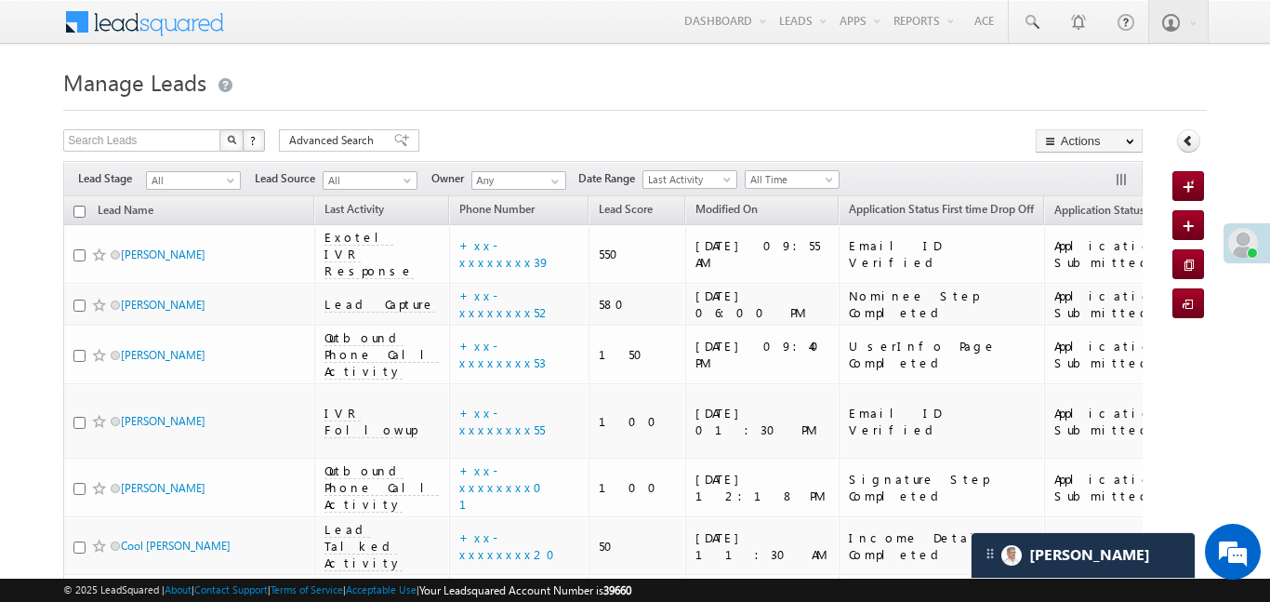
click at [793, 187] on span "All Time" at bounding box center [790, 179] width 88 height 17
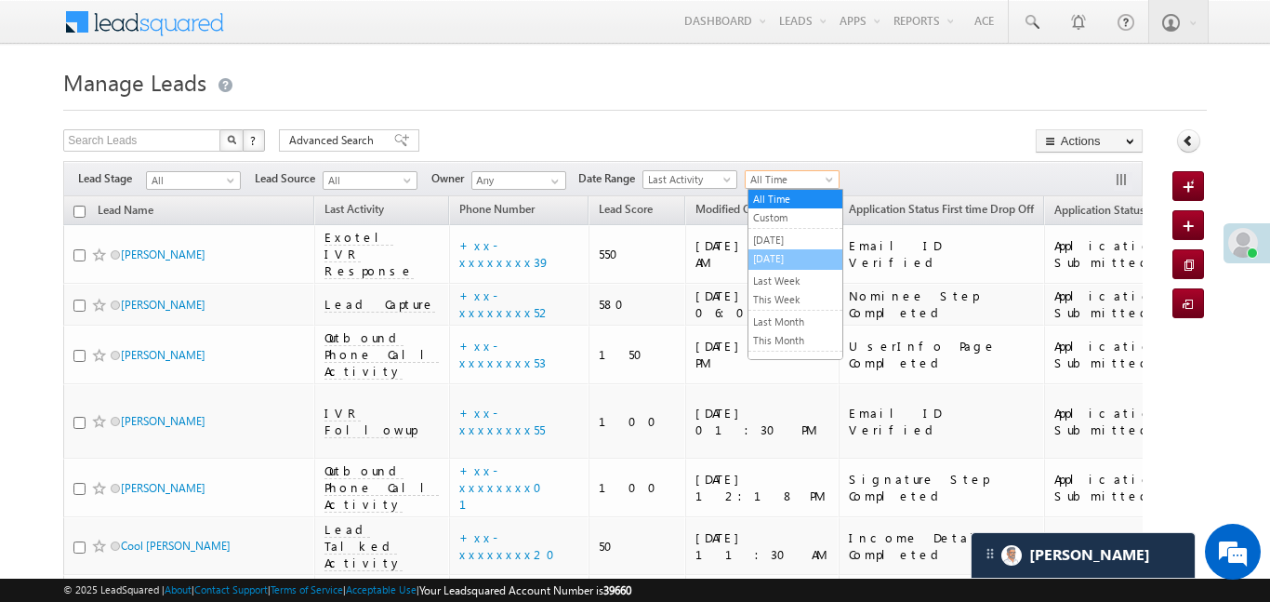
click at [773, 255] on link "[DATE]" at bounding box center [796, 258] width 94 height 17
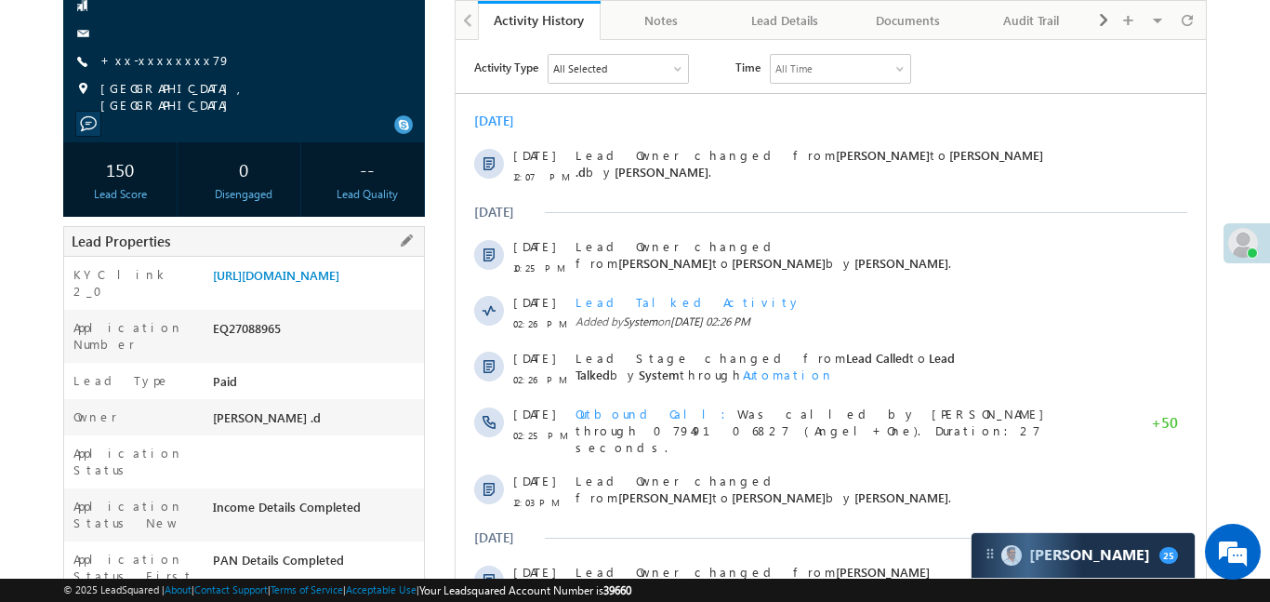
scroll to position [218, 0]
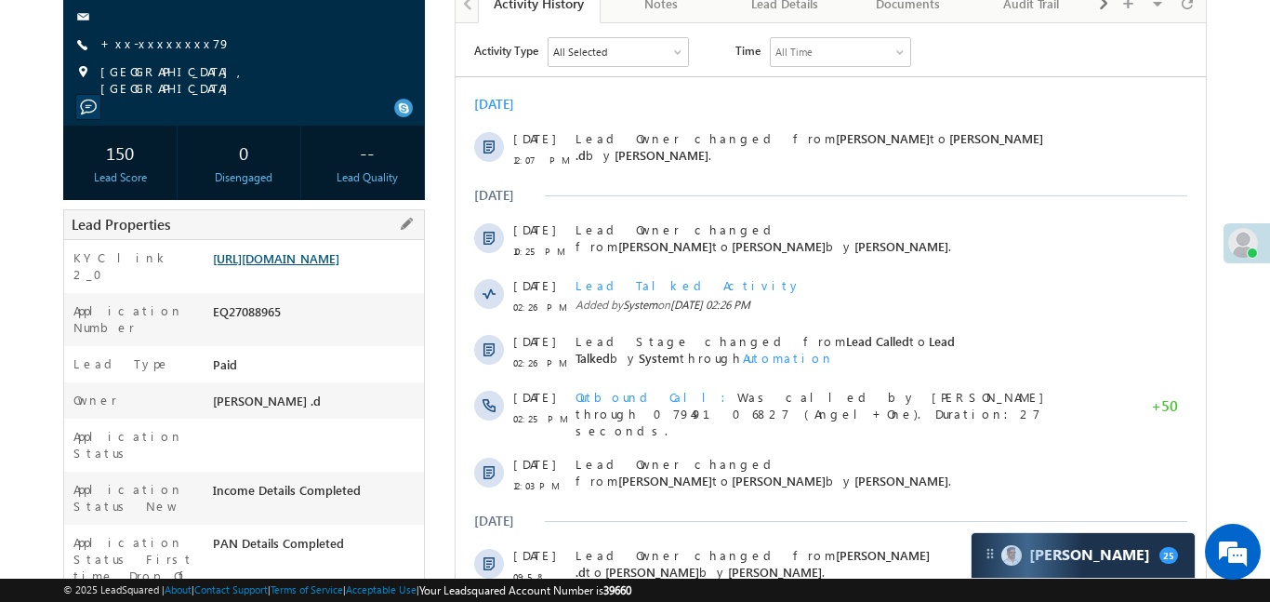
click at [286, 266] on link "[URL][DOMAIN_NAME]" at bounding box center [276, 258] width 126 height 16
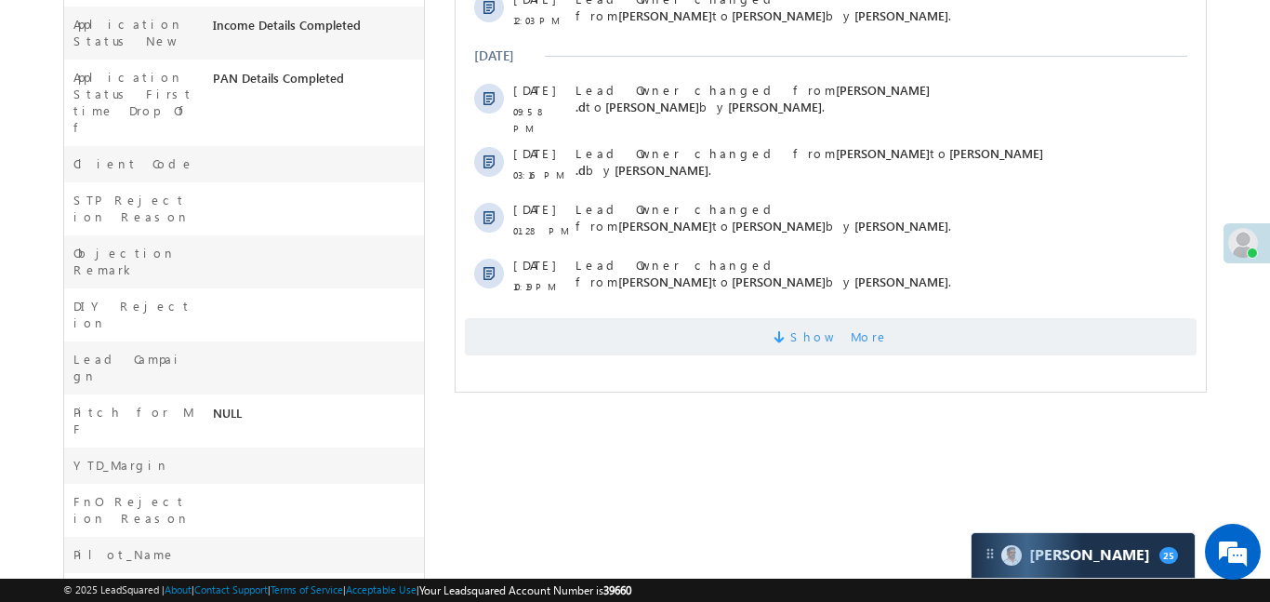
scroll to position [785, 0]
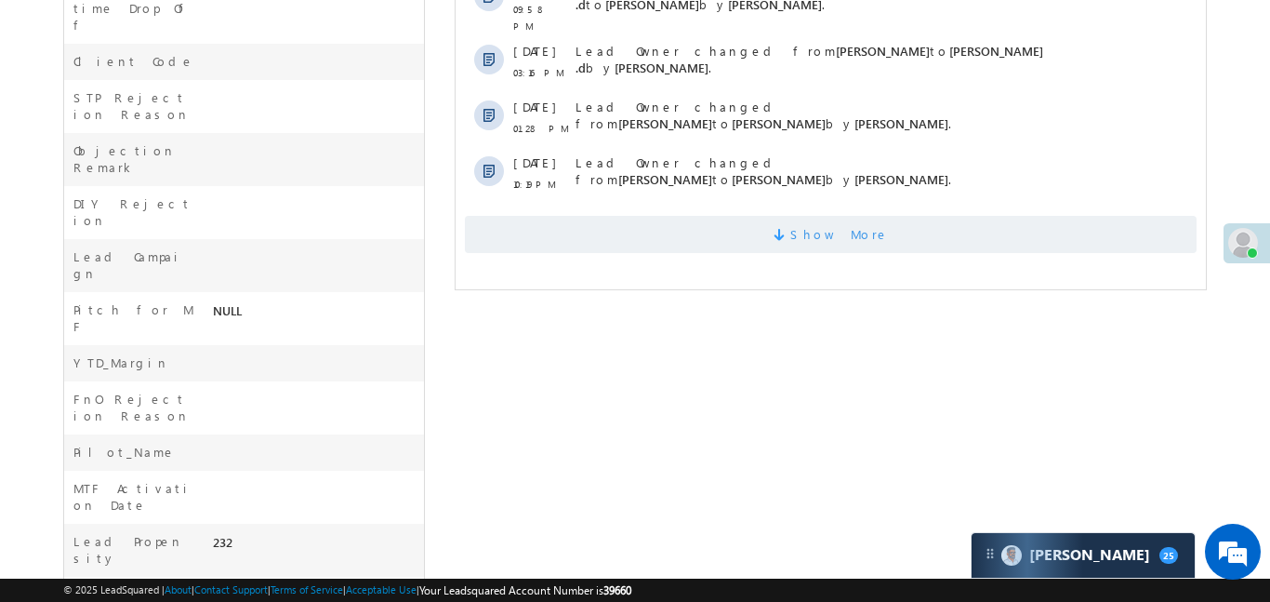
click at [653, 223] on span "Show More" at bounding box center [830, 234] width 732 height 37
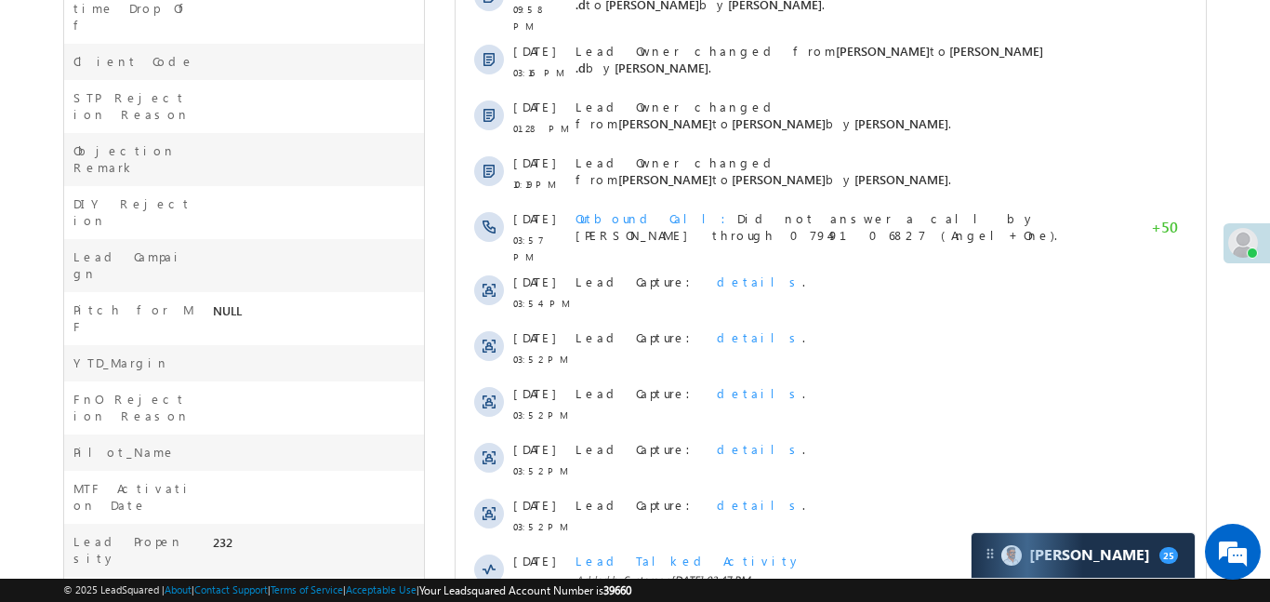
scroll to position [1054, 0]
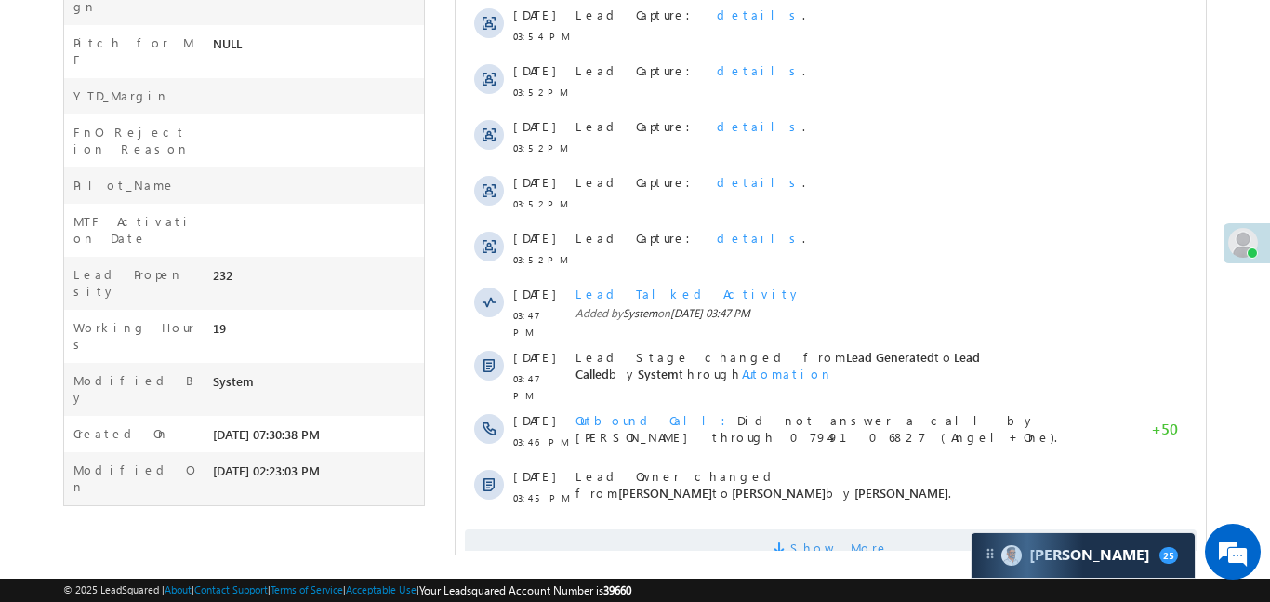
click at [713, 529] on span "Show More" at bounding box center [830, 547] width 732 height 37
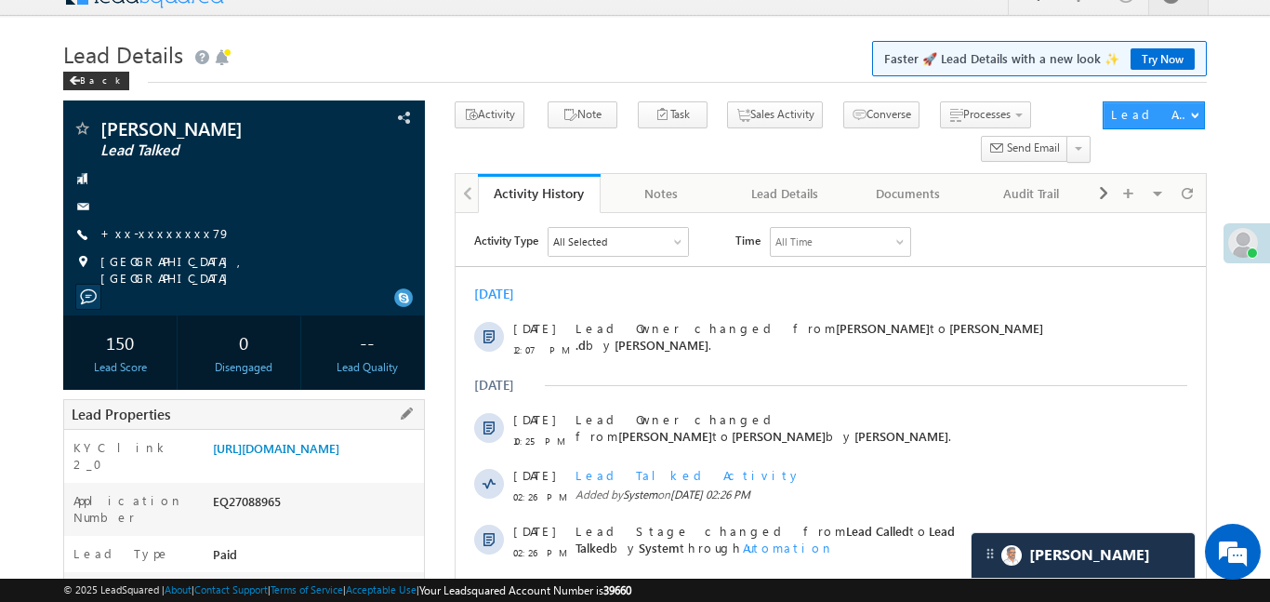
scroll to position [29, 0]
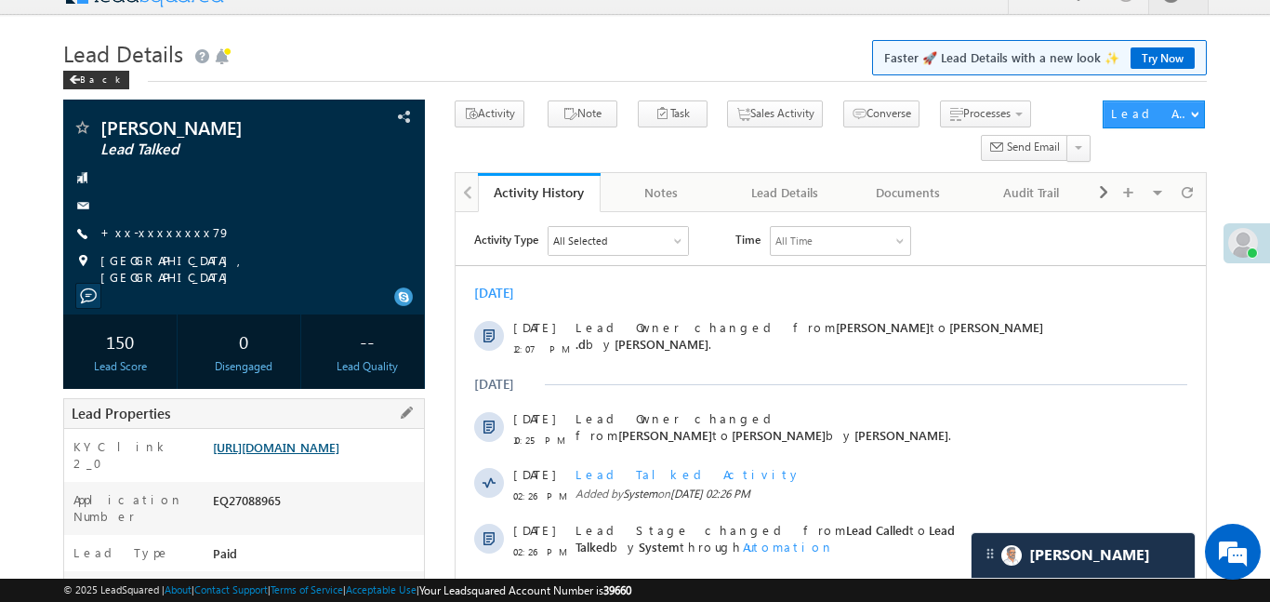
click at [339, 455] on link "https://angelbroking1-pk3em7sa.customui-test.leadsquared.com?leadId=ce4e9865-10…" at bounding box center [276, 447] width 126 height 16
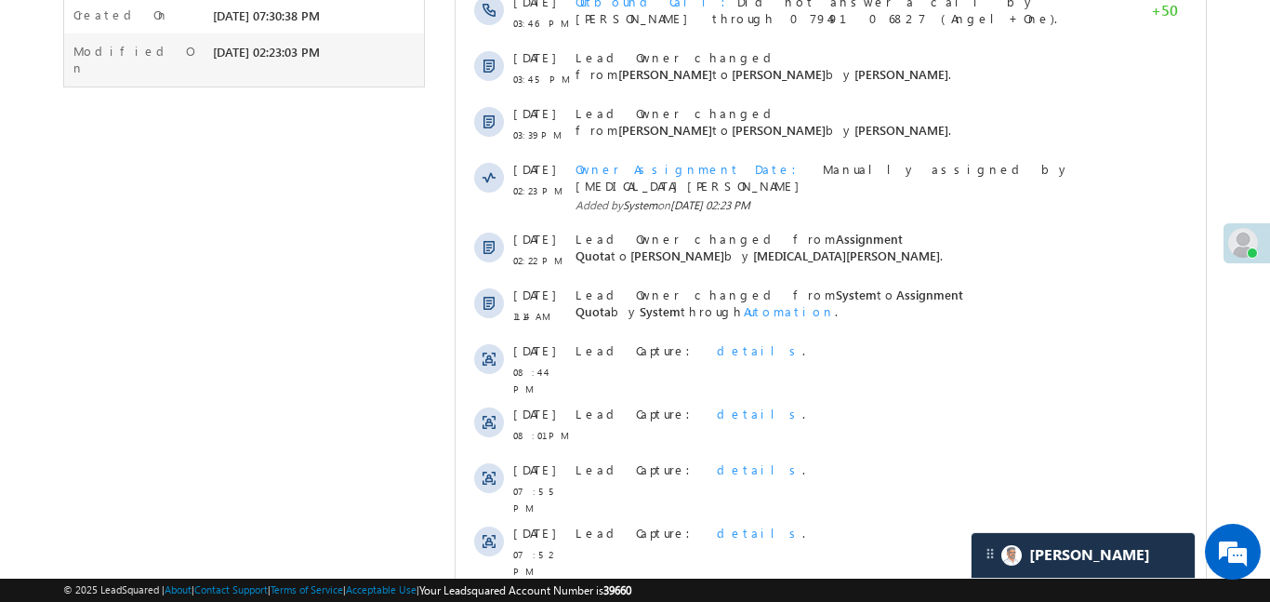
scroll to position [1612, 0]
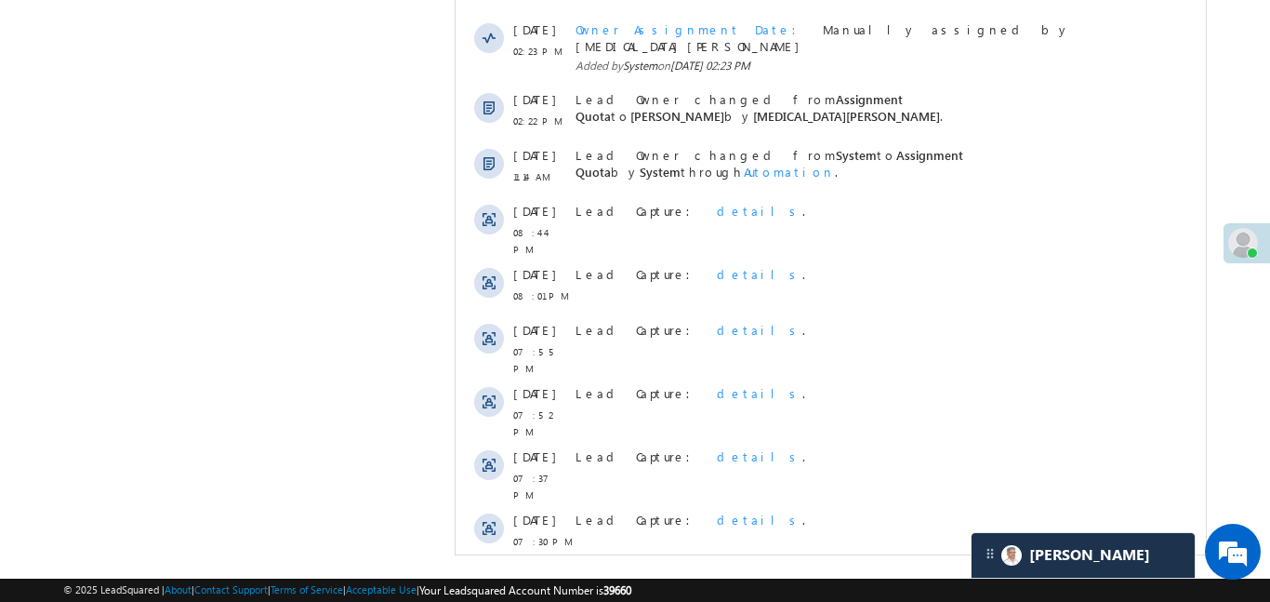
click at [719, 573] on span "Show More" at bounding box center [830, 591] width 732 height 37
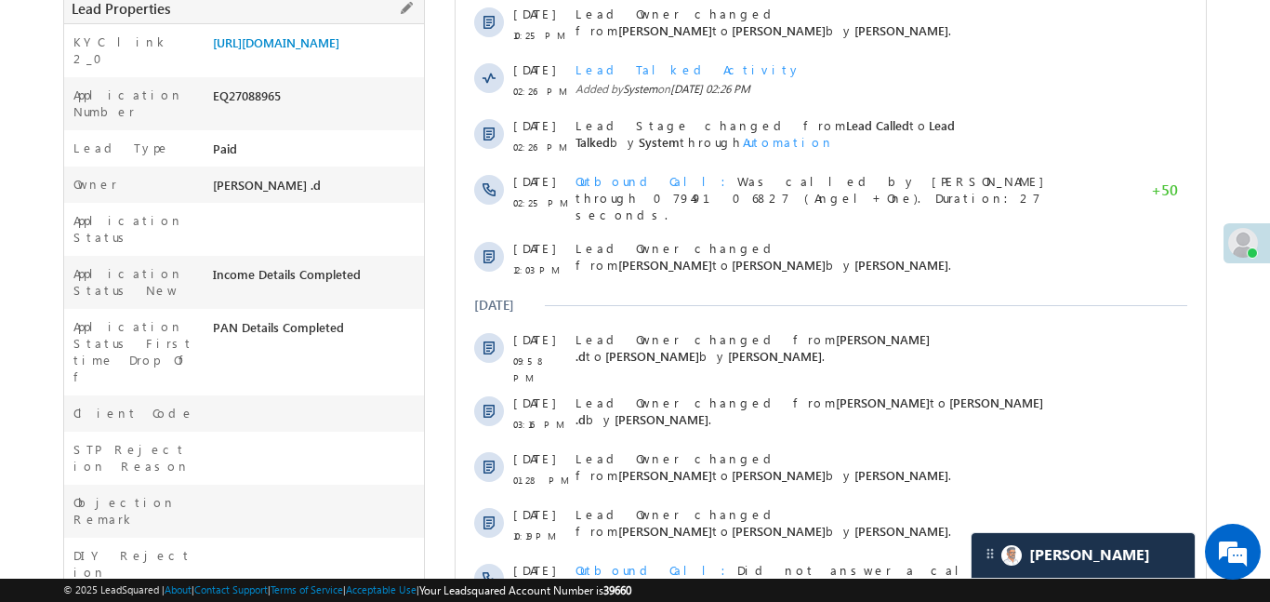
scroll to position [303, 0]
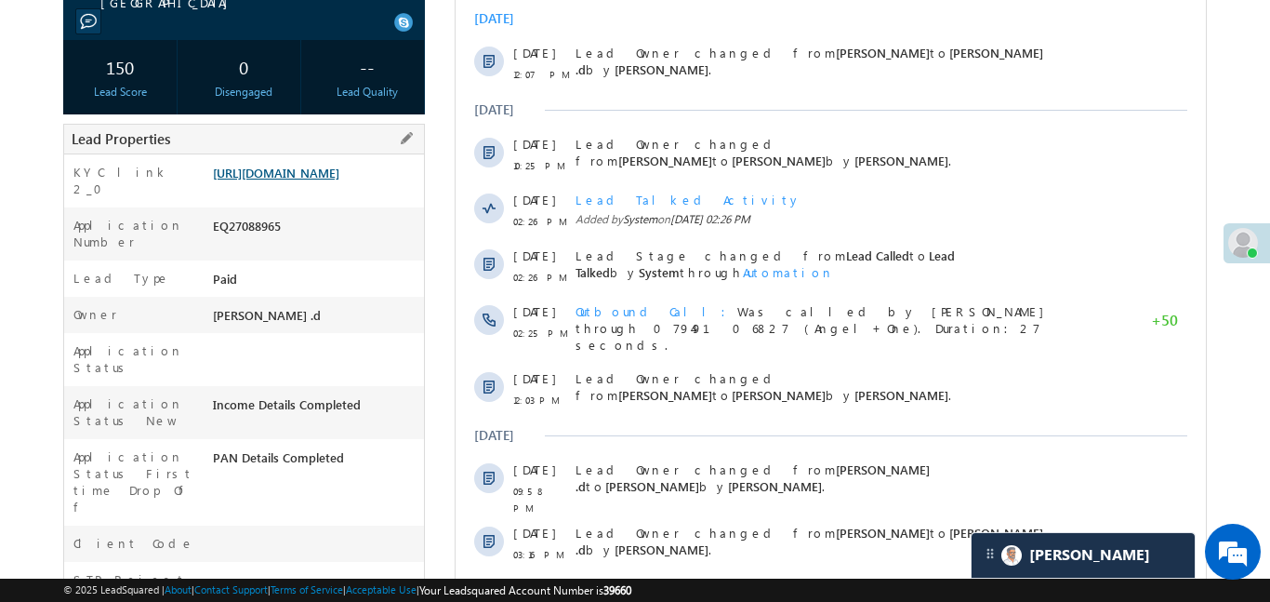
click at [300, 177] on link "https://angelbroking1-pk3em7sa.customui-test.leadsquared.com?leadId=ce4e9865-10…" at bounding box center [276, 173] width 126 height 16
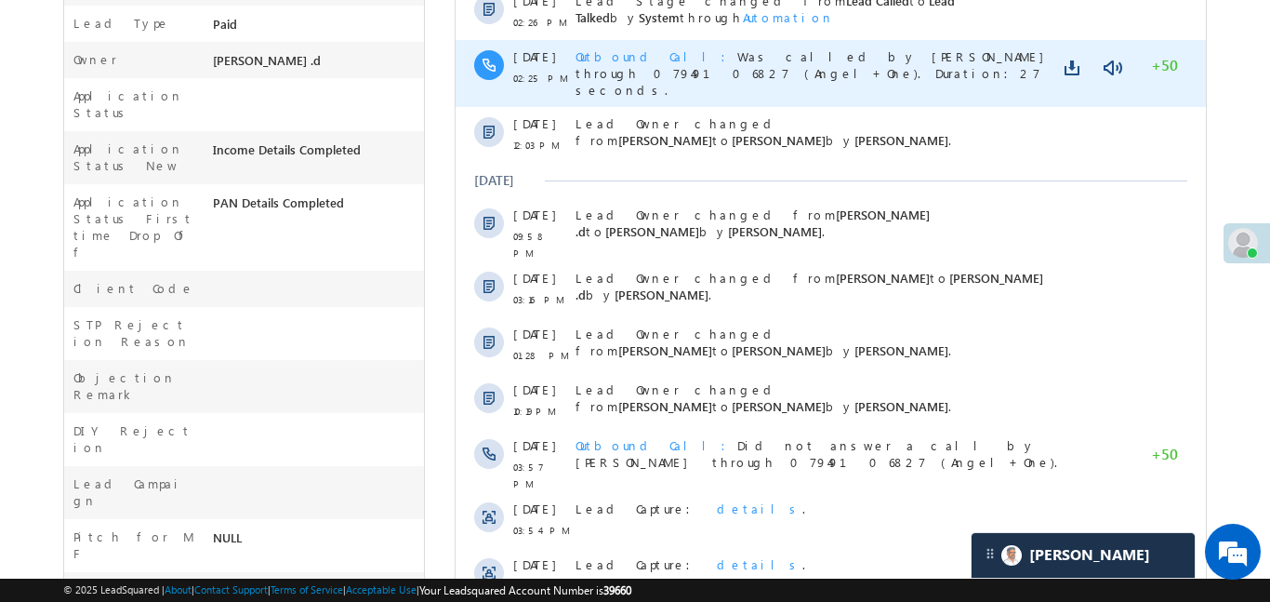
scroll to position [579, 0]
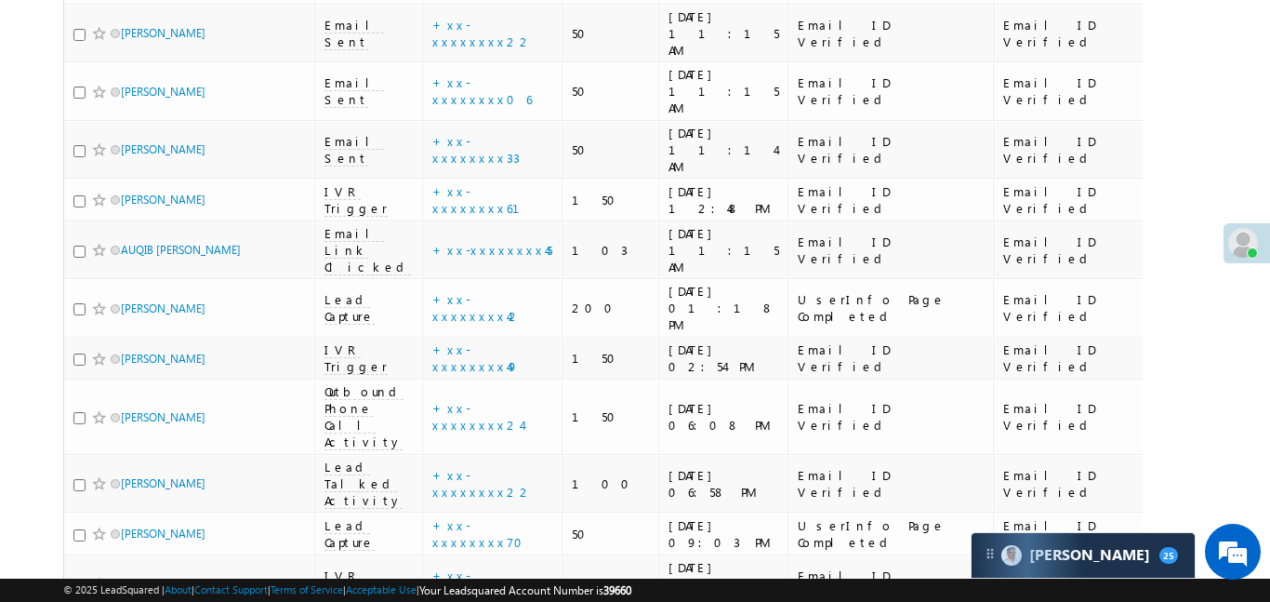
click at [523, 292] on link "details" at bounding box center [539, 297] width 32 height 14
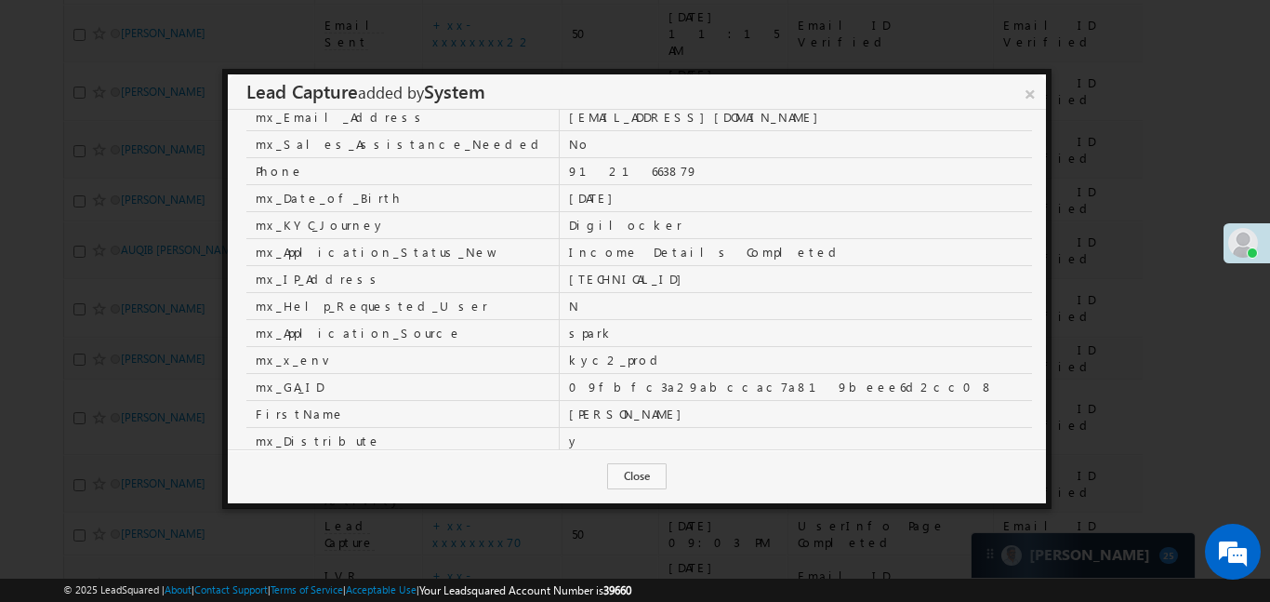
scroll to position [291, 0]
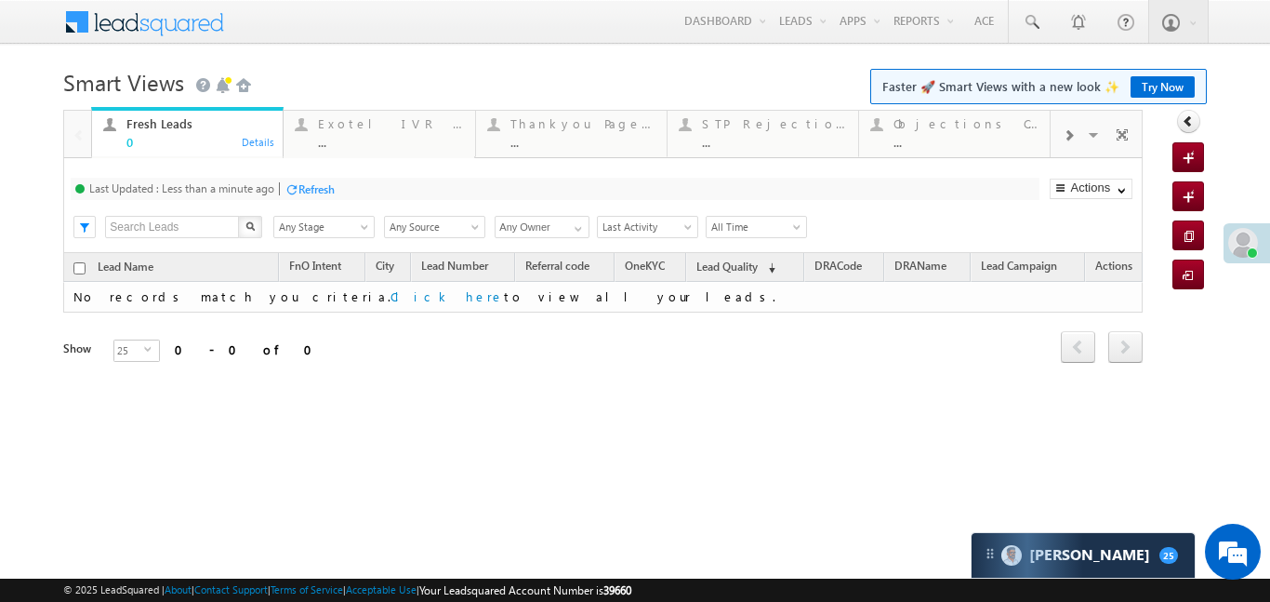
click at [1082, 132] on div at bounding box center [1068, 134] width 35 height 42
click at [1074, 141] on span at bounding box center [1068, 135] width 11 height 15
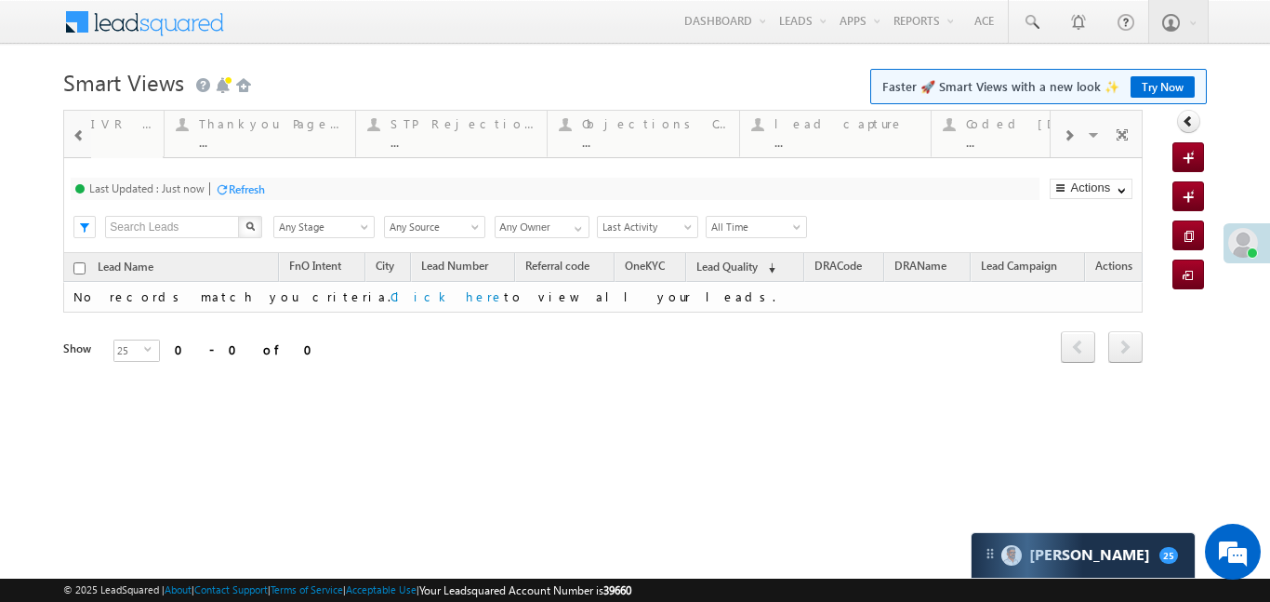
click at [1074, 141] on span at bounding box center [1068, 135] width 11 height 15
click at [697, 139] on div "Coded [DATE] ... Details" at bounding box center [763, 131] width 187 height 36
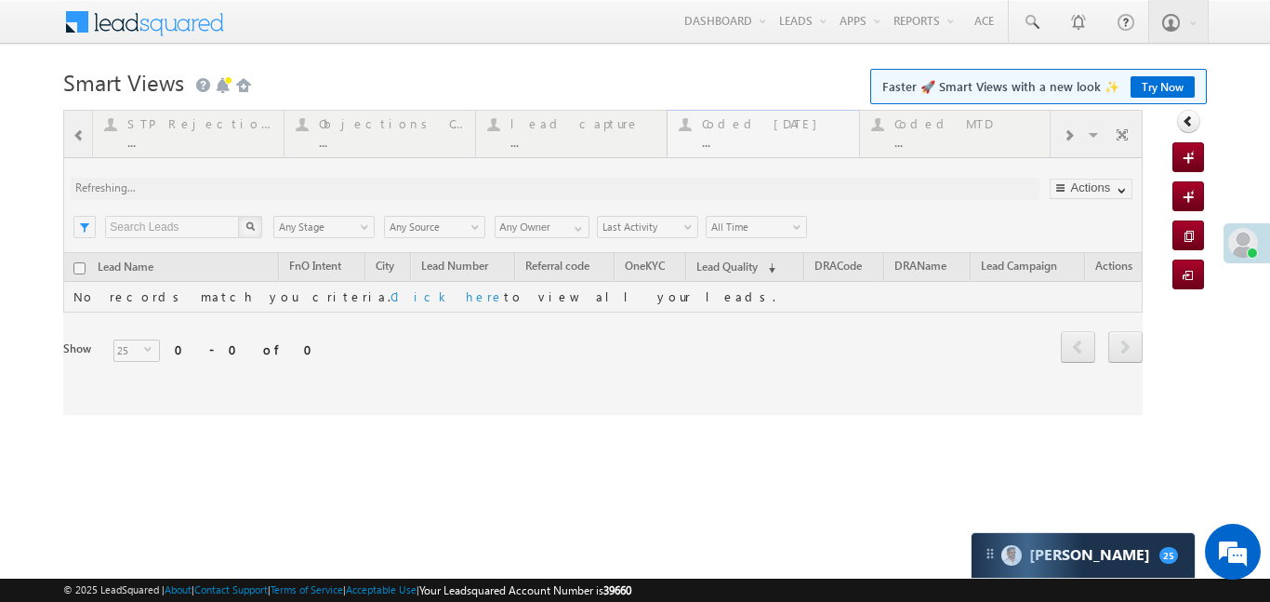
click at [697, 139] on div at bounding box center [603, 262] width 1080 height 305
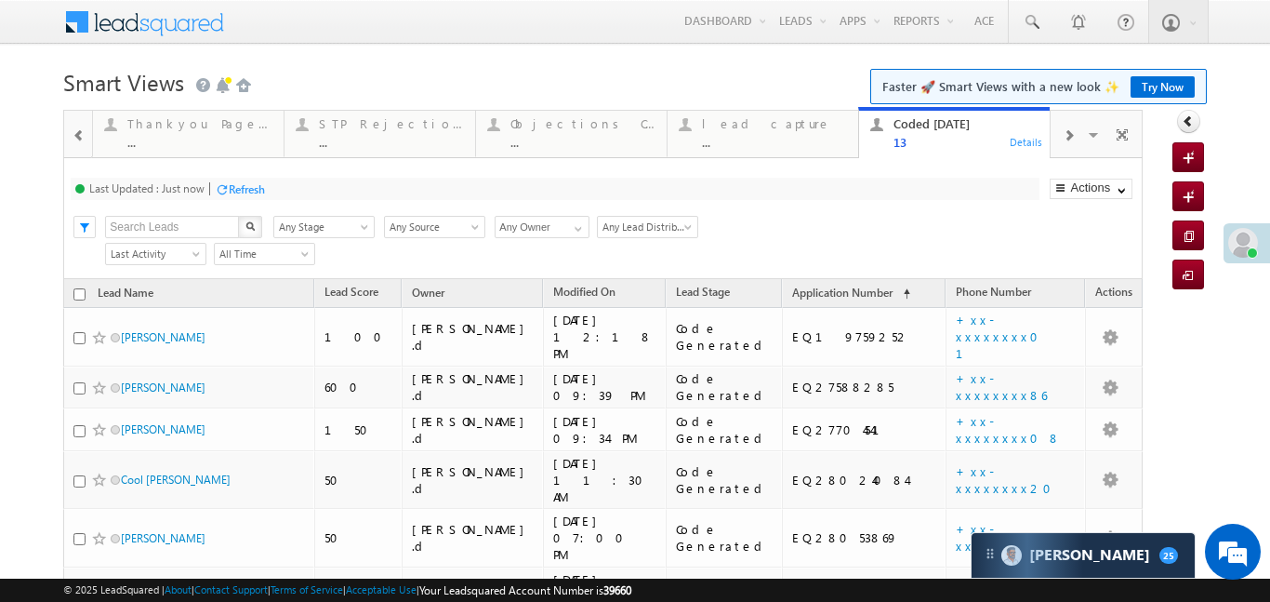
click at [1074, 143] on div at bounding box center [1068, 134] width 35 height 42
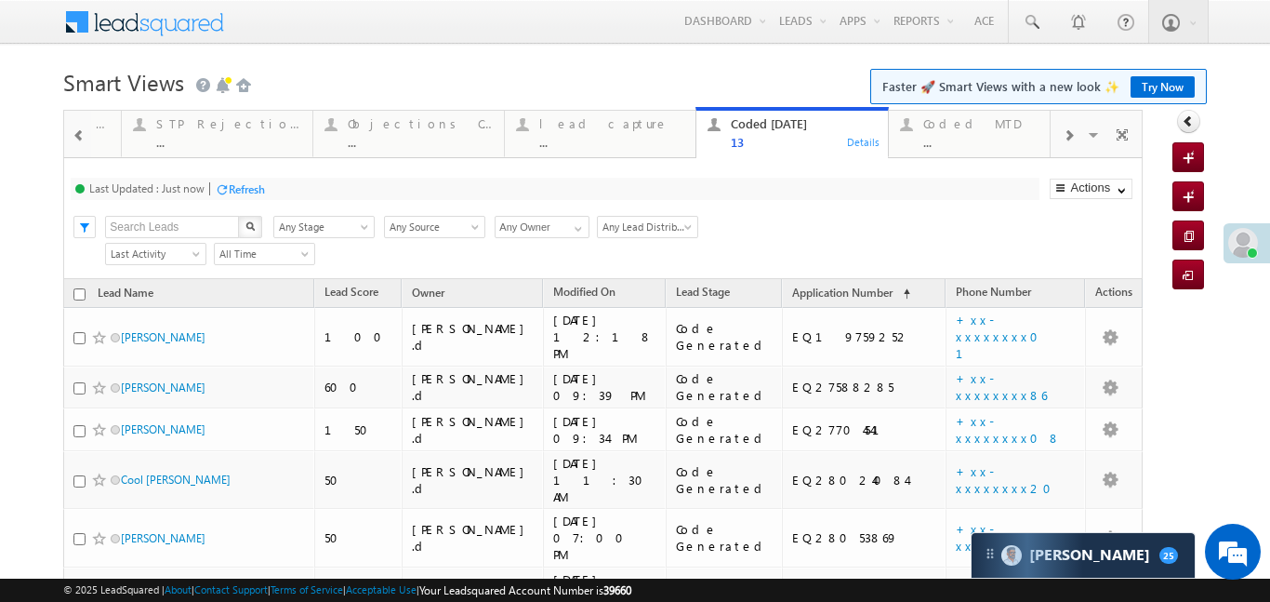
click at [1074, 143] on div at bounding box center [1068, 134] width 35 height 42
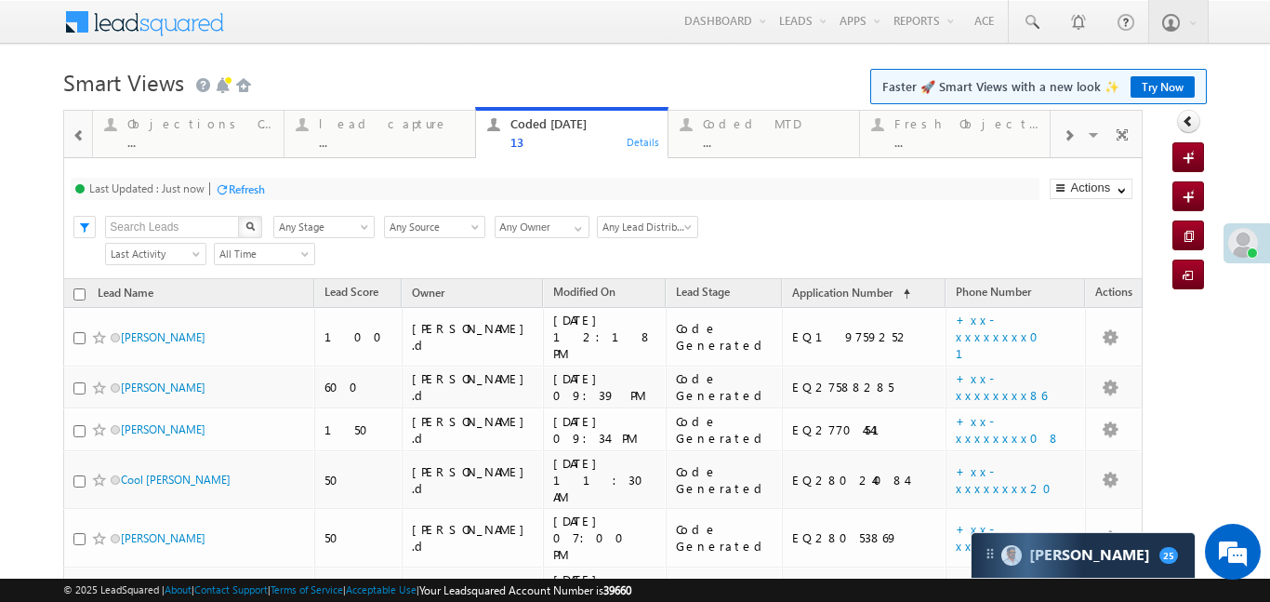
click at [1074, 143] on div at bounding box center [1068, 134] width 35 height 42
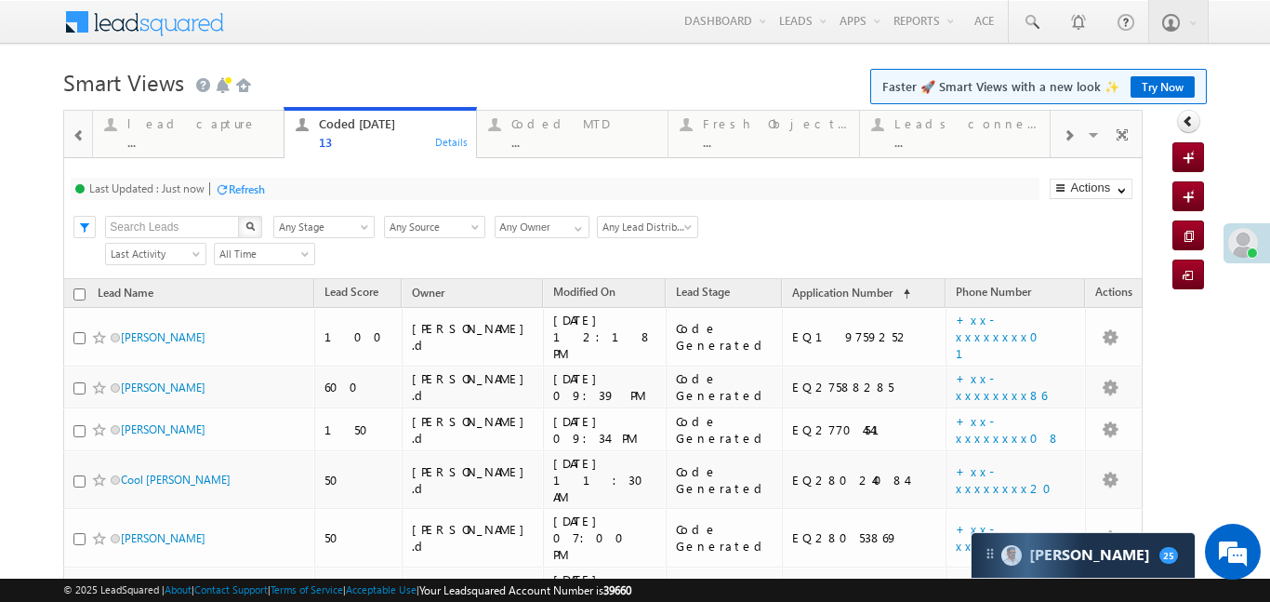
click at [1074, 143] on div at bounding box center [1068, 134] width 35 height 42
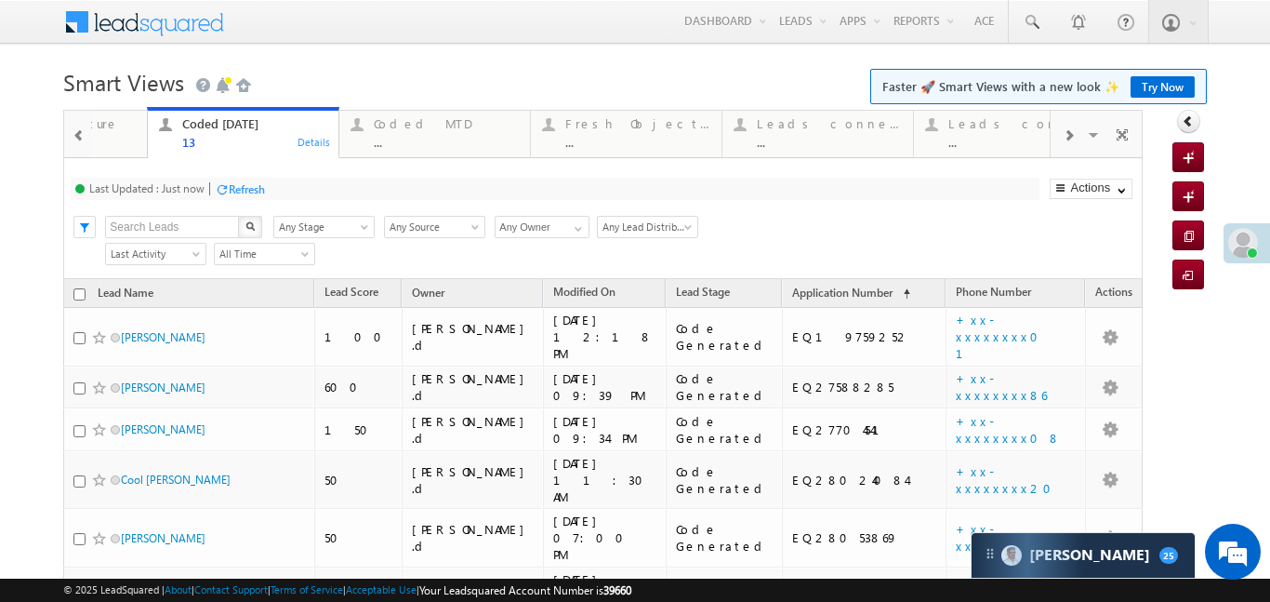
click at [1074, 143] on div at bounding box center [1068, 134] width 35 height 42
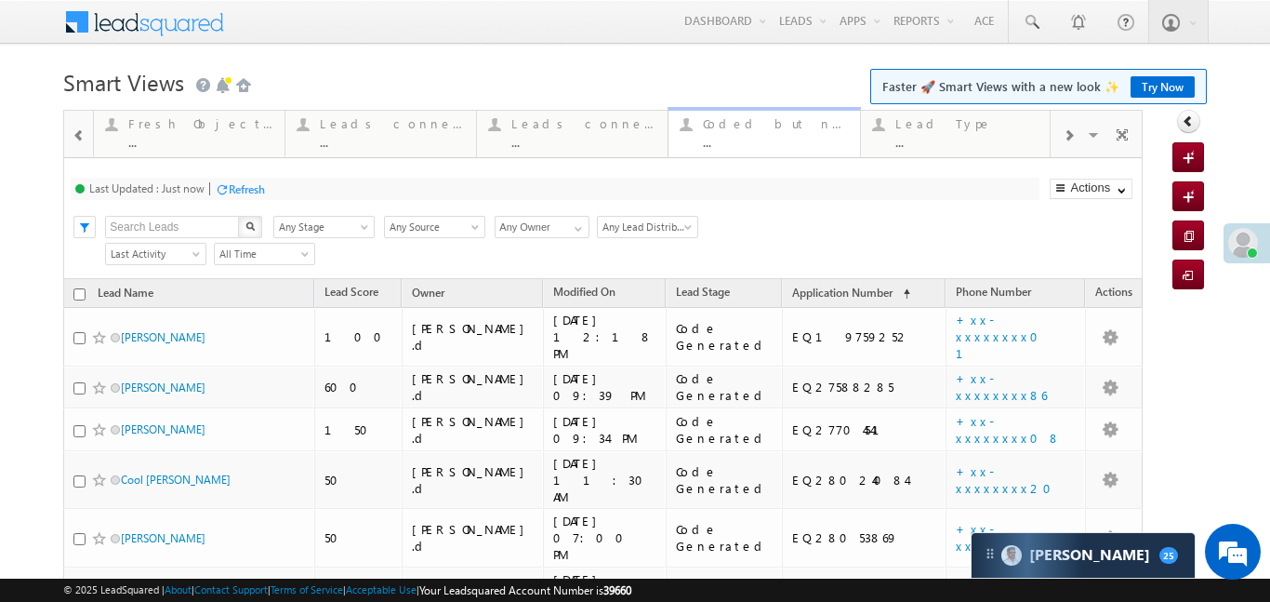
click at [808, 138] on div "..." at bounding box center [775, 142] width 145 height 14
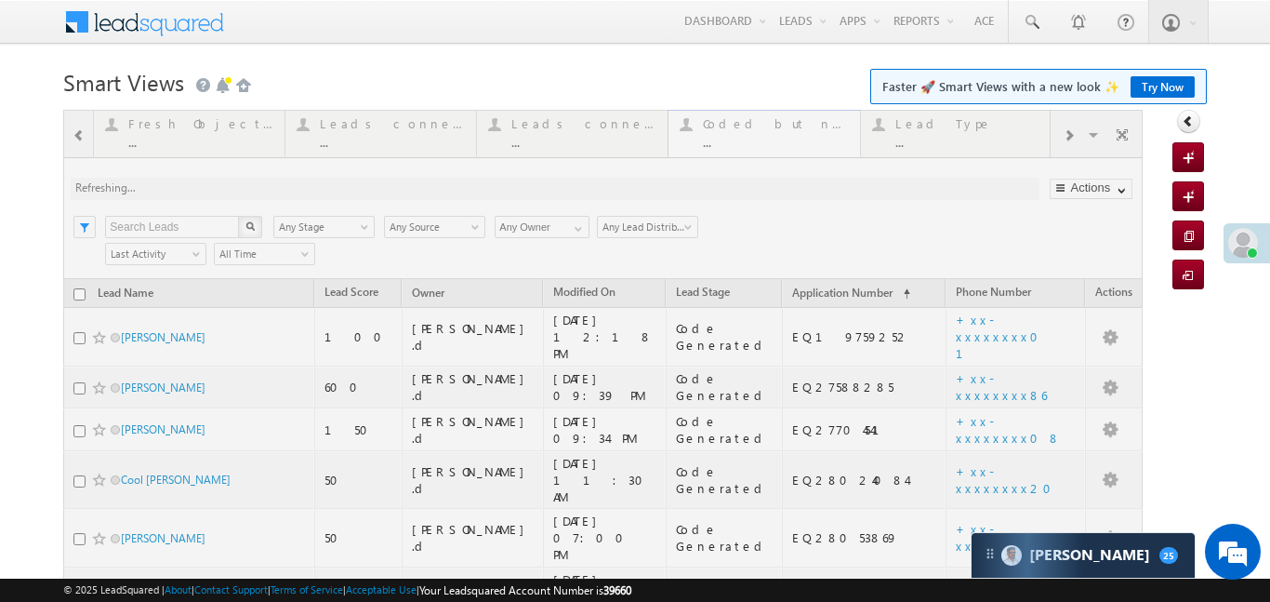
click at [808, 138] on div at bounding box center [603, 591] width 1080 height 963
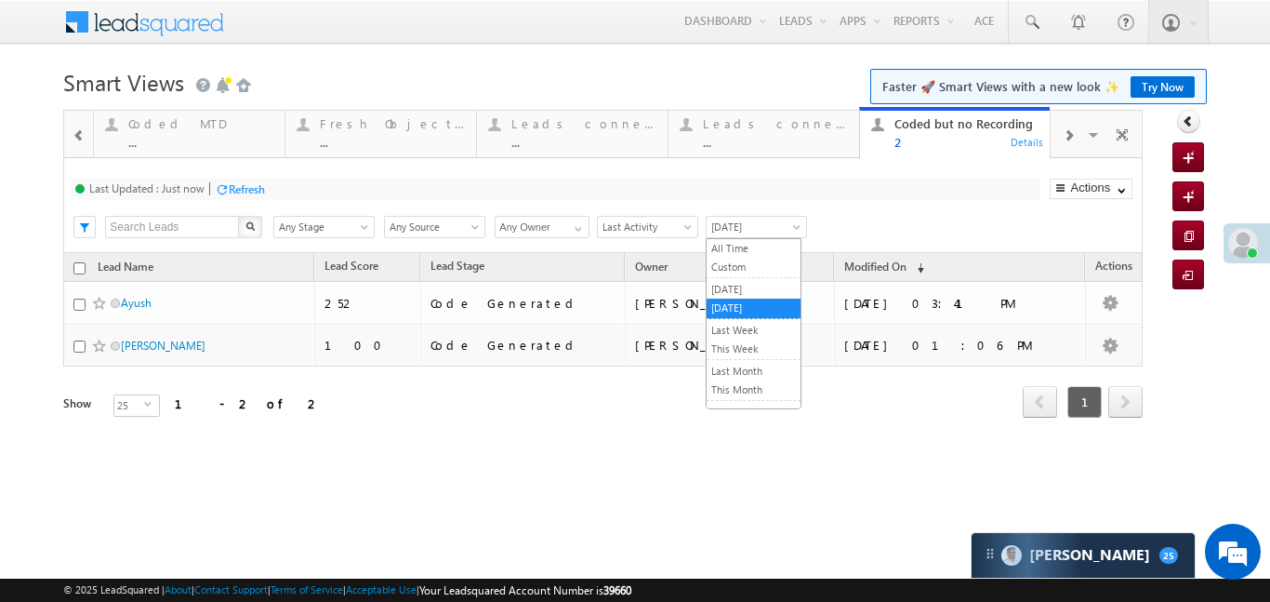
click at [737, 227] on span "[DATE]" at bounding box center [754, 227] width 94 height 17
click at [750, 399] on li "This Month" at bounding box center [754, 390] width 94 height 20
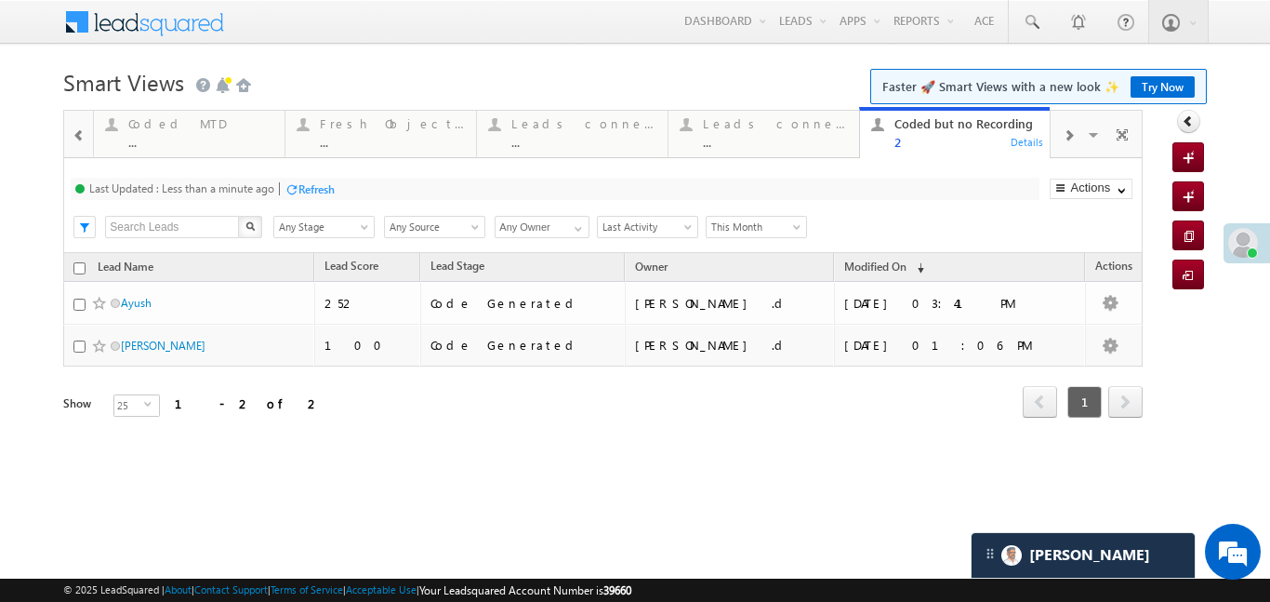
click at [71, 136] on div at bounding box center [79, 134] width 24 height 42
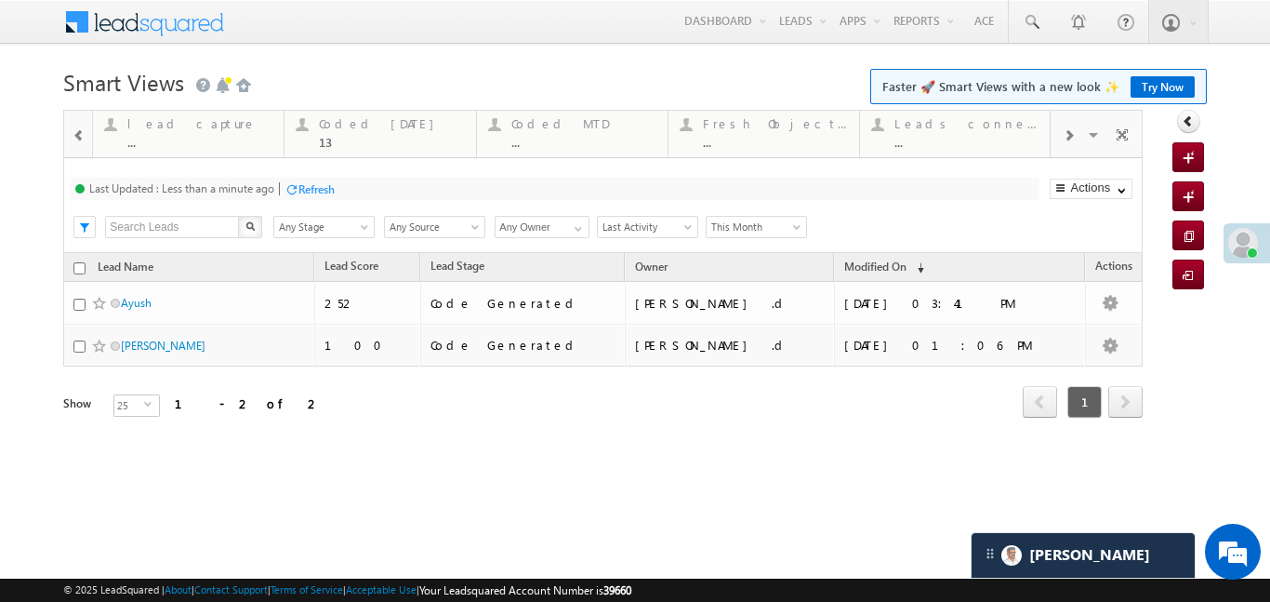
click at [71, 136] on div at bounding box center [79, 134] width 24 height 42
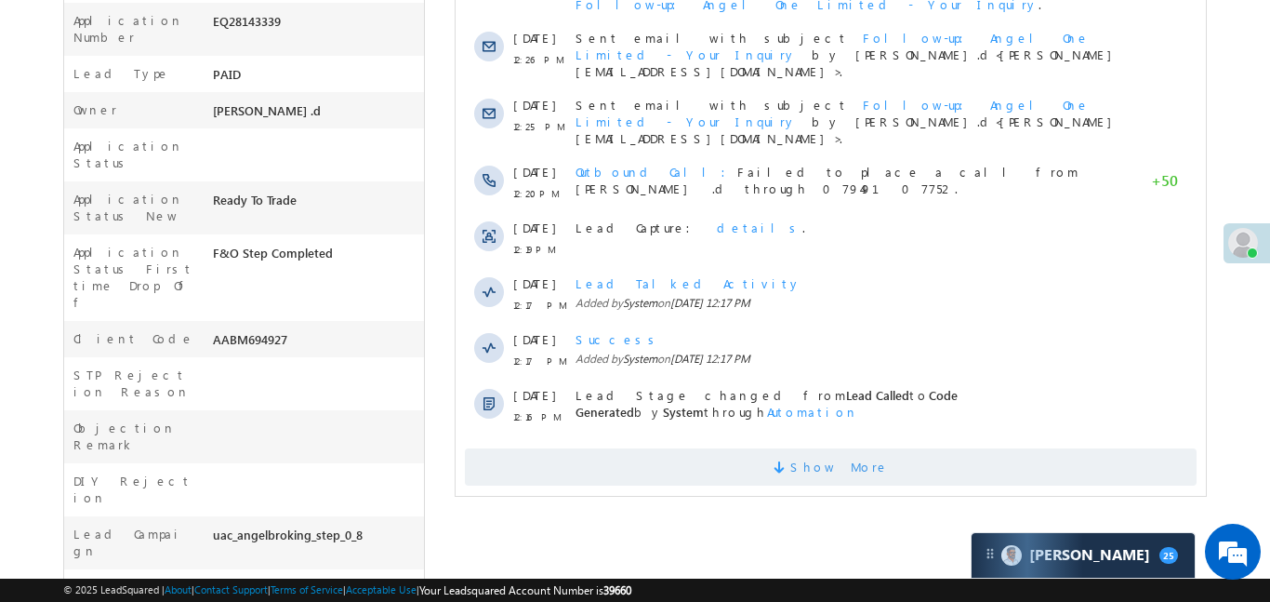
scroll to position [785, 0]
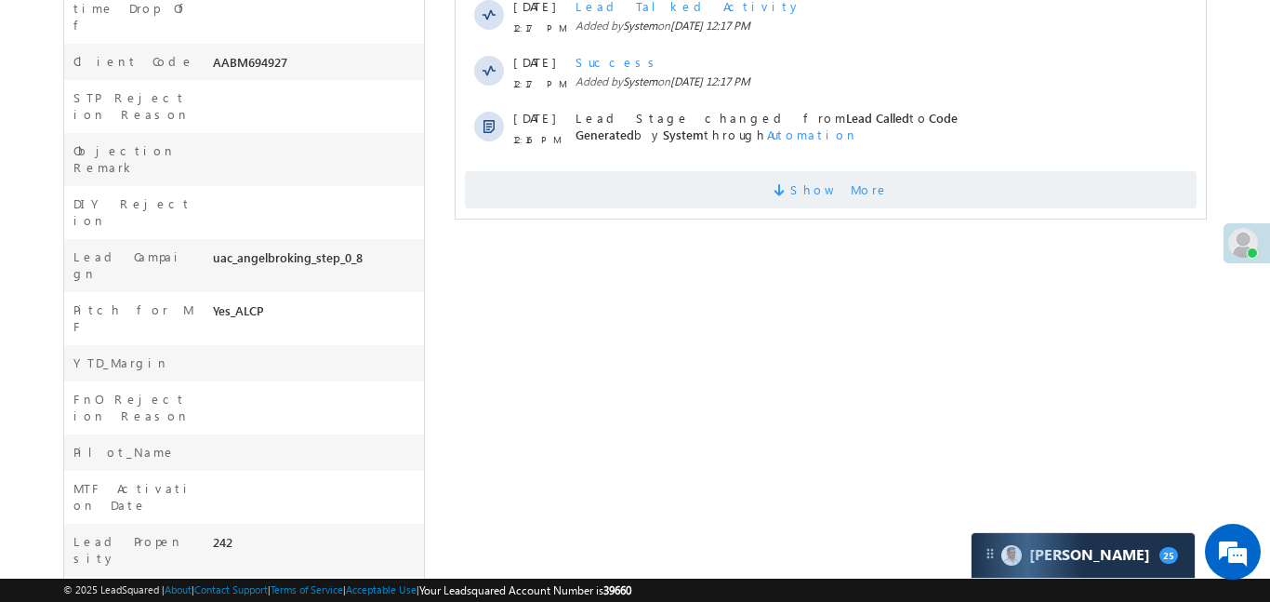
click at [810, 171] on span "Show More" at bounding box center [839, 189] width 99 height 37
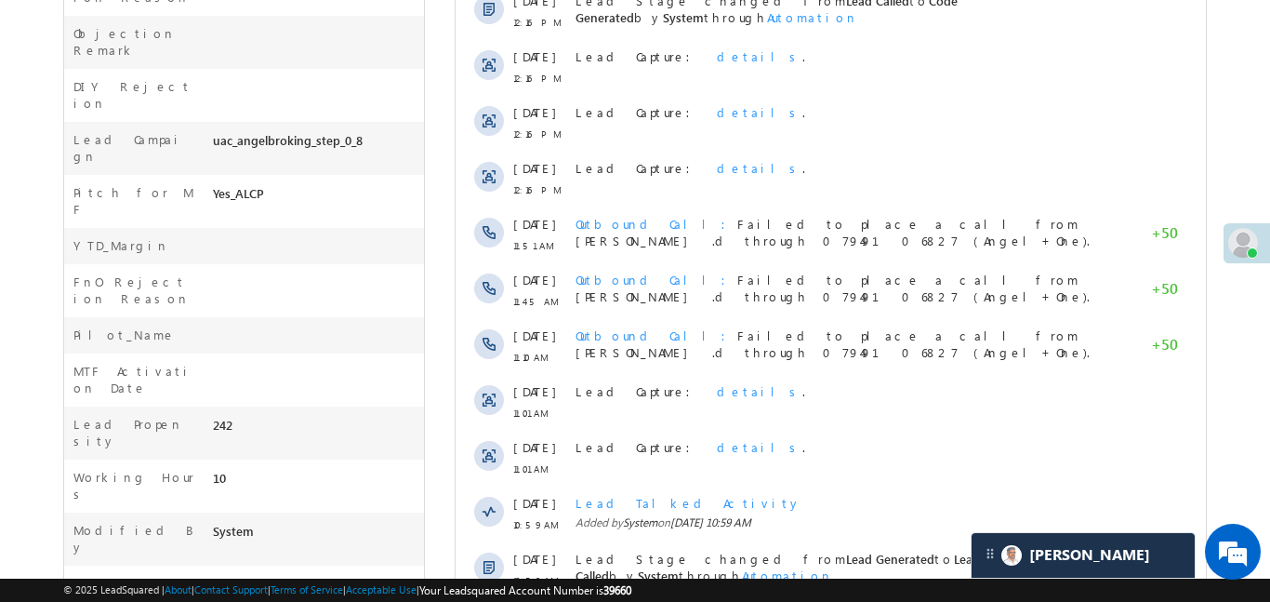
scroll to position [0, 0]
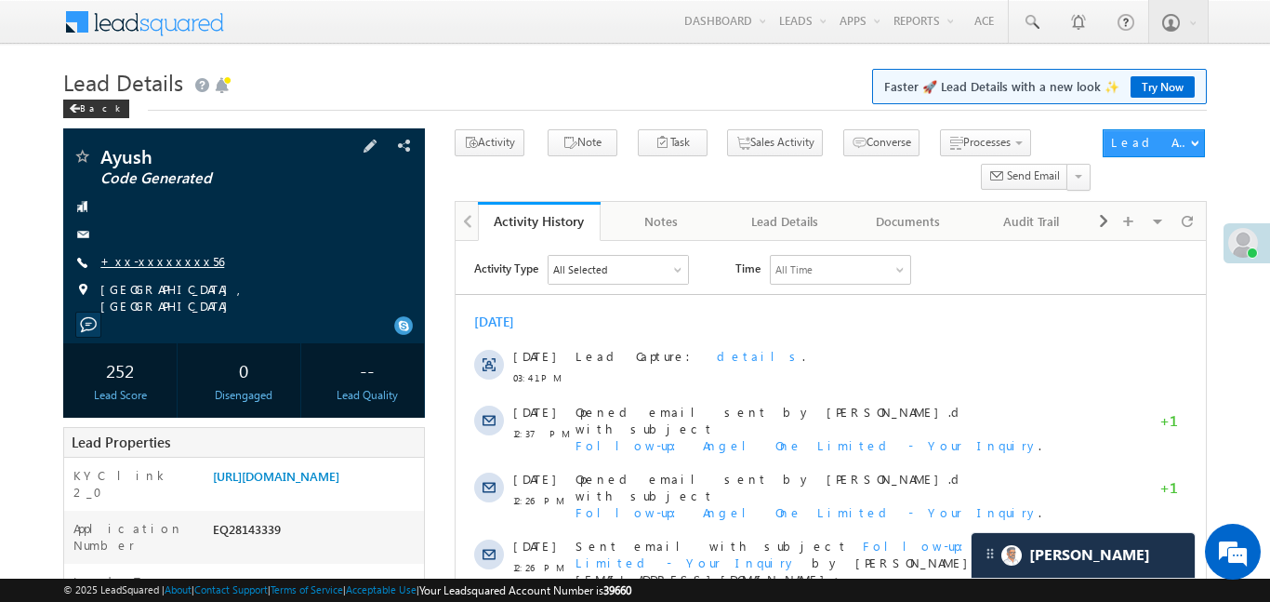
click at [175, 254] on link "+xx-xxxxxxxx56" at bounding box center [162, 261] width 124 height 16
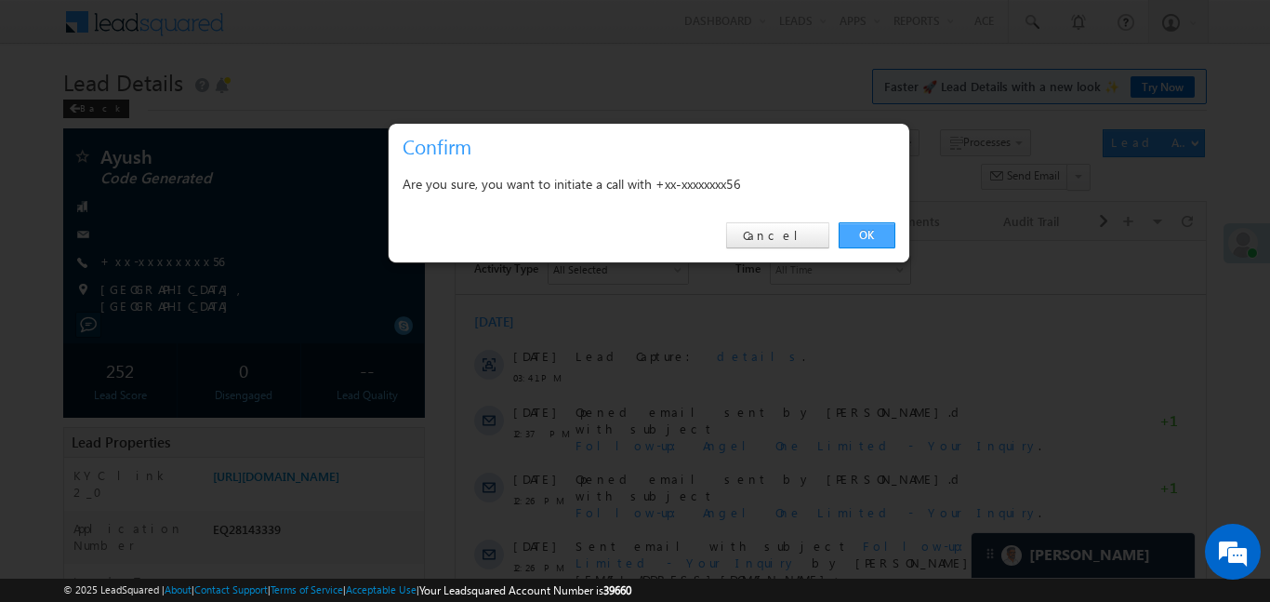
click at [893, 237] on link "OK" at bounding box center [867, 235] width 57 height 26
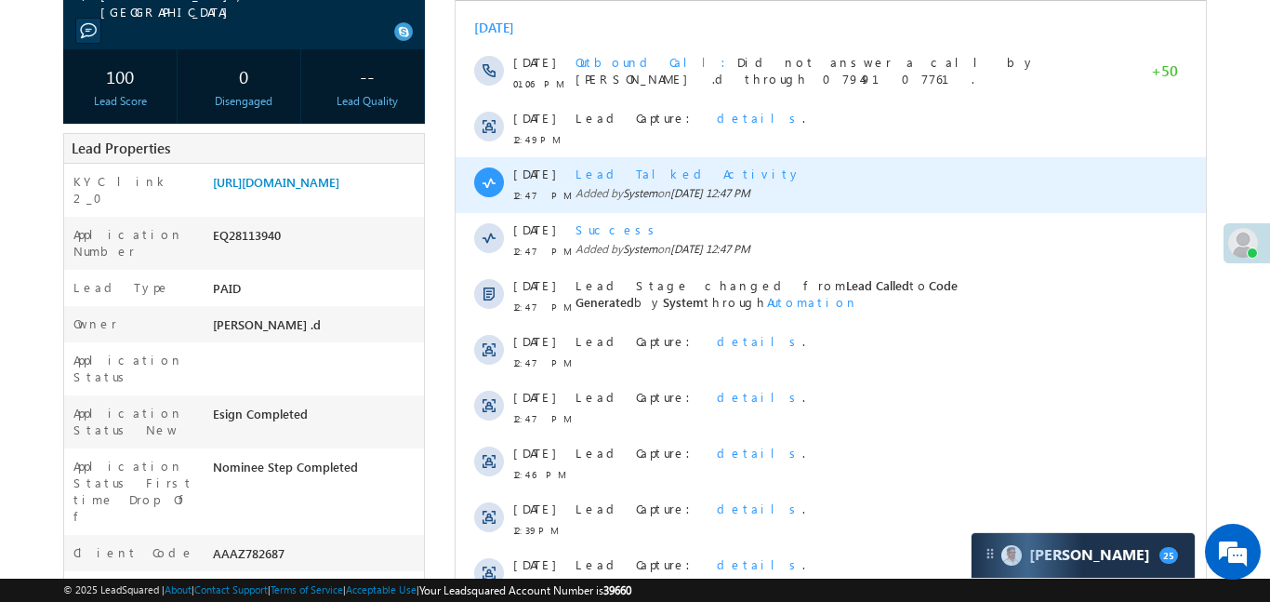
scroll to position [615, 0]
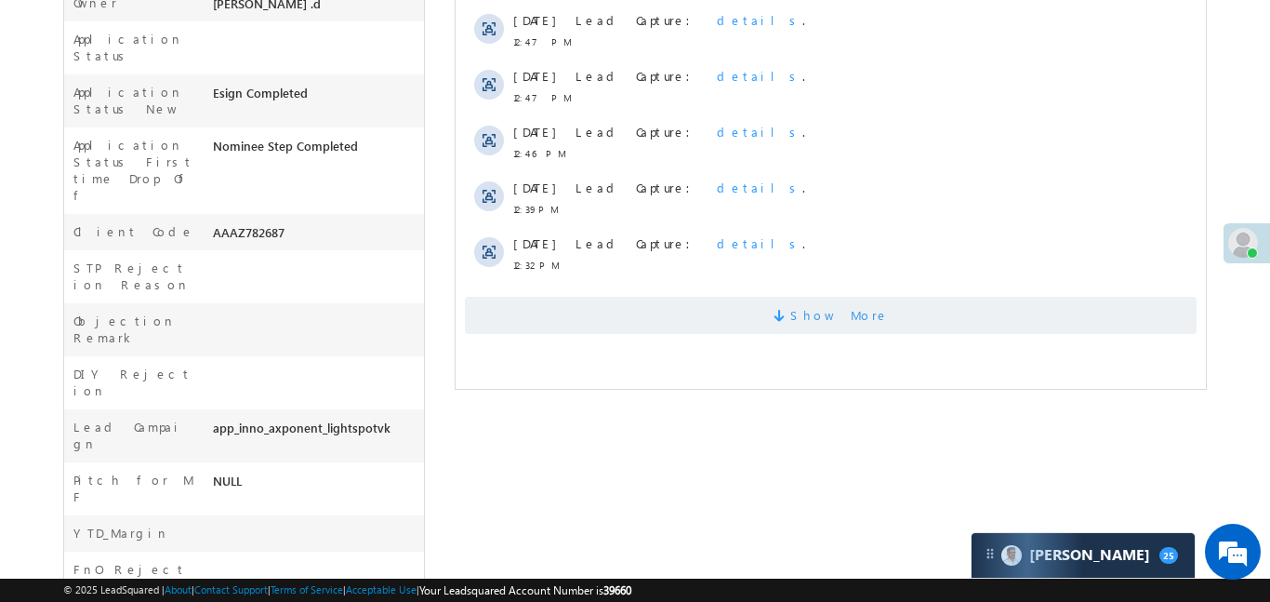
click at [711, 324] on span "Show More" at bounding box center [830, 315] width 732 height 37
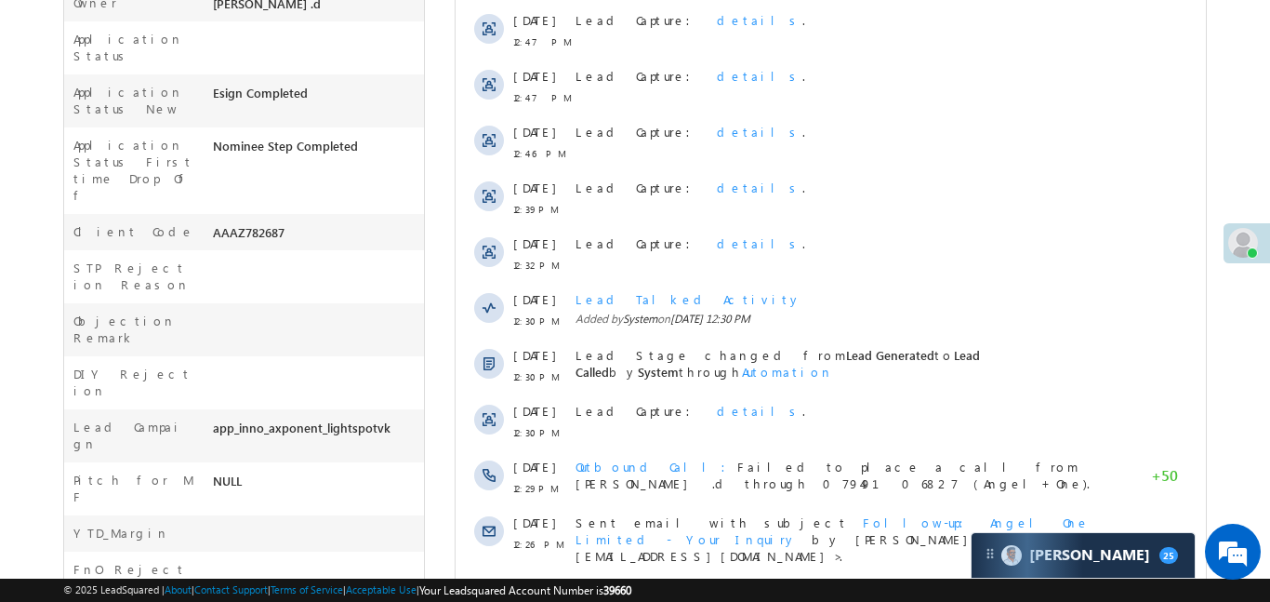
scroll to position [0, 0]
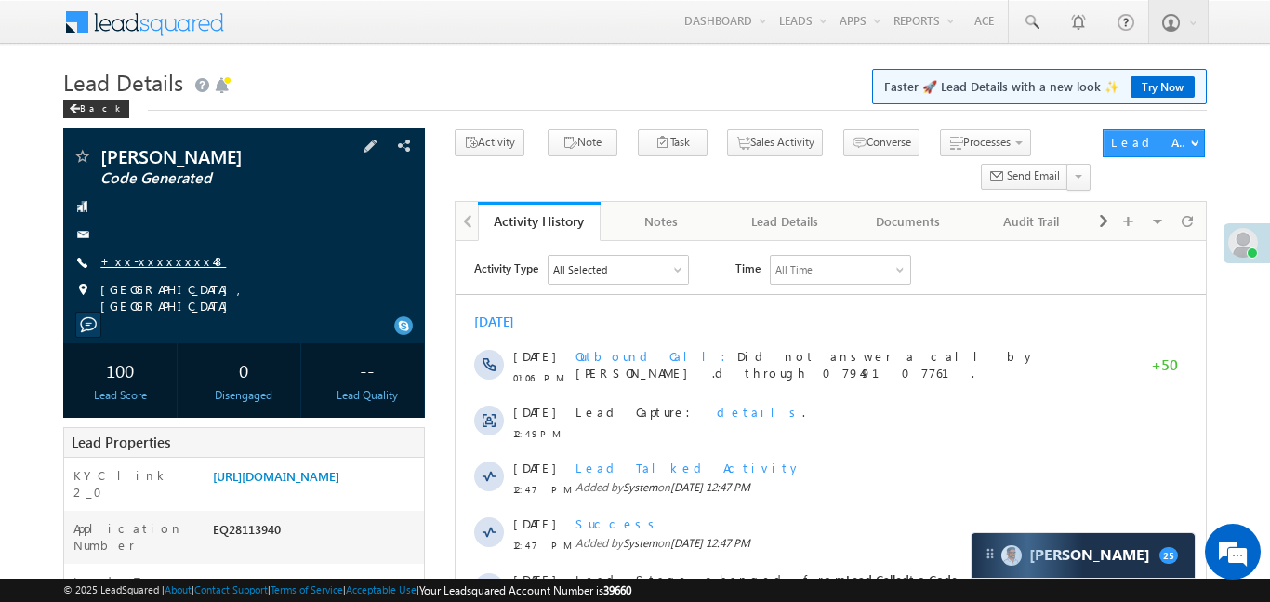
click at [149, 260] on link "+xx-xxxxxxxx48" at bounding box center [163, 261] width 126 height 16
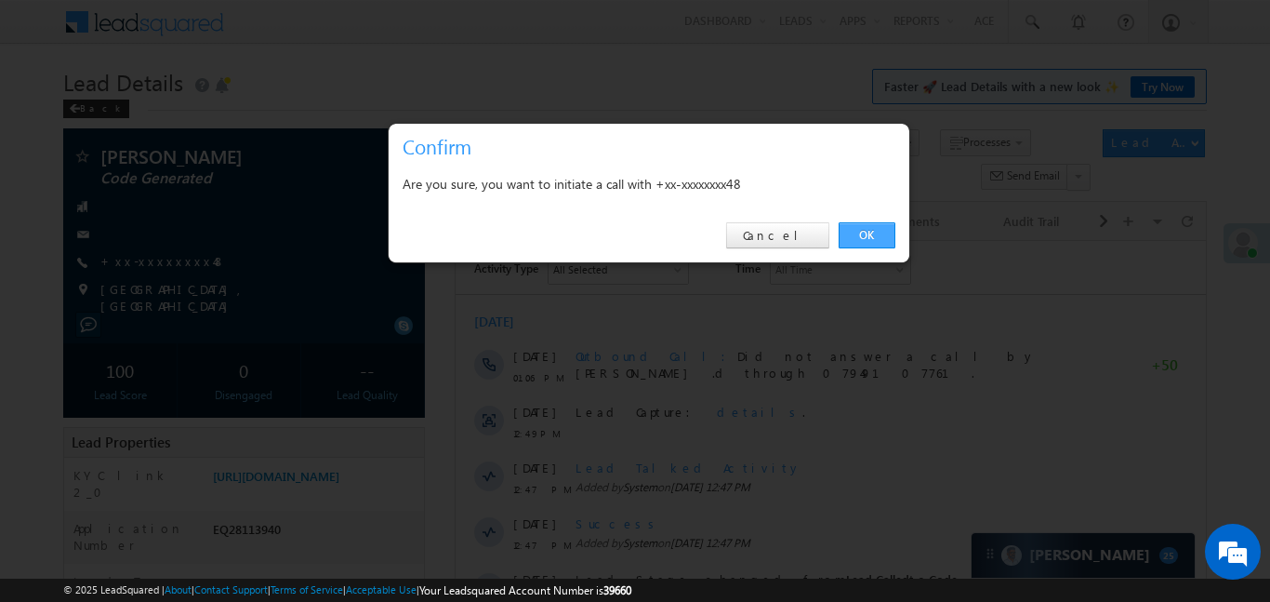
click at [854, 242] on link "OK" at bounding box center [867, 235] width 57 height 26
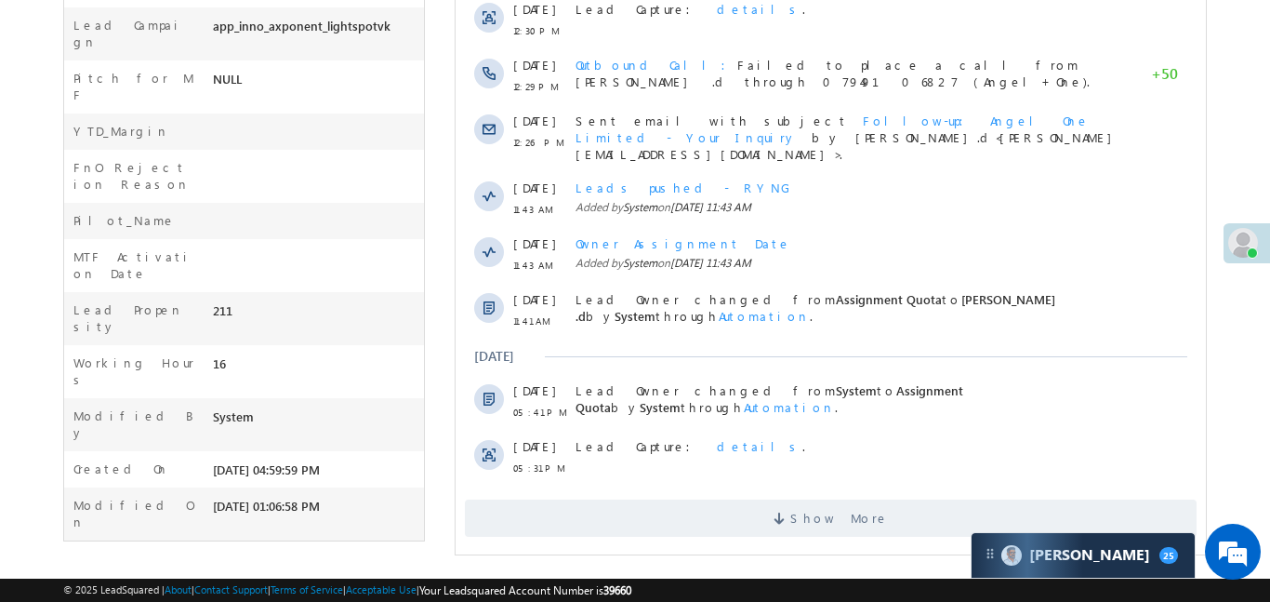
scroll to position [1068, 0]
